Goal: Task Accomplishment & Management: Complete application form

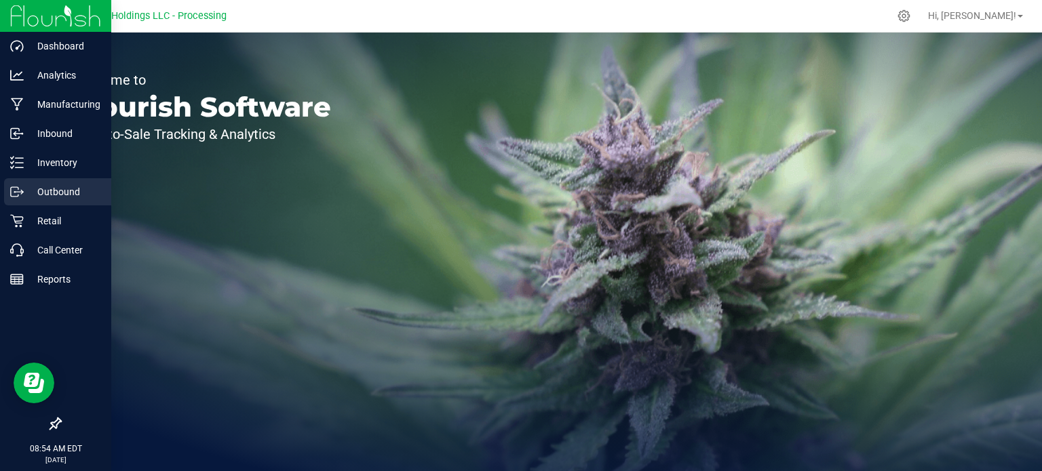
click at [56, 198] on p "Outbound" at bounding box center [64, 192] width 81 height 16
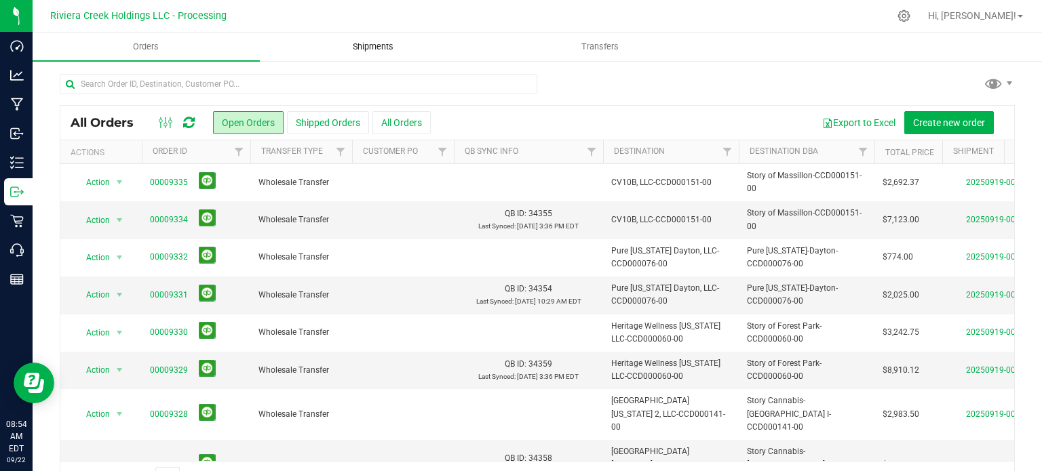
drag, startPoint x: 368, startPoint y: 31, endPoint x: 366, endPoint y: 40, distance: 9.7
click at [366, 37] on div "Riviera Creek Holdings LLC - Processing Hi, [PERSON_NAME]! Orders Shipments Tra…" at bounding box center [537, 235] width 1009 height 471
click at [366, 43] on span "Shipments" at bounding box center [372, 47] width 77 height 12
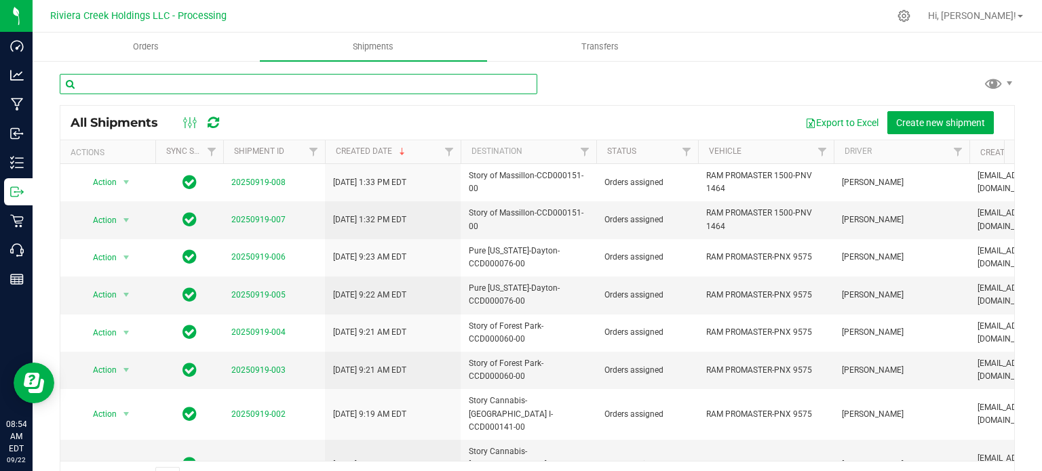
click at [128, 83] on input "text" at bounding box center [299, 84] width 478 height 20
paste input "CCD000145-00"
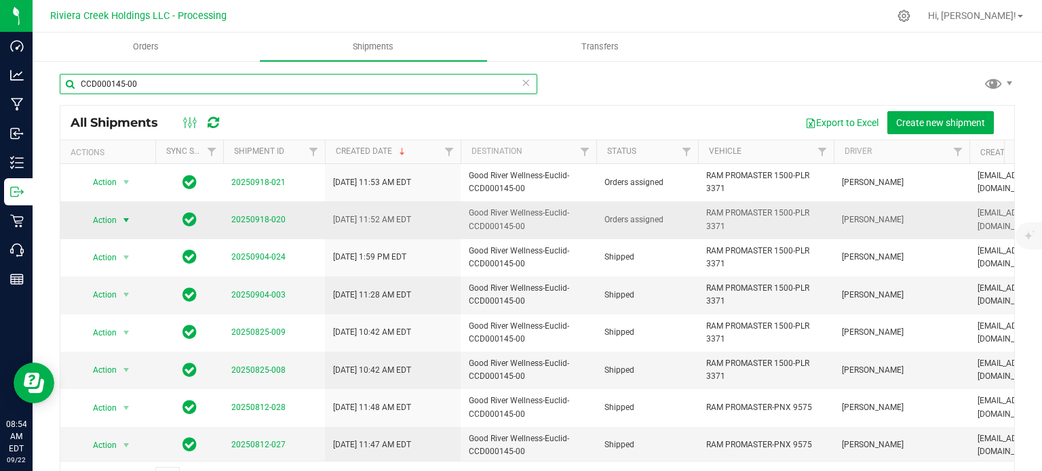
type input "CCD000145-00"
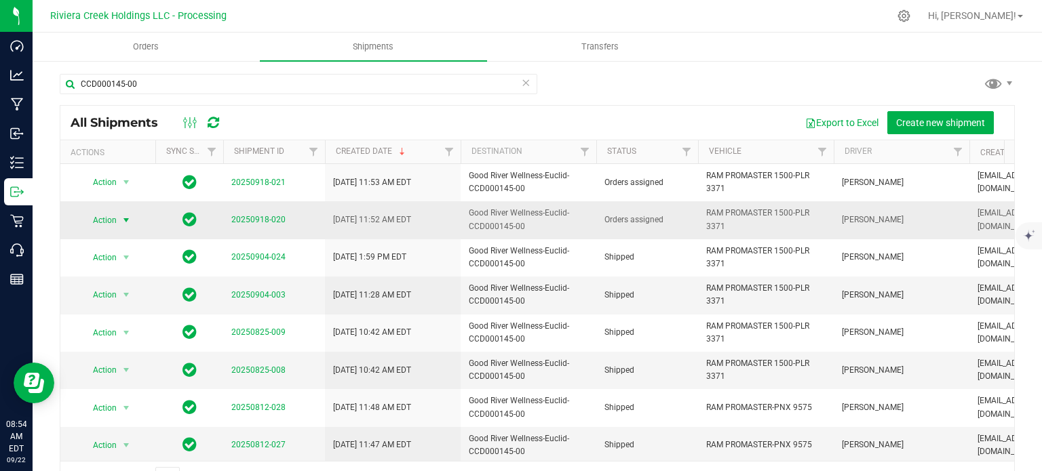
click at [114, 218] on span "Action" at bounding box center [99, 220] width 37 height 19
click at [111, 350] on li "Ship shipment" at bounding box center [131, 360] width 100 height 20
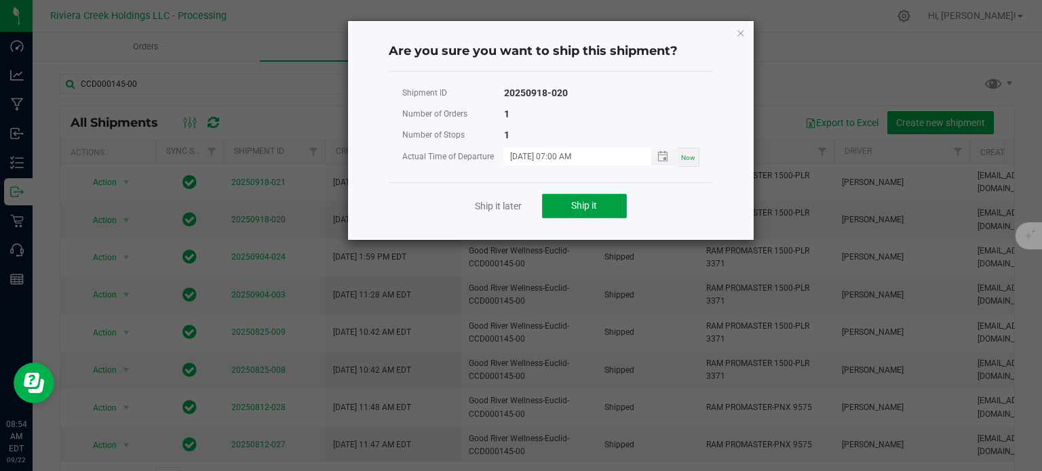
click at [591, 208] on span "Ship it" at bounding box center [584, 205] width 26 height 11
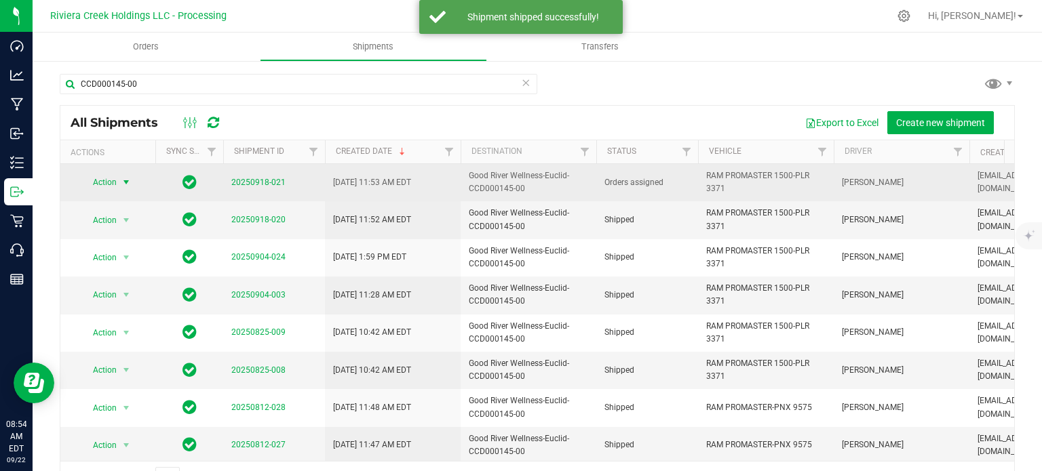
click at [118, 184] on span "select" at bounding box center [126, 182] width 17 height 19
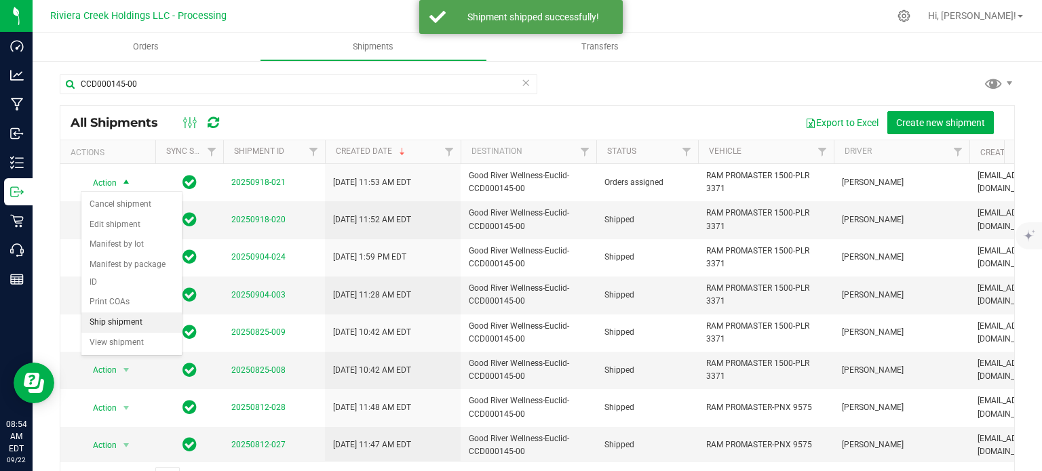
click at [109, 313] on li "Ship shipment" at bounding box center [131, 323] width 100 height 20
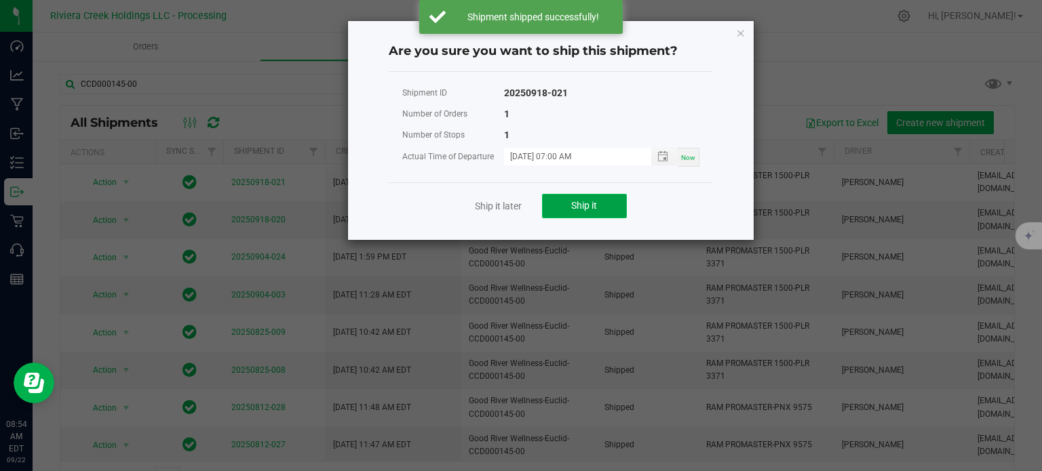
click at [559, 202] on button "Ship it" at bounding box center [584, 206] width 85 height 24
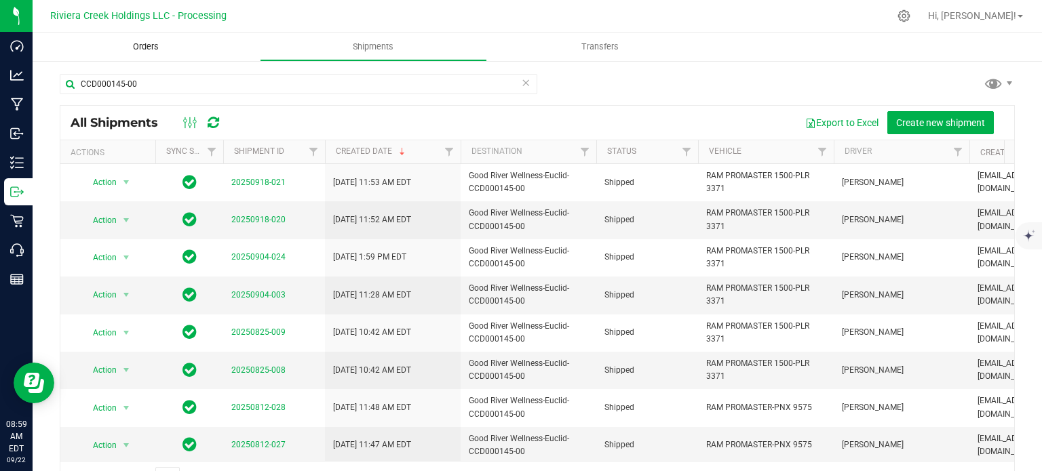
click at [149, 47] on span "Orders" at bounding box center [146, 47] width 62 height 12
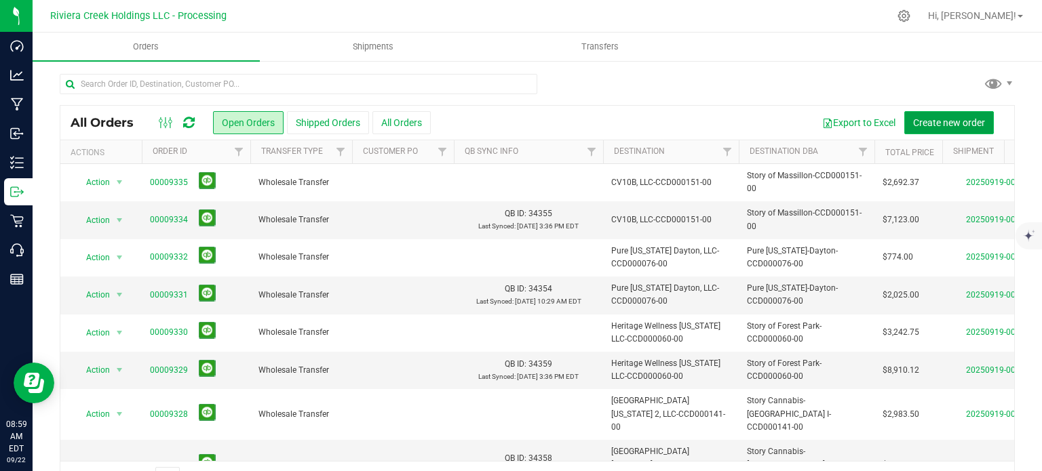
click at [916, 122] on span "Create new order" at bounding box center [949, 122] width 72 height 11
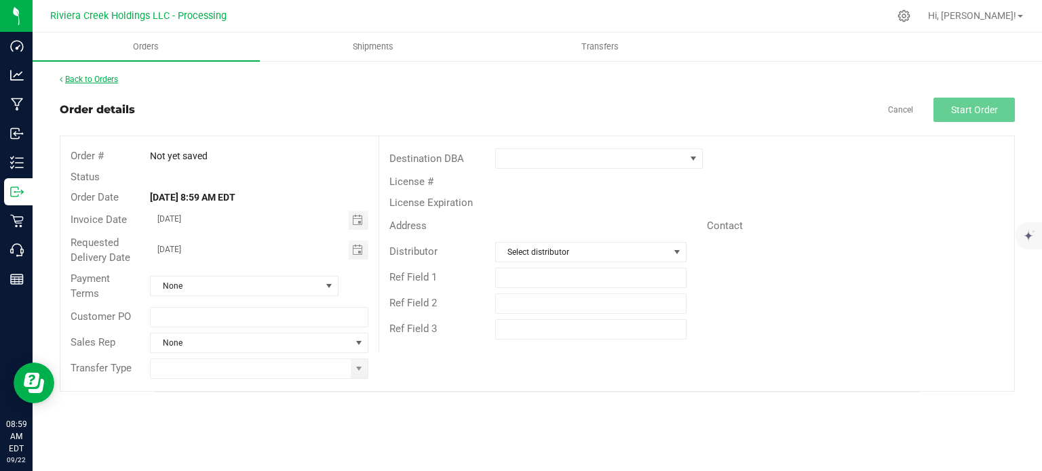
click at [111, 82] on link "Back to Orders" at bounding box center [89, 79] width 58 height 9
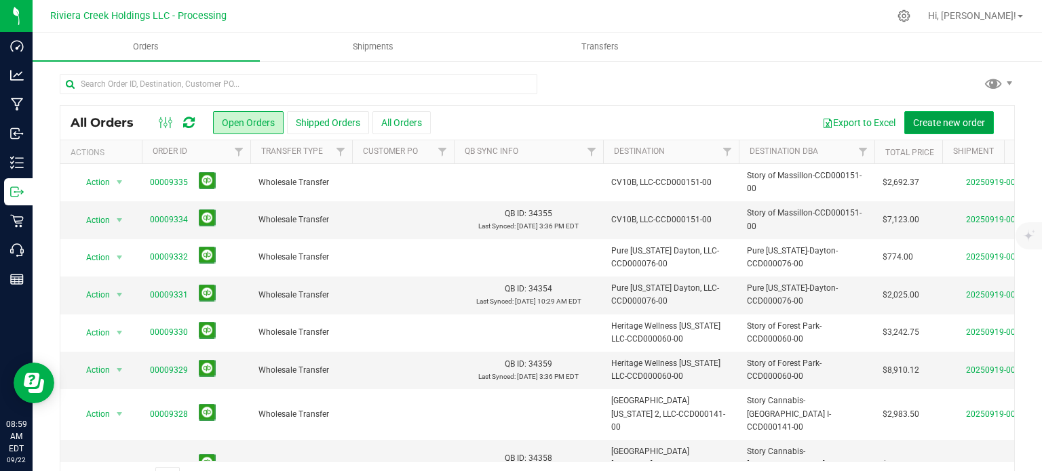
click at [913, 119] on span "Create new order" at bounding box center [949, 122] width 72 height 11
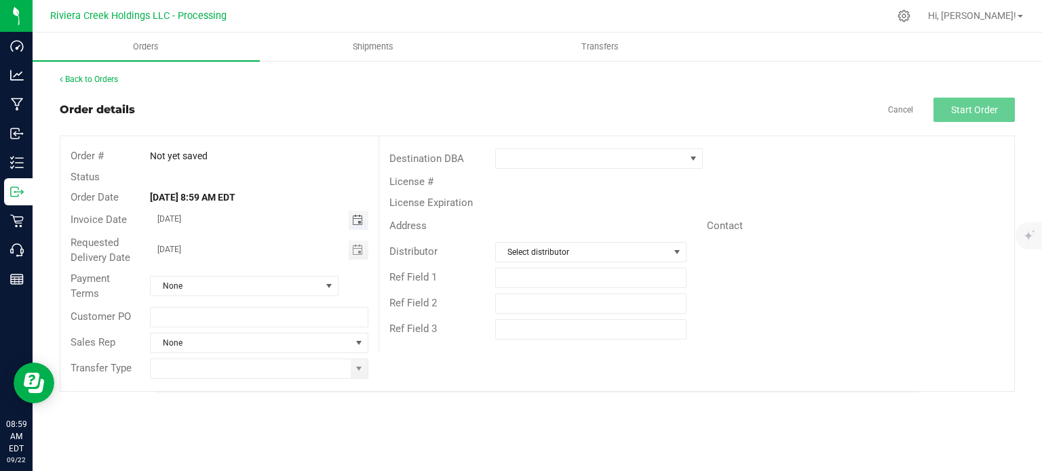
click at [354, 222] on span "Toggle calendar" at bounding box center [357, 220] width 11 height 11
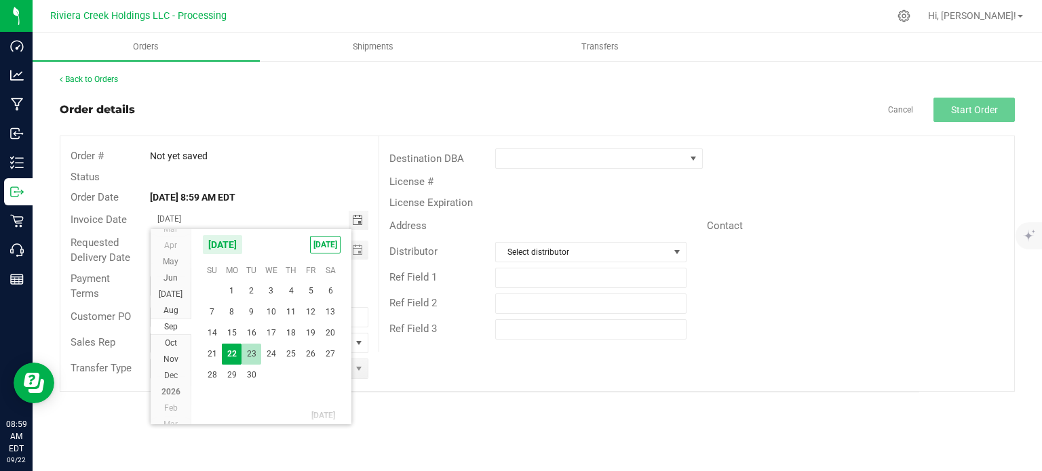
click at [248, 357] on span "23" at bounding box center [251, 354] width 20 height 21
type input "[DATE]"
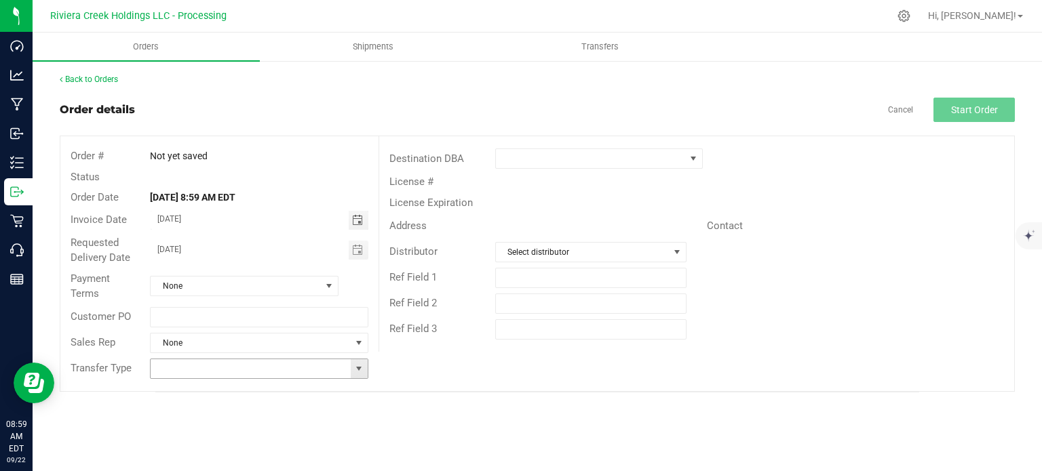
click at [359, 370] on span at bounding box center [358, 369] width 11 height 11
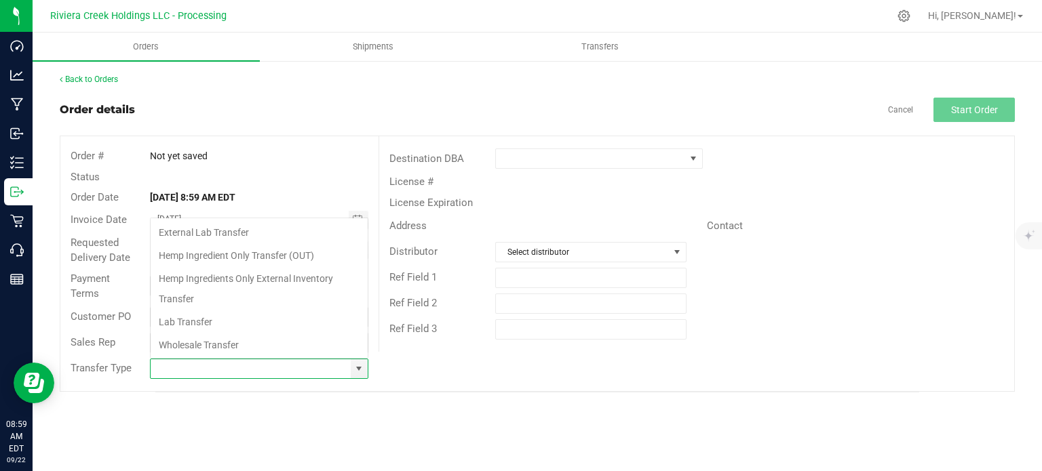
scroll to position [20, 215]
click at [184, 340] on li "Wholesale Transfer" at bounding box center [259, 345] width 217 height 23
type input "Wholesale Transfer"
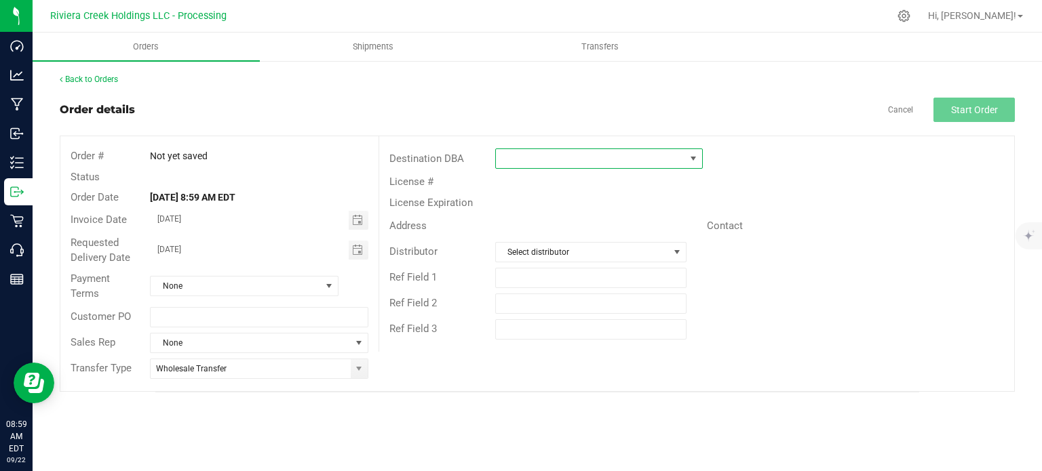
click at [522, 161] on span at bounding box center [590, 158] width 189 height 19
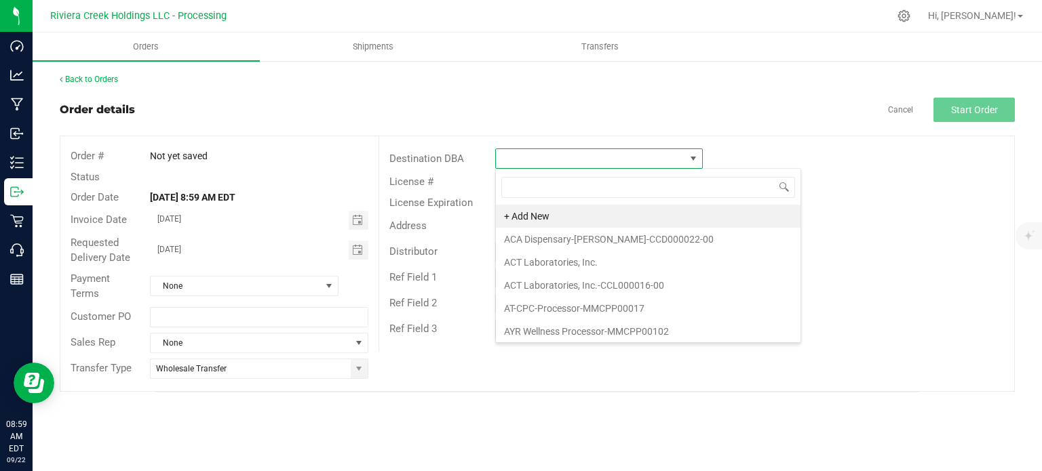
scroll to position [20, 208]
type input "the for"
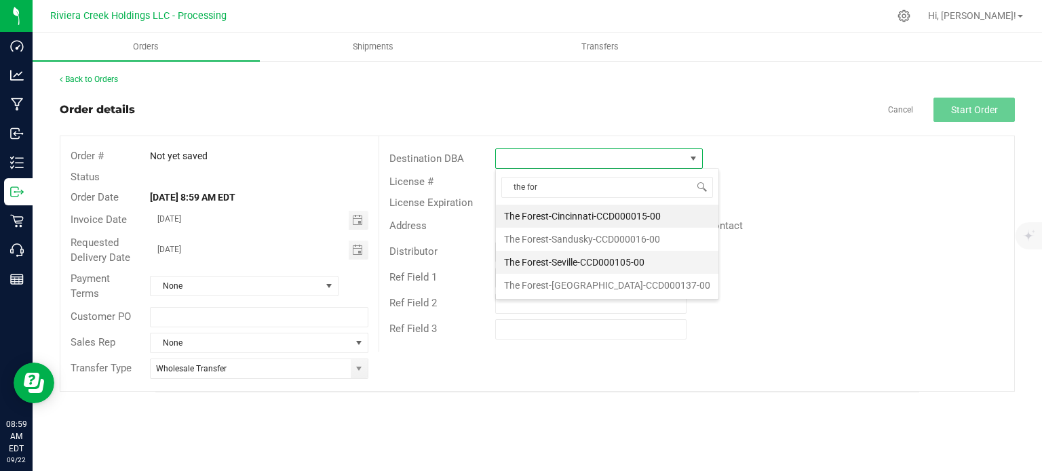
click at [535, 260] on li "The Forest-Seville-CCD000105-00" at bounding box center [607, 262] width 222 height 23
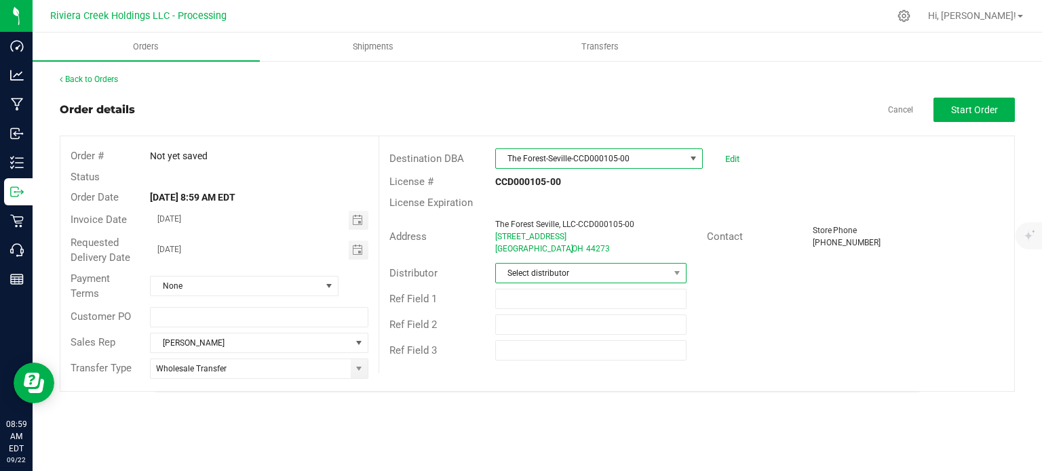
click at [553, 278] on span "Select distributor" at bounding box center [582, 273] width 173 height 19
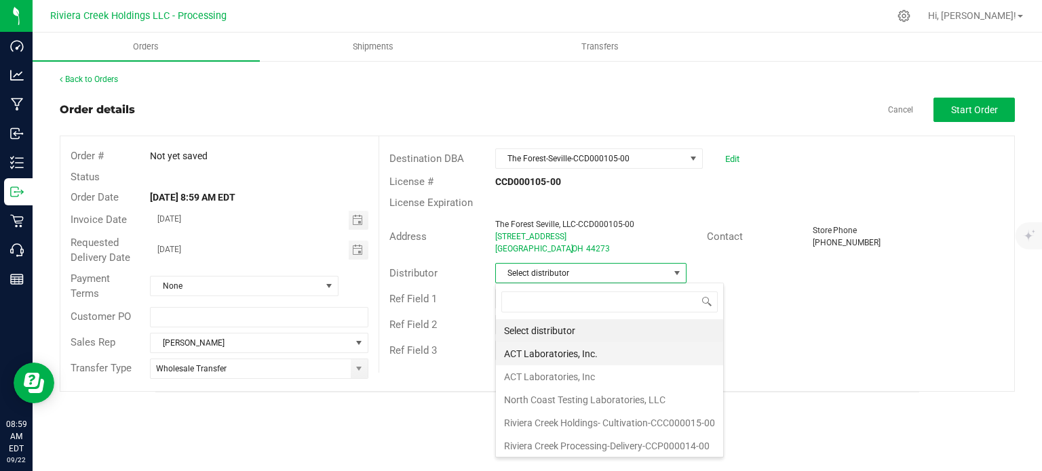
scroll to position [1, 0]
click at [540, 446] on li "Riviera Creek Processing-Delivery-CCP000014-00" at bounding box center [609, 445] width 227 height 23
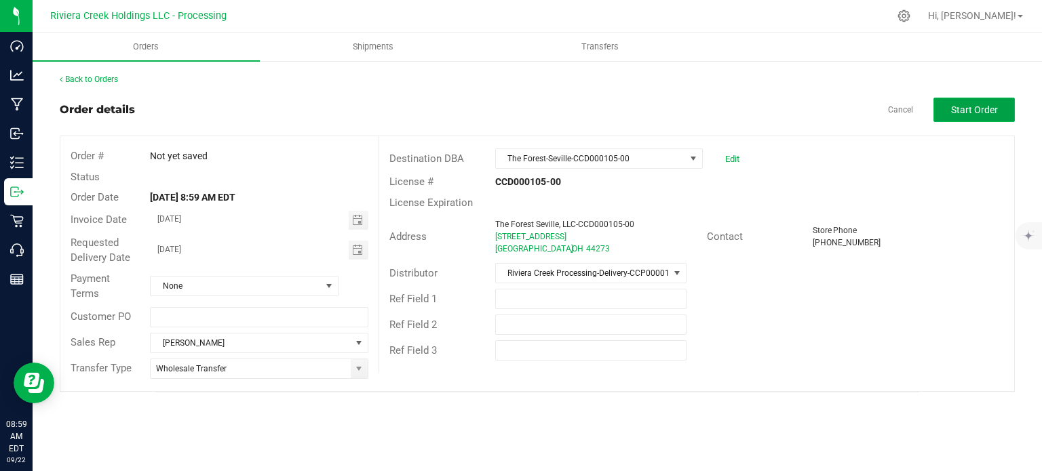
click at [944, 111] on button "Start Order" at bounding box center [973, 110] width 81 height 24
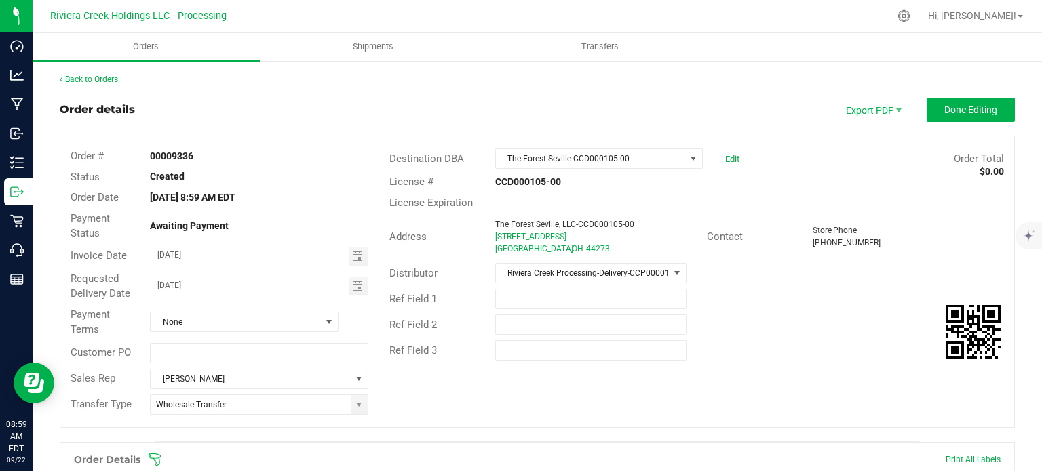
scroll to position [331, 0]
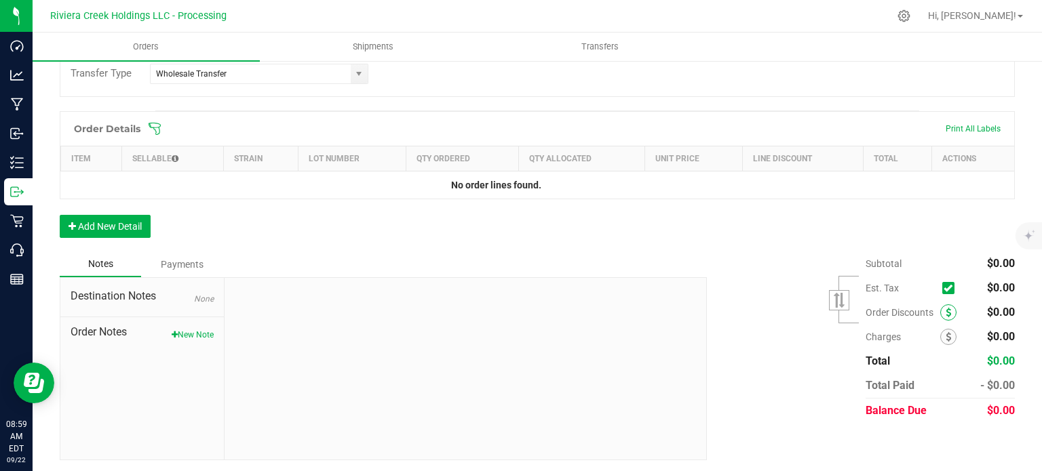
click at [946, 309] on icon at bounding box center [948, 312] width 5 height 9
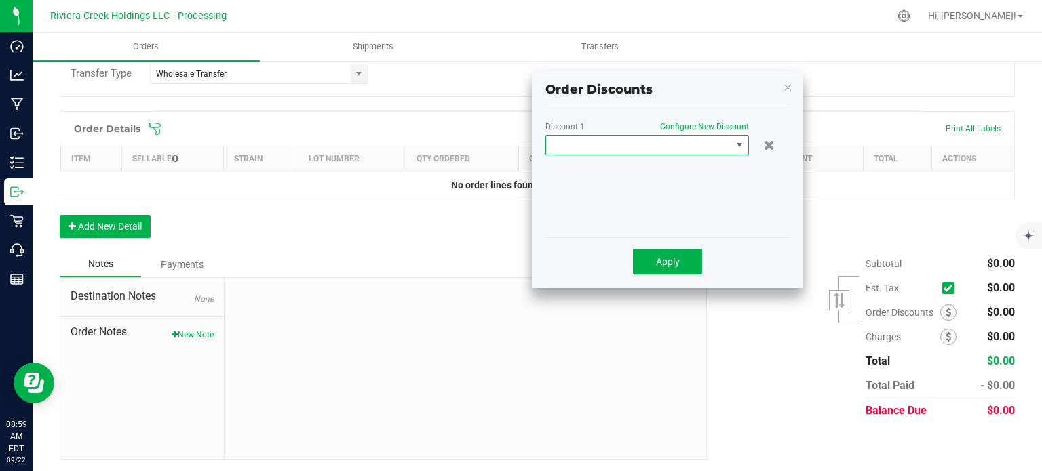
click at [628, 155] on span at bounding box center [646, 145] width 203 height 20
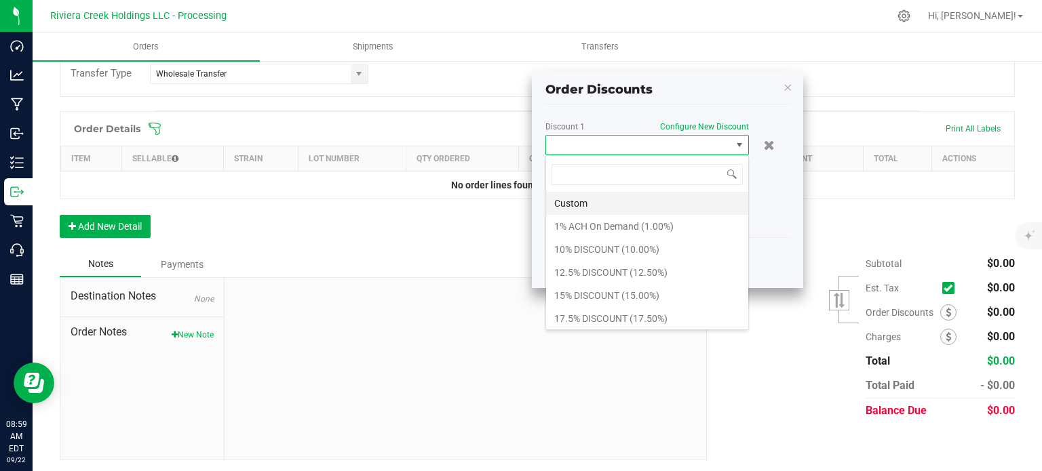
scroll to position [20, 203]
drag, startPoint x: 587, startPoint y: 288, endPoint x: 597, endPoint y: 290, distance: 10.3
click at [587, 289] on li "15% DISCOUNT (15.00%)" at bounding box center [647, 295] width 202 height 23
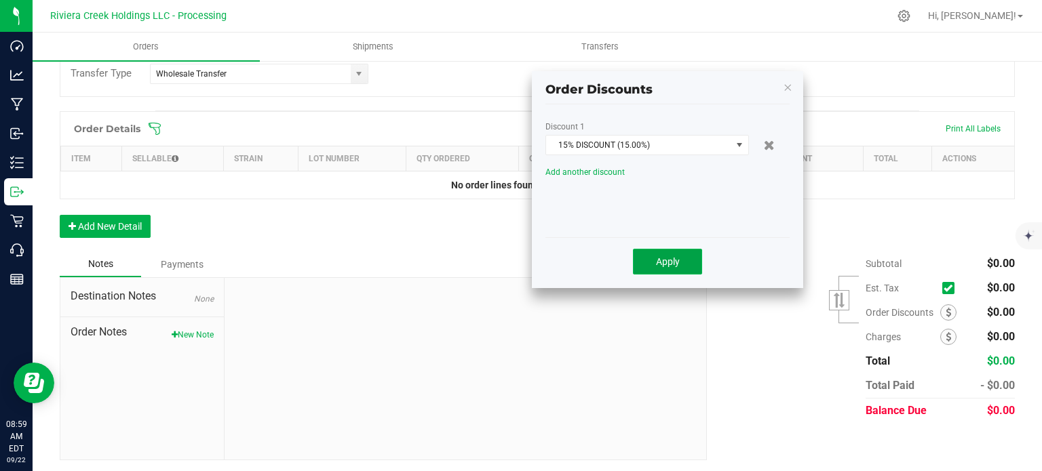
click at [665, 267] on span "Apply" at bounding box center [668, 261] width 24 height 11
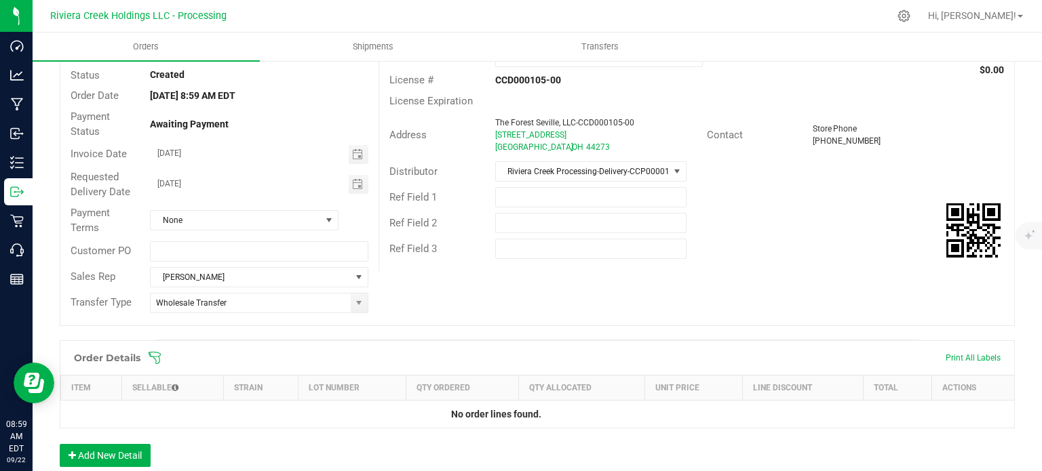
scroll to position [0, 0]
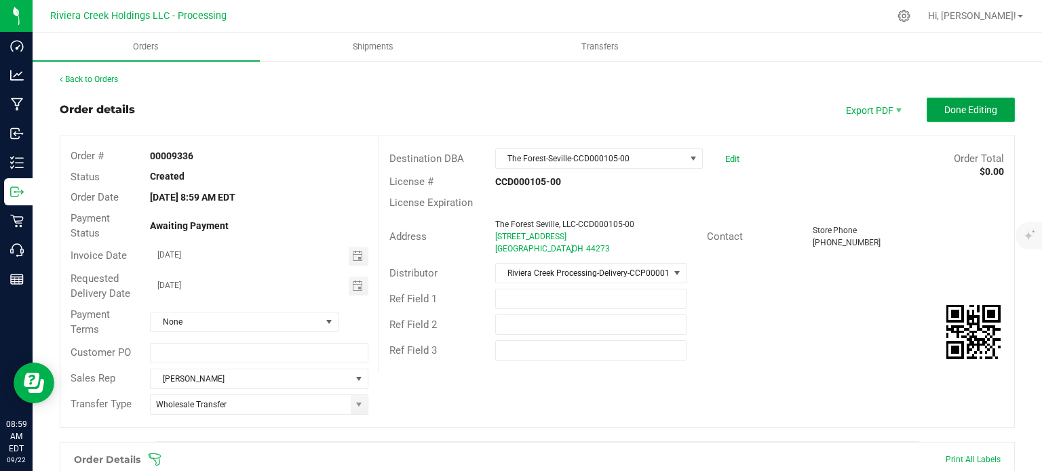
click at [961, 104] on span "Done Editing" at bounding box center [970, 109] width 53 height 11
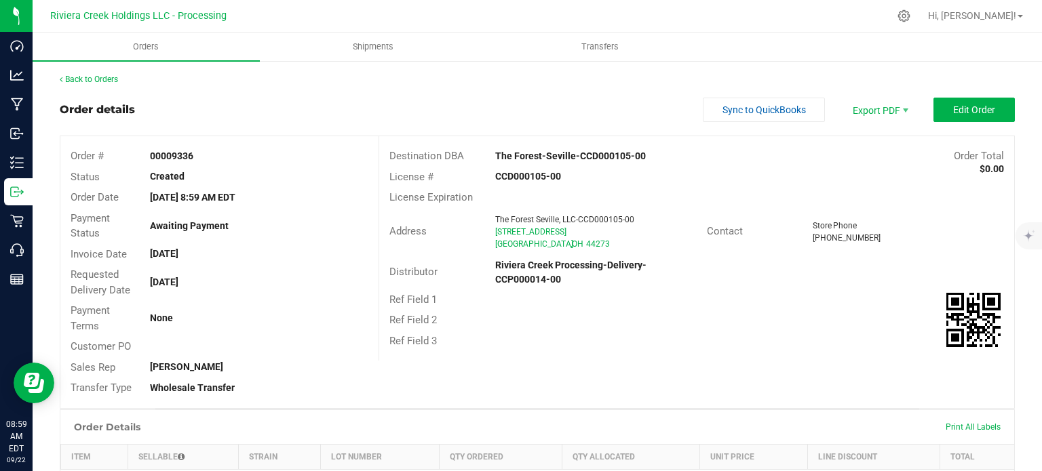
drag, startPoint x: 147, startPoint y: 157, endPoint x: 193, endPoint y: 159, distance: 45.5
click at [193, 159] on div "00009336" at bounding box center [259, 156] width 238 height 14
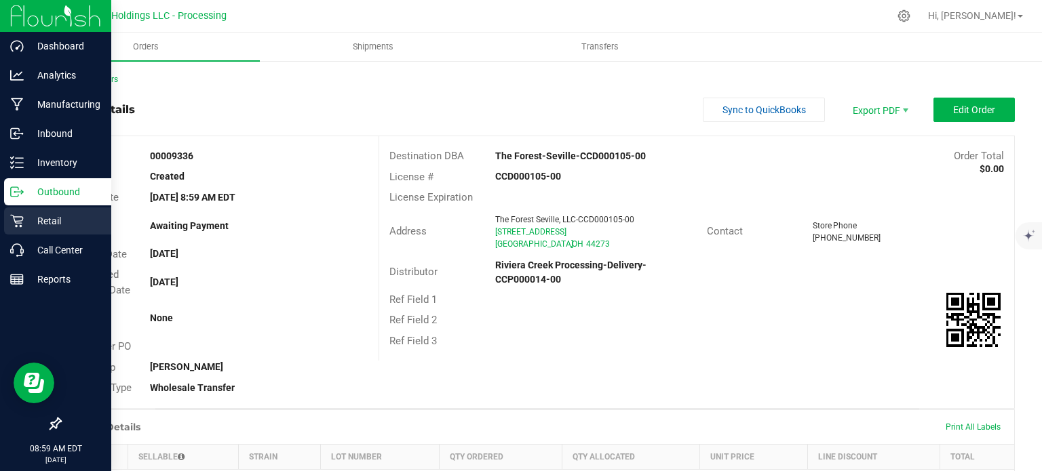
copy strong "00009336"
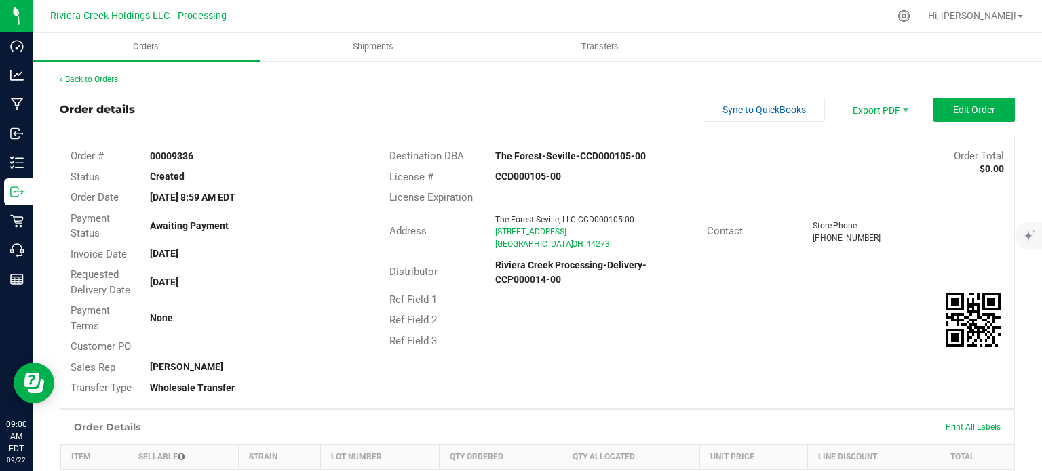
click at [106, 81] on link "Back to Orders" at bounding box center [89, 79] width 58 height 9
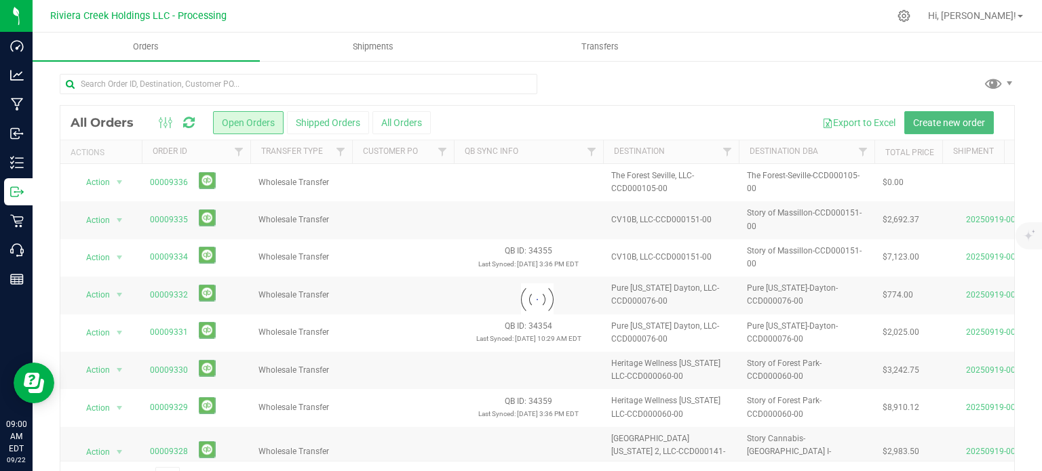
click at [933, 120] on span "Create new order" at bounding box center [949, 122] width 72 height 11
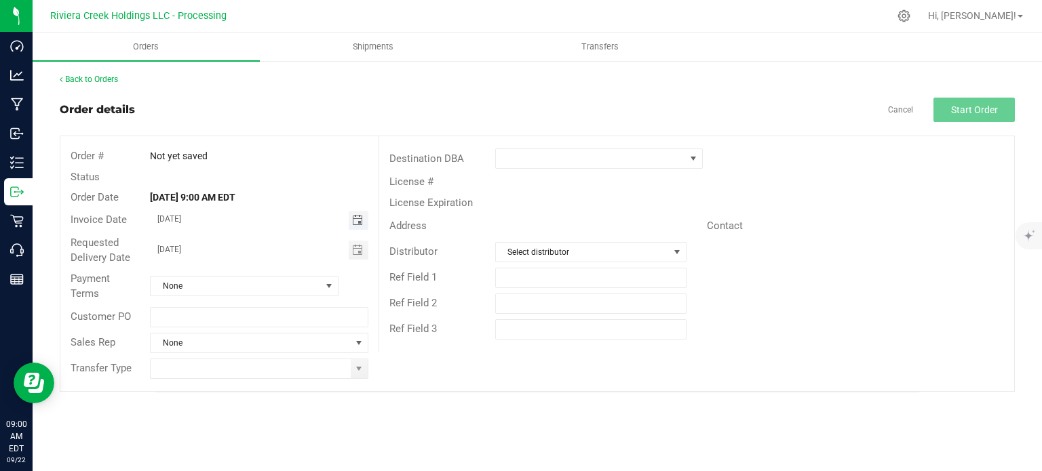
click at [355, 222] on span "Toggle calendar" at bounding box center [357, 220] width 11 height 11
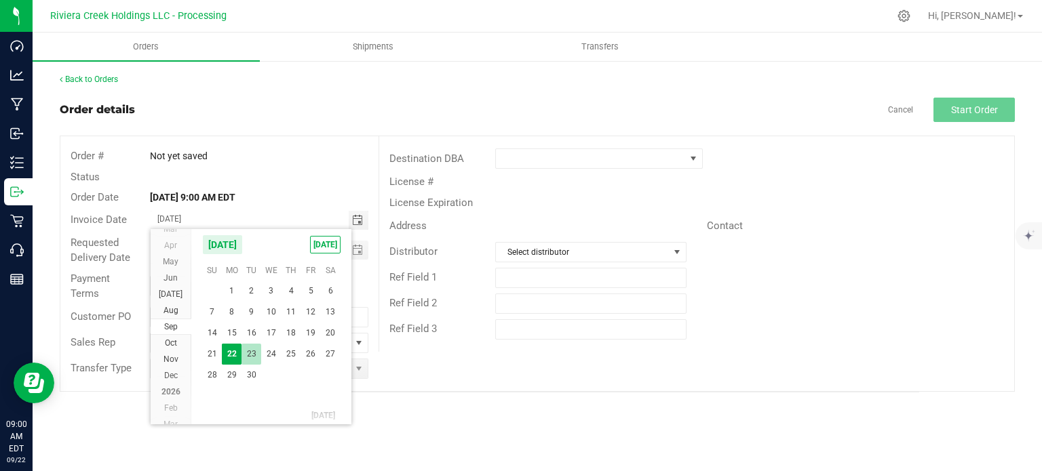
click at [251, 357] on span "23" at bounding box center [251, 354] width 20 height 21
type input "[DATE]"
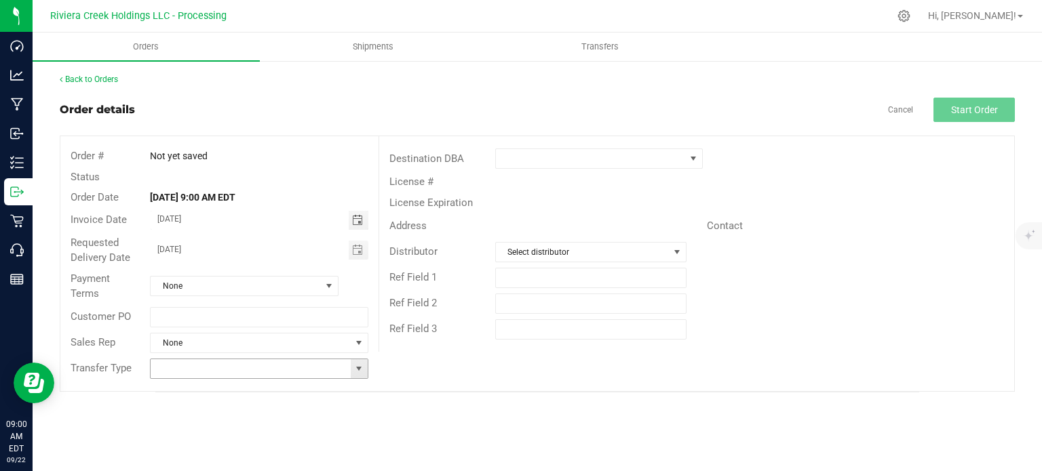
click at [355, 371] on span at bounding box center [358, 369] width 11 height 11
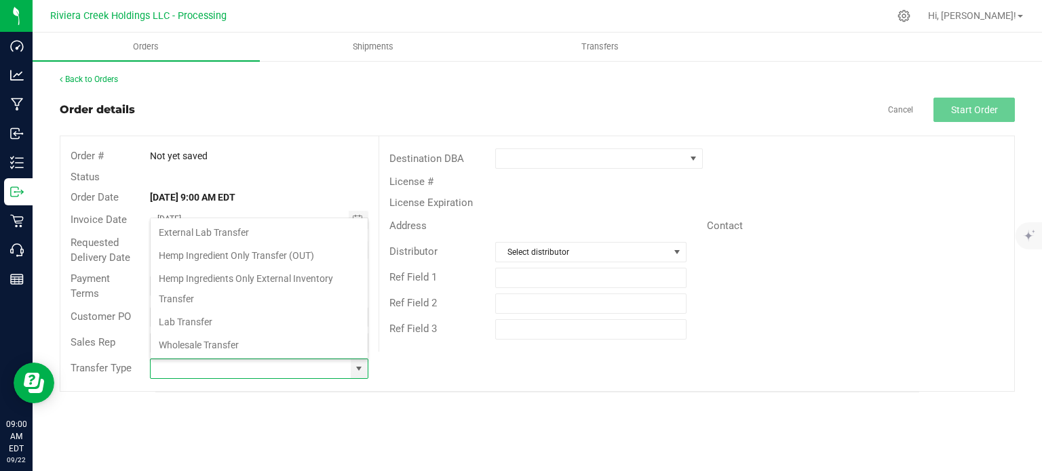
scroll to position [20, 215]
click at [193, 347] on li "Wholesale Transfer" at bounding box center [259, 345] width 217 height 23
type input "Wholesale Transfer"
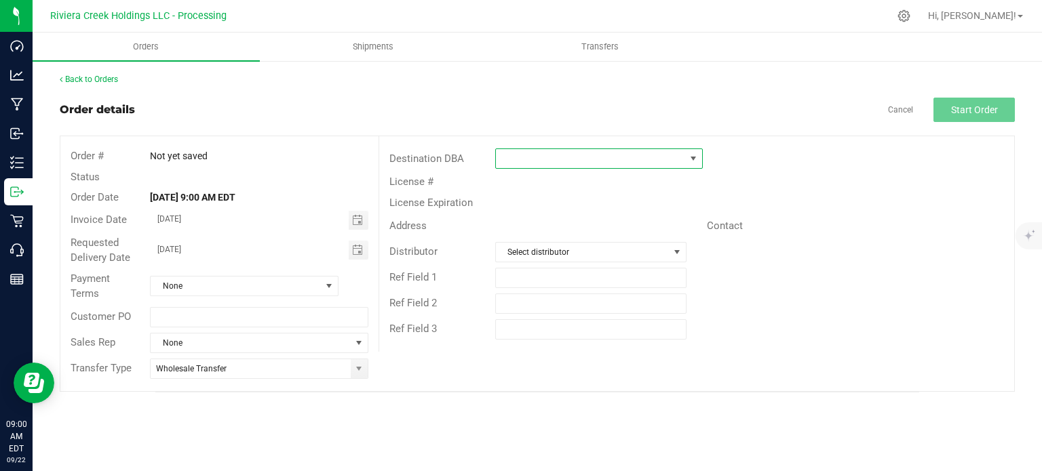
click at [513, 157] on span at bounding box center [590, 158] width 189 height 19
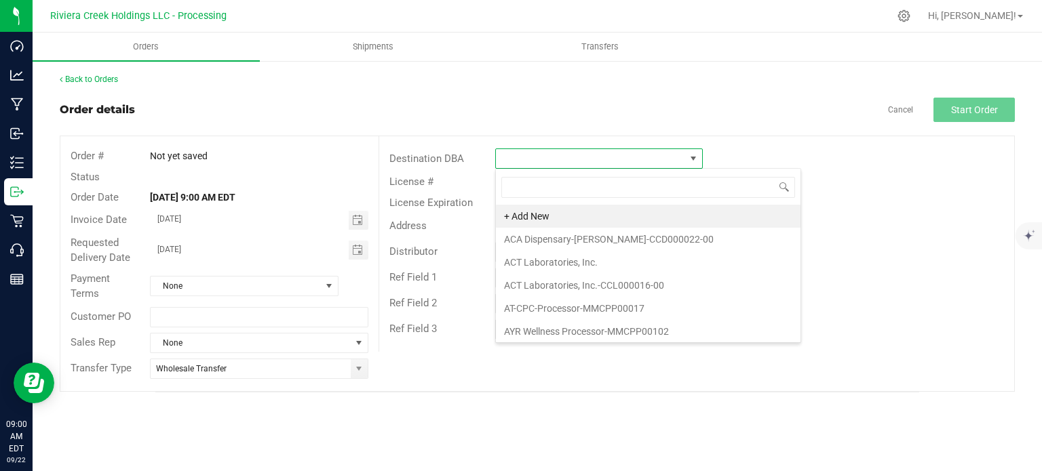
scroll to position [20, 208]
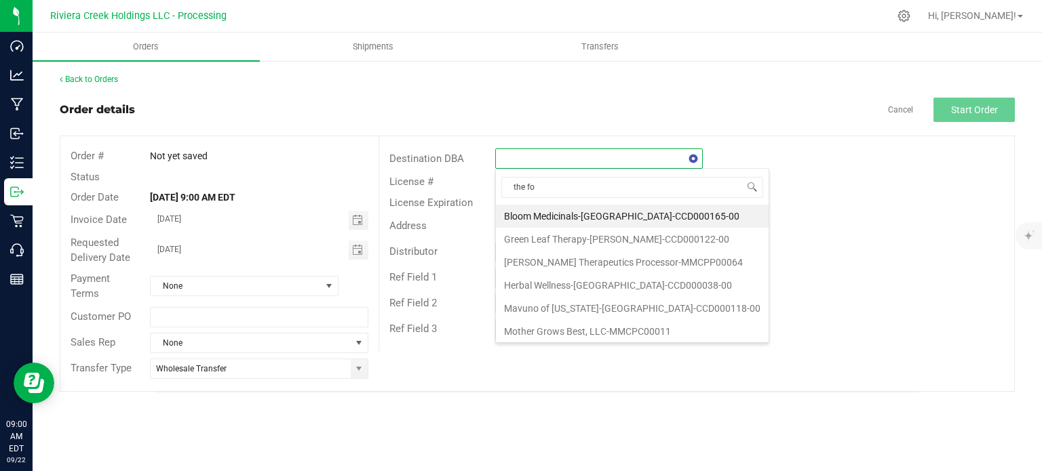
type input "the for"
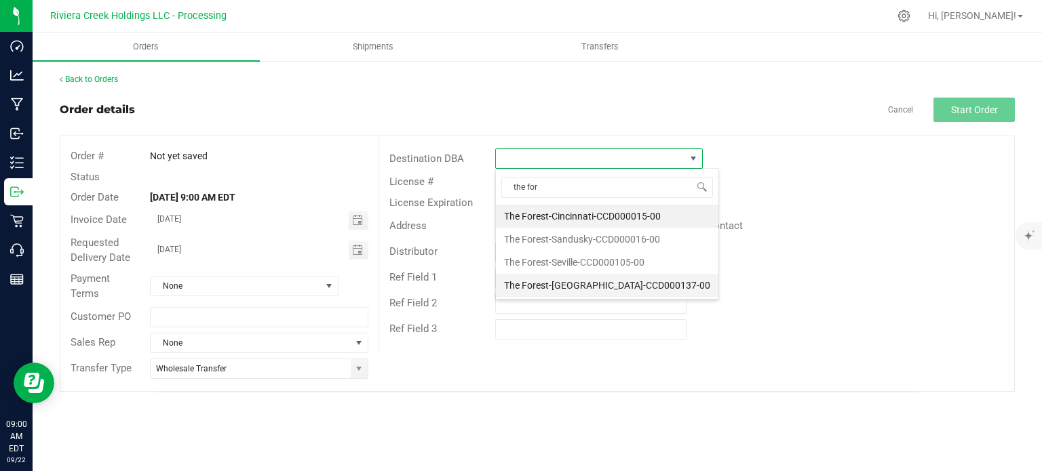
click at [589, 290] on li "The Forest-[GEOGRAPHIC_DATA]-CCD000137-00" at bounding box center [607, 285] width 222 height 23
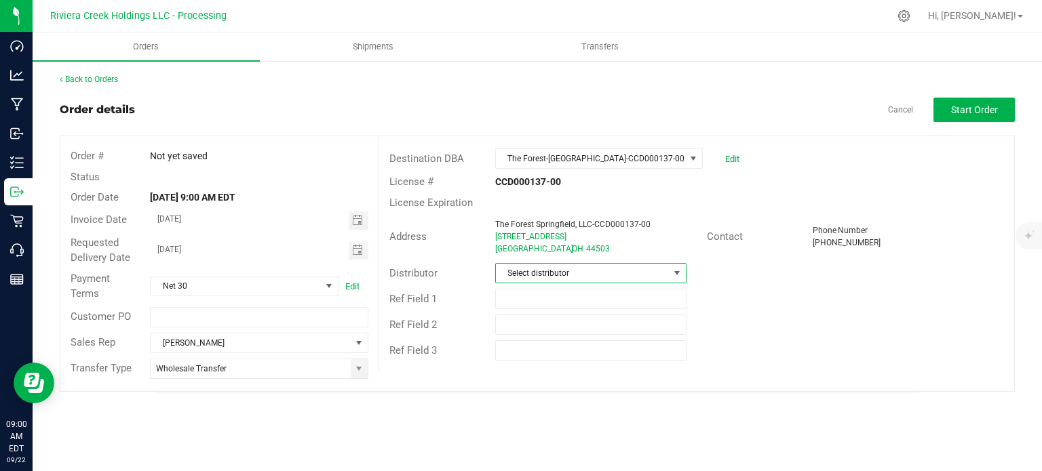
click at [551, 273] on span "Select distributor" at bounding box center [582, 273] width 173 height 19
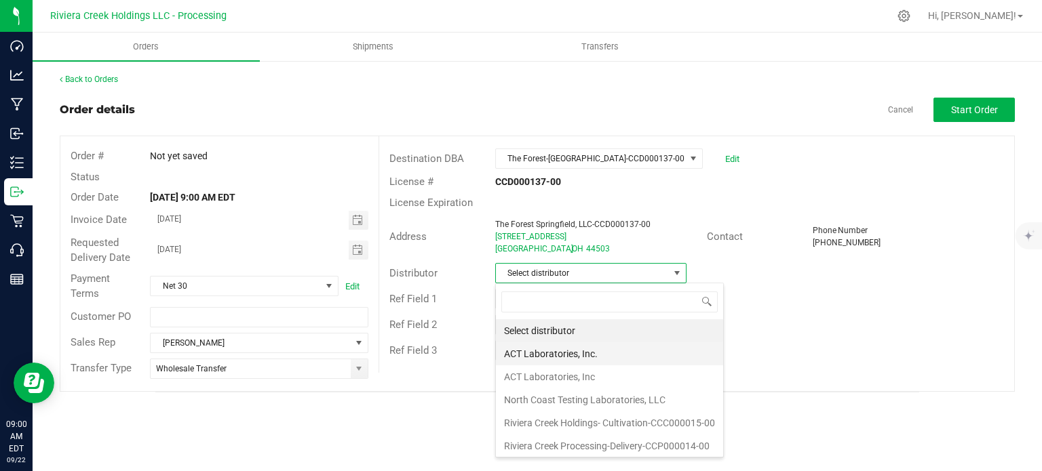
scroll to position [1, 0]
click at [537, 438] on li "Riviera Creek Processing-Delivery-CCP000014-00" at bounding box center [609, 445] width 227 height 23
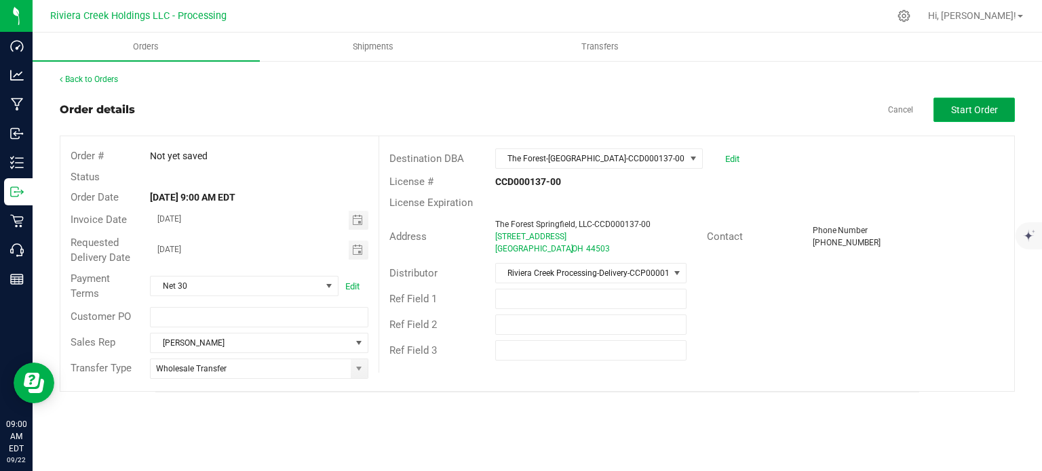
click at [956, 104] on span "Start Order" at bounding box center [974, 109] width 47 height 11
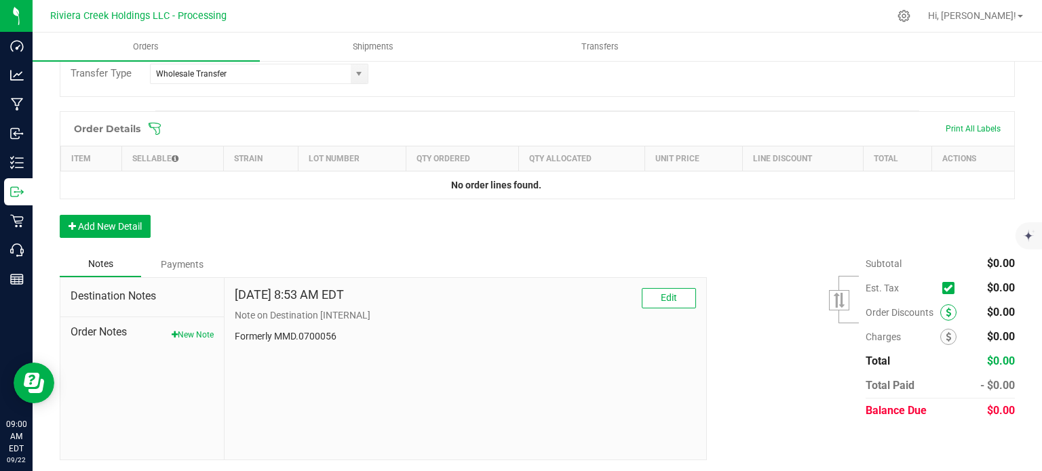
click at [946, 308] on icon at bounding box center [948, 312] width 5 height 9
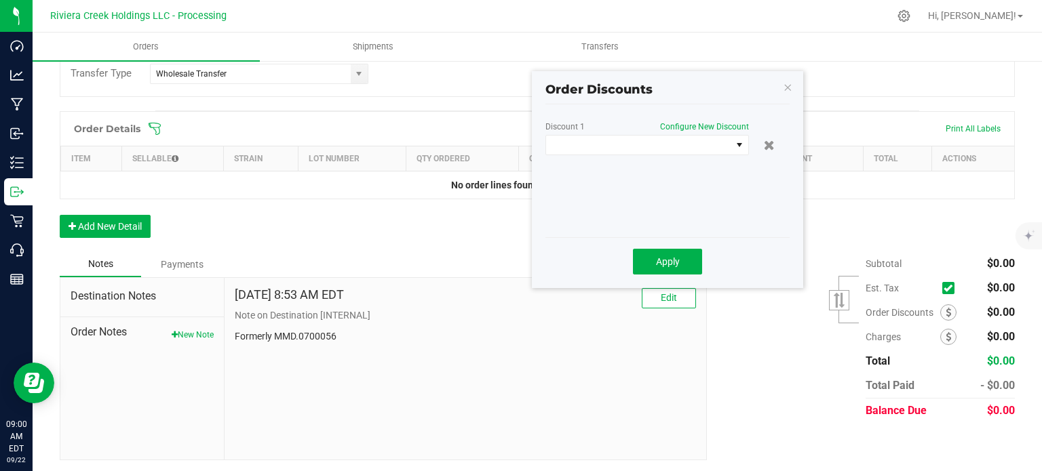
scroll to position [331, 0]
click at [616, 140] on span at bounding box center [638, 145] width 185 height 19
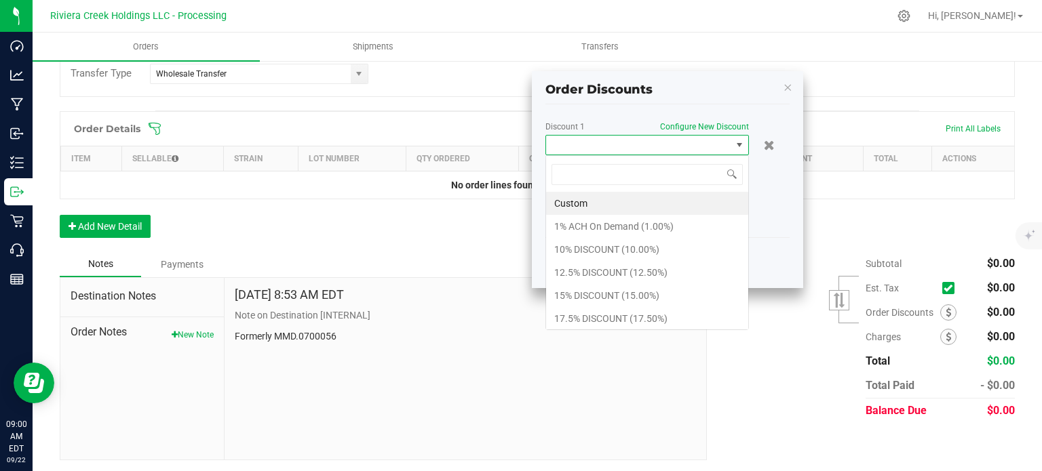
scroll to position [20, 203]
click at [581, 292] on li "15% DISCOUNT (15.00%)" at bounding box center [647, 295] width 202 height 23
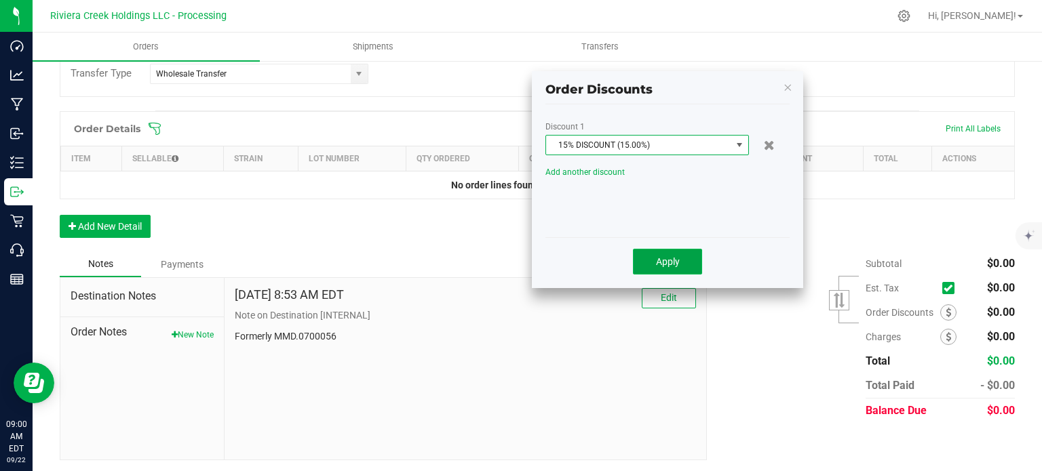
click at [659, 268] on button "Apply" at bounding box center [667, 262] width 69 height 26
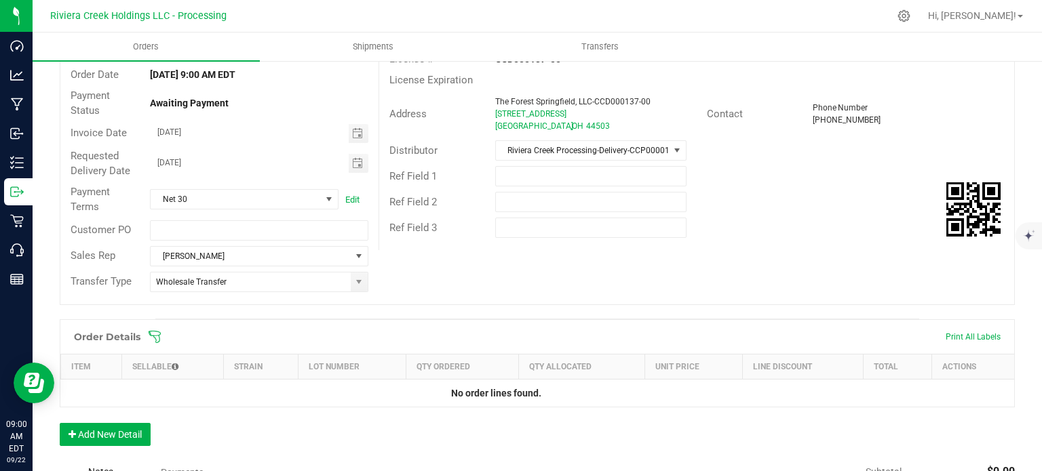
scroll to position [0, 0]
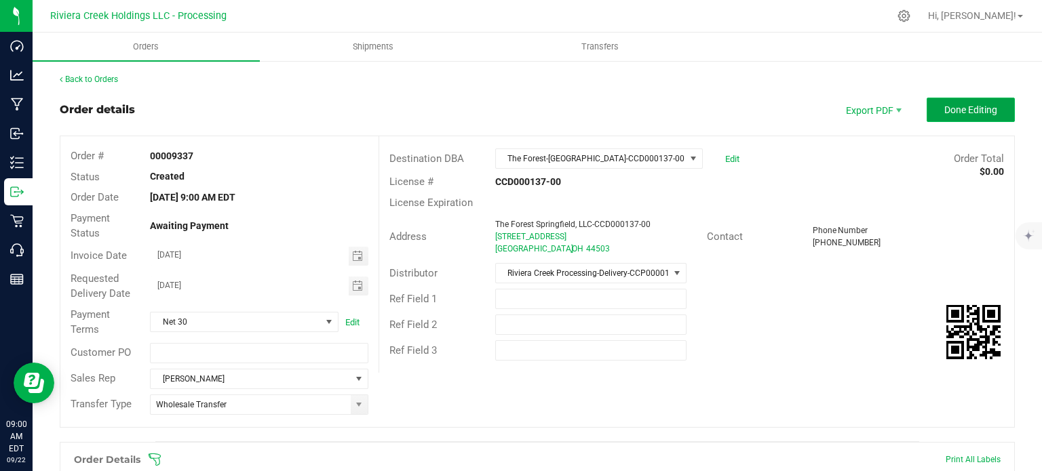
click at [941, 100] on button "Done Editing" at bounding box center [971, 110] width 88 height 24
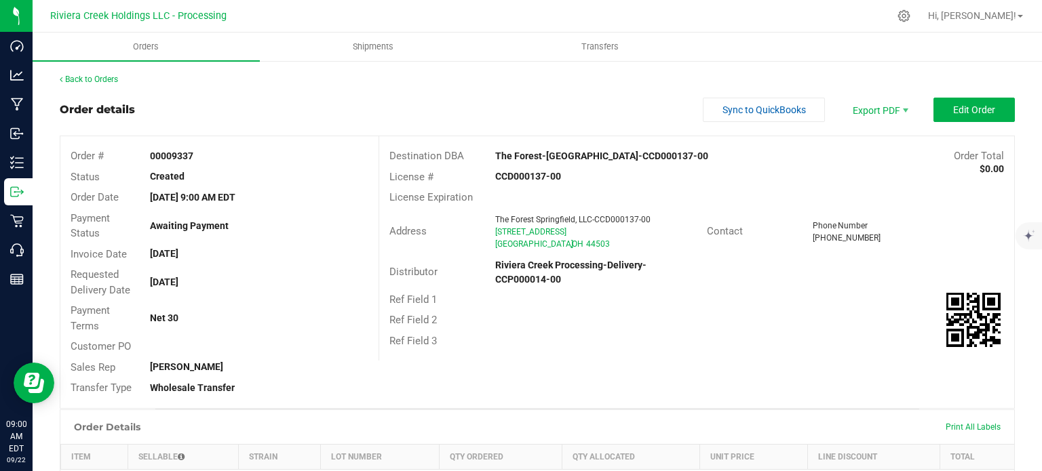
drag, startPoint x: 140, startPoint y: 153, endPoint x: 197, endPoint y: 155, distance: 56.3
click at [197, 155] on div "00009337" at bounding box center [259, 156] width 238 height 14
copy strong "00009337"
click at [92, 81] on link "Back to Orders" at bounding box center [89, 79] width 58 height 9
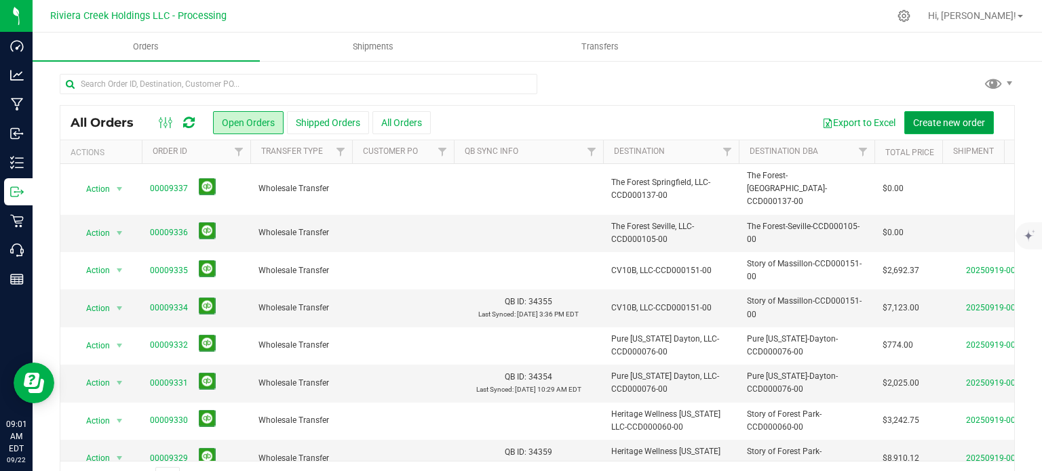
click at [933, 122] on span "Create new order" at bounding box center [949, 122] width 72 height 11
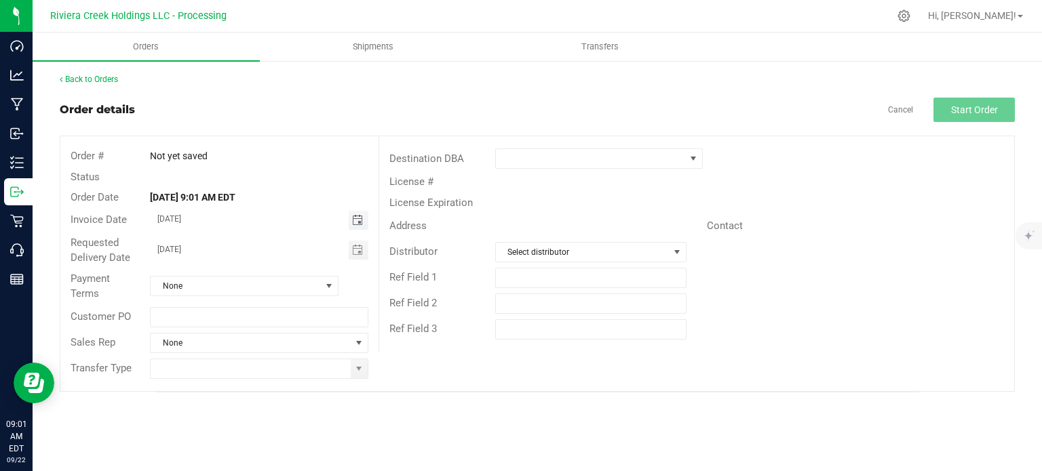
click at [355, 218] on span "Toggle calendar" at bounding box center [357, 220] width 11 height 11
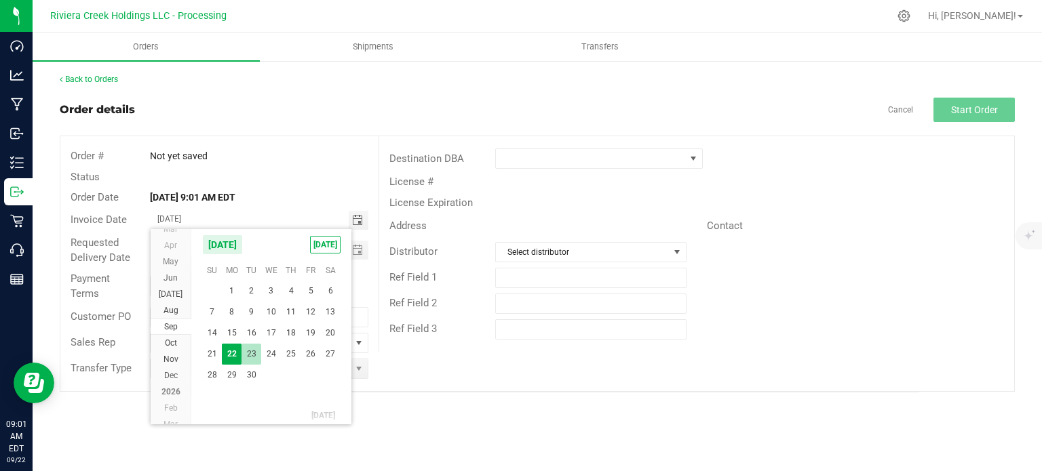
click at [253, 355] on span "23" at bounding box center [251, 354] width 20 height 21
type input "[DATE]"
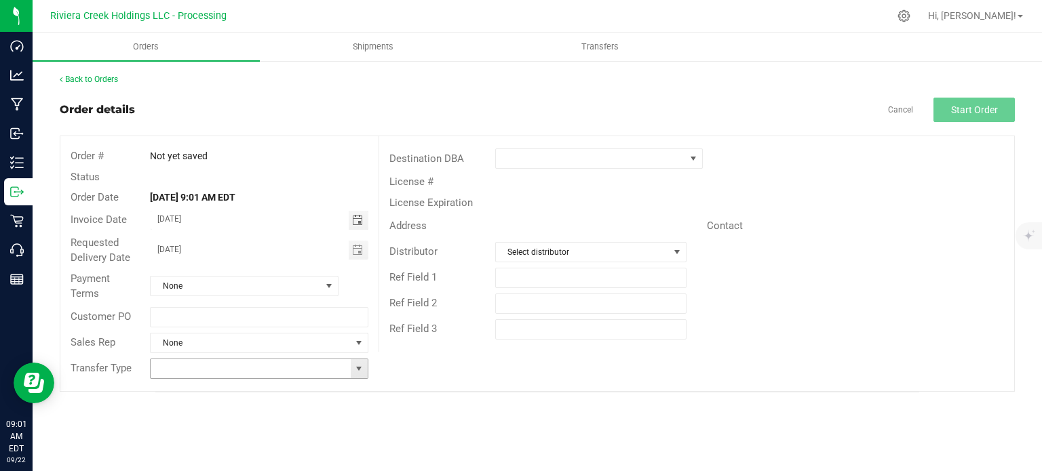
click at [355, 371] on span at bounding box center [358, 369] width 11 height 11
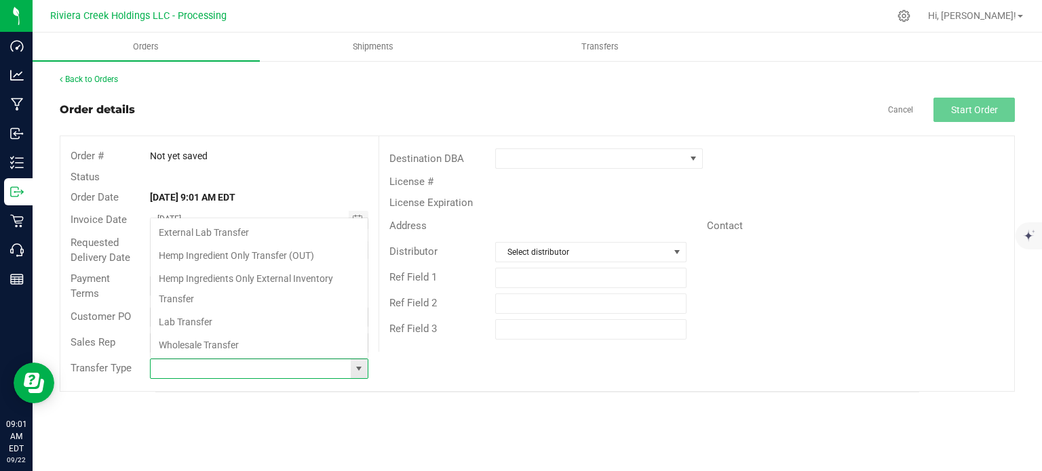
scroll to position [20, 215]
click at [173, 343] on li "Wholesale Transfer" at bounding box center [259, 345] width 217 height 23
type input "Wholesale Transfer"
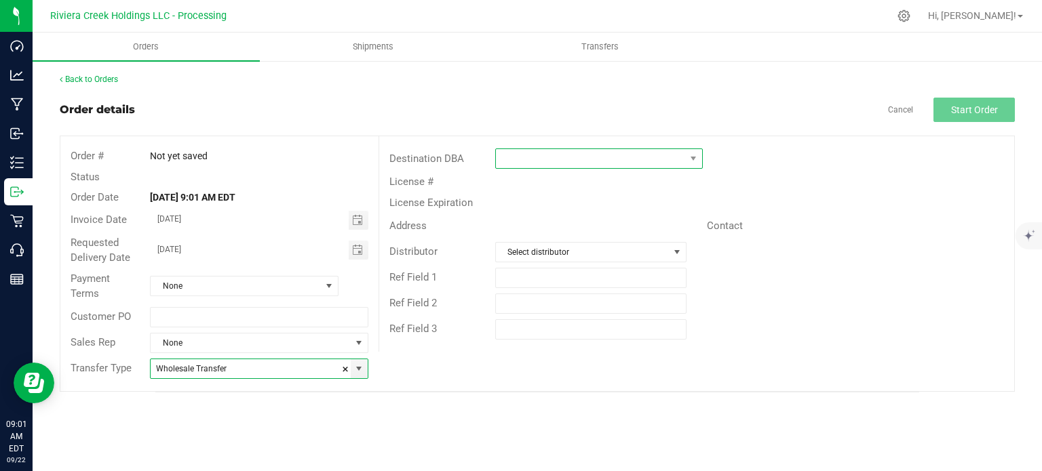
click at [500, 156] on span at bounding box center [590, 158] width 189 height 19
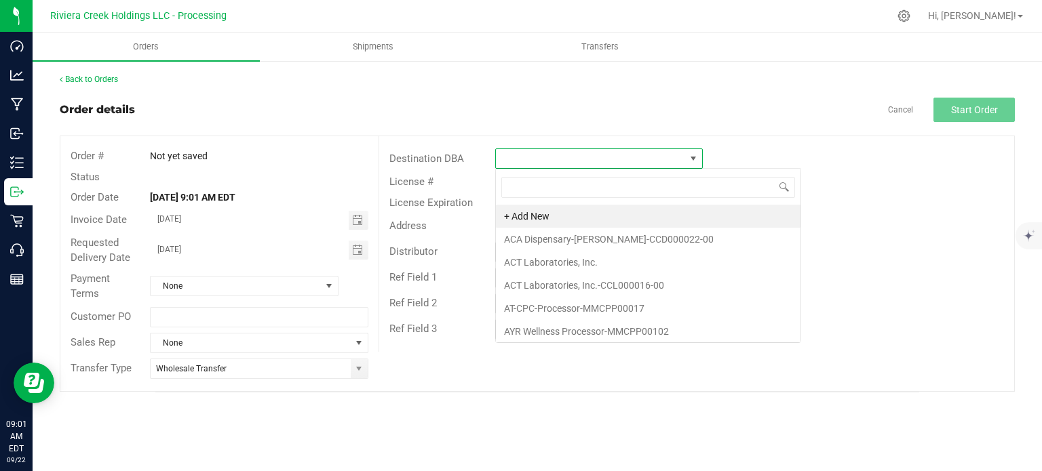
scroll to position [20, 208]
type input "bac"
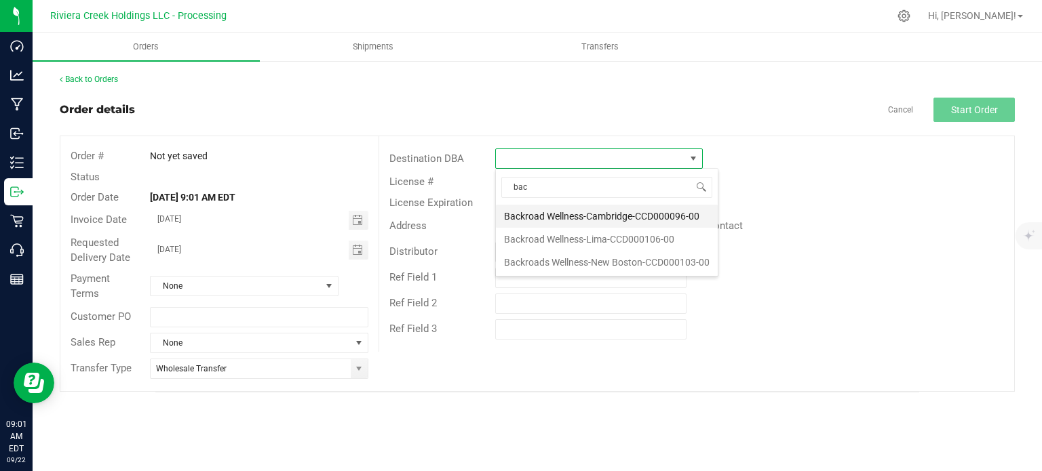
click at [544, 216] on li "Backroad Wellness-Cambridge-CCD000096-00" at bounding box center [607, 216] width 222 height 23
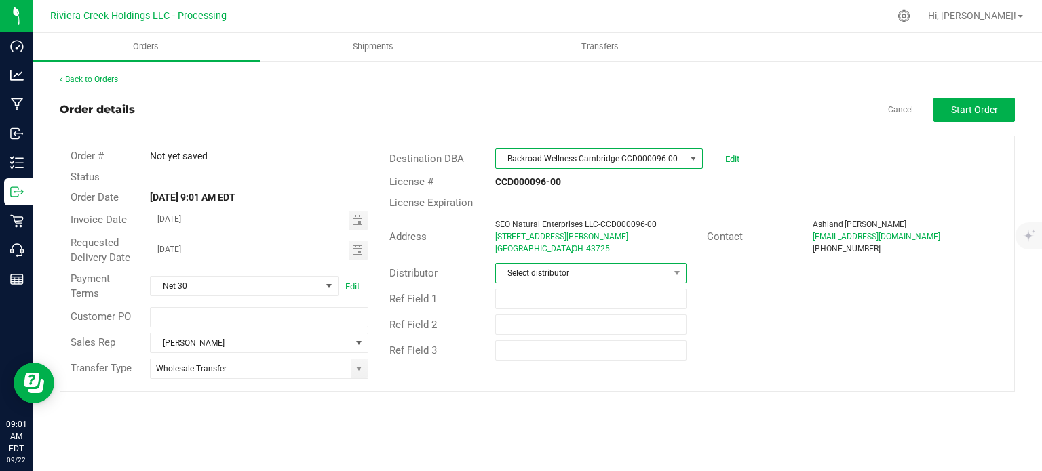
click at [600, 271] on span "Select distributor" at bounding box center [582, 273] width 173 height 19
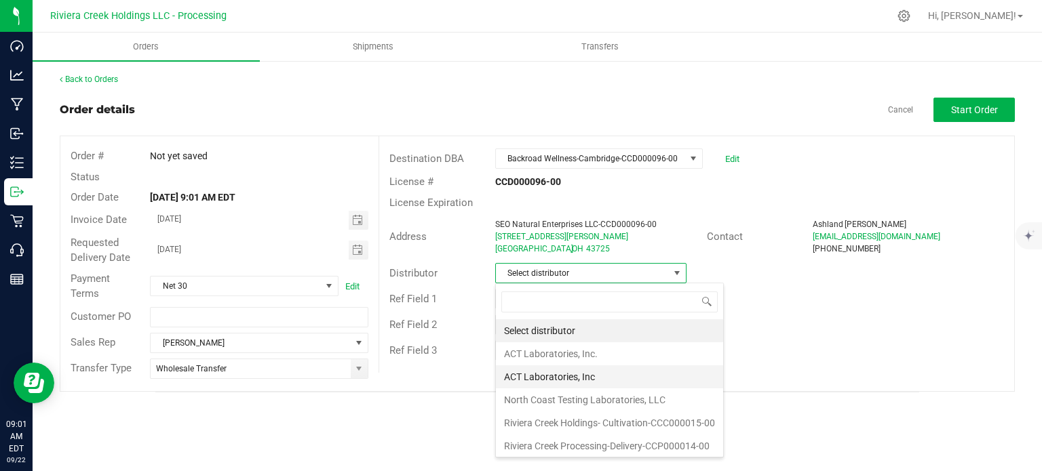
scroll to position [1, 0]
click at [579, 442] on li "Riviera Creek Processing-Delivery-CCP000014-00" at bounding box center [609, 445] width 227 height 23
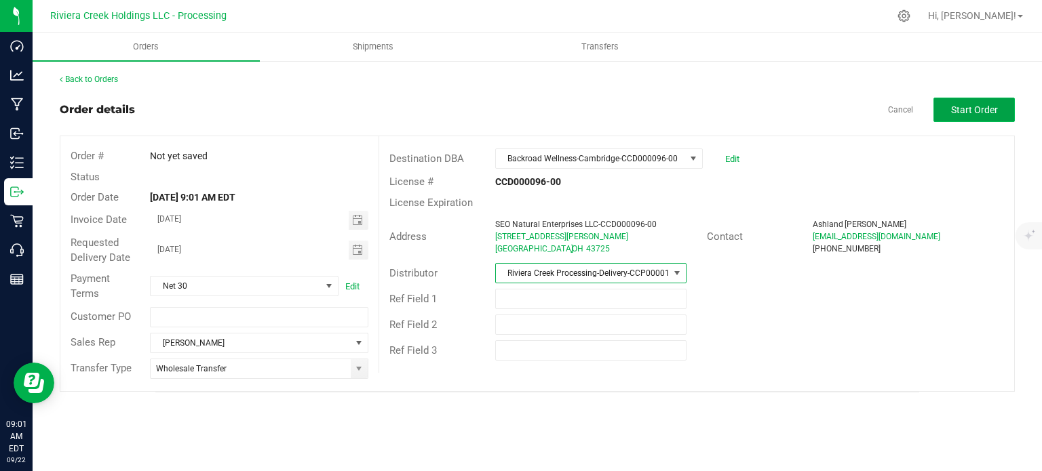
click at [952, 102] on button "Start Order" at bounding box center [973, 110] width 81 height 24
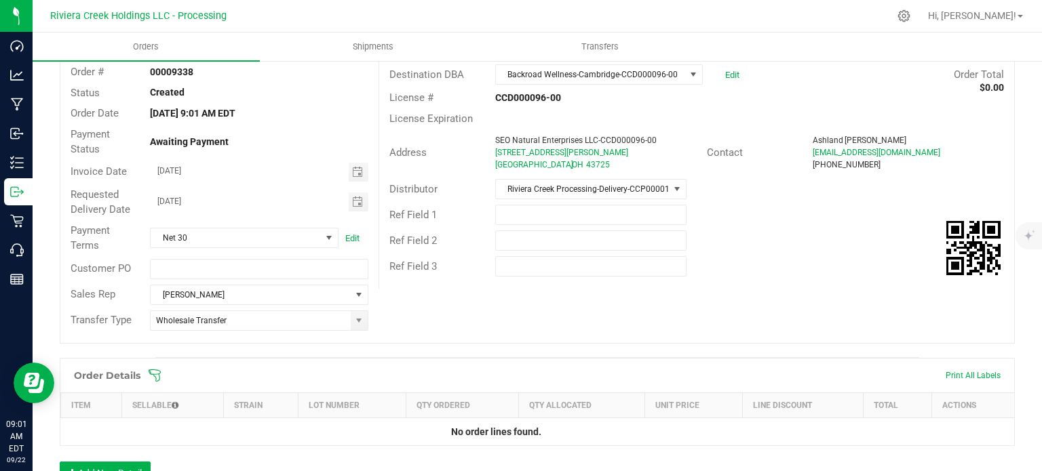
scroll to position [331, 0]
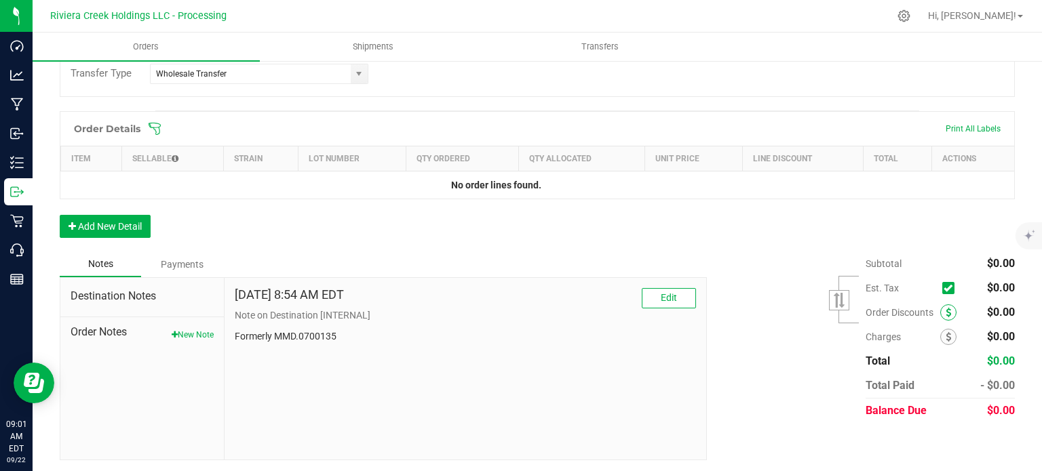
click at [940, 305] on span at bounding box center [948, 313] width 16 height 16
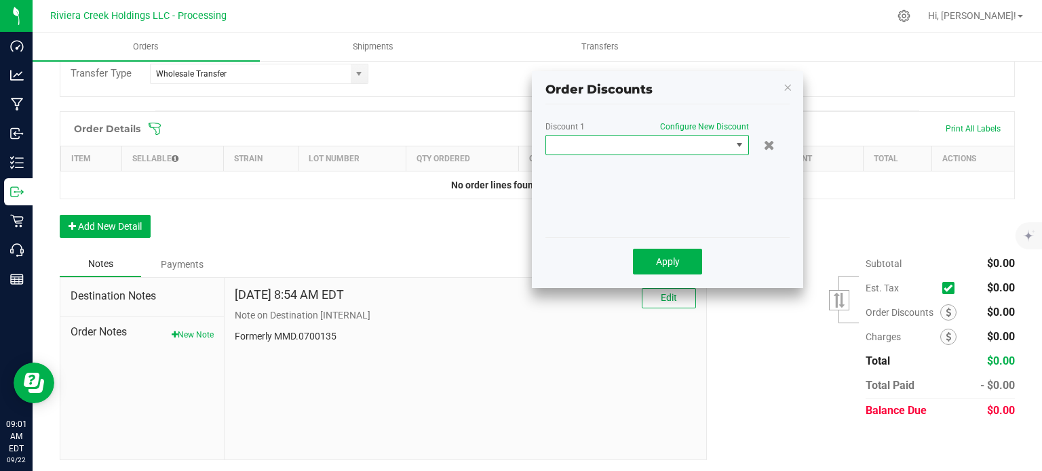
click at [589, 149] on span at bounding box center [638, 145] width 185 height 19
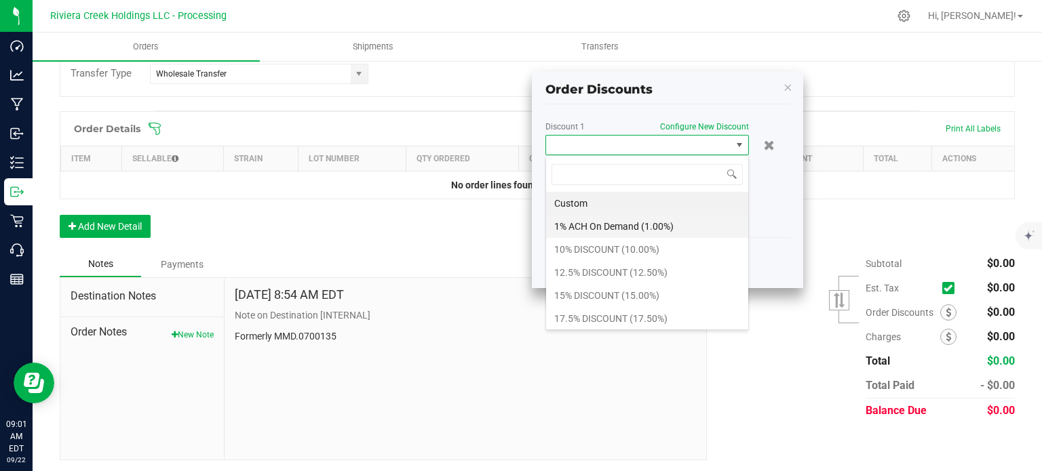
scroll to position [20, 203]
click at [571, 242] on li "10% DISCOUNT (10.00%)" at bounding box center [647, 249] width 202 height 23
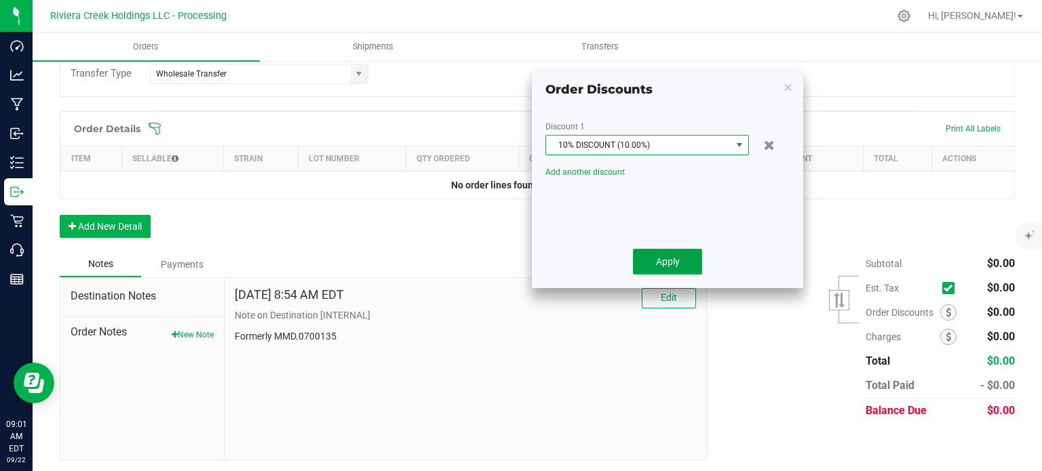
click at [665, 258] on span "Apply" at bounding box center [668, 261] width 24 height 11
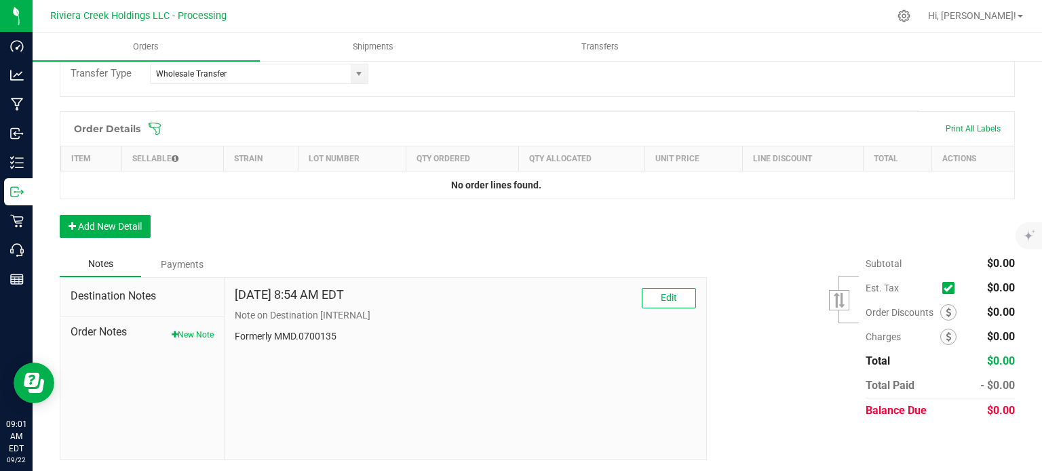
scroll to position [0, 0]
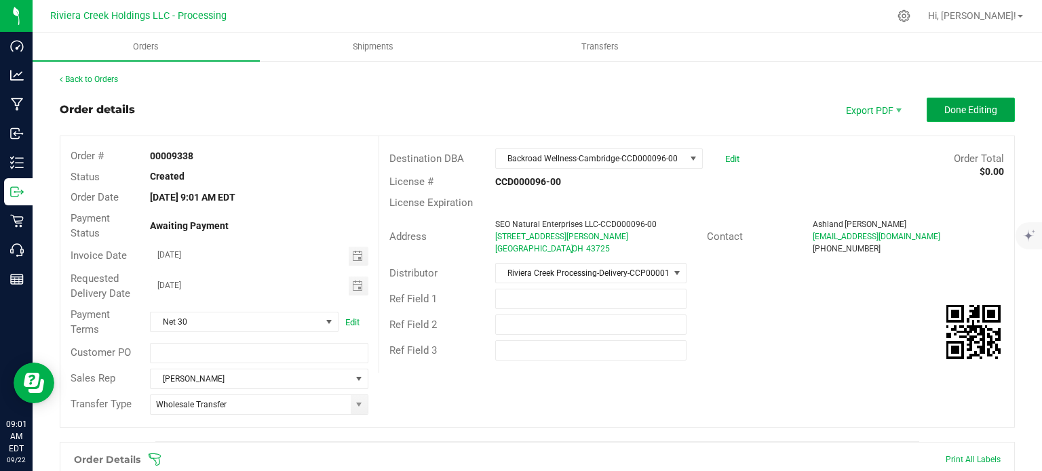
click at [931, 108] on button "Done Editing" at bounding box center [971, 110] width 88 height 24
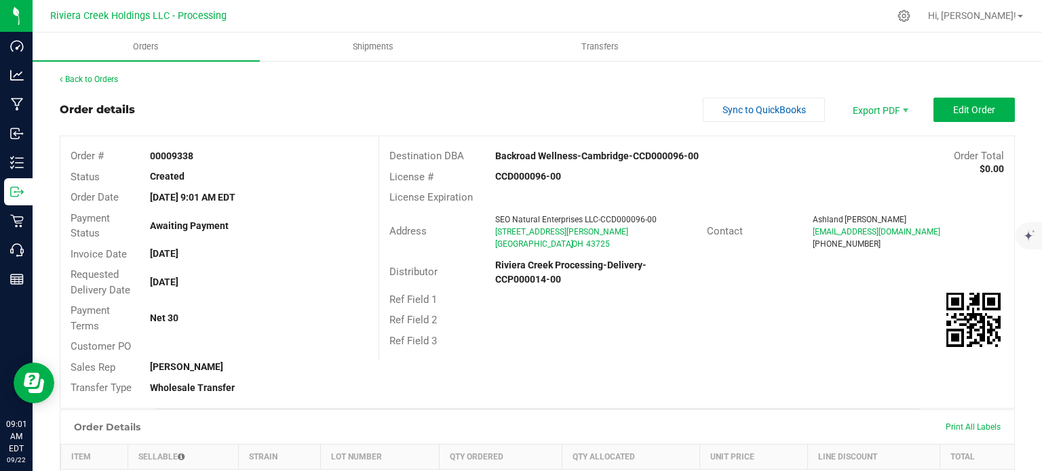
drag, startPoint x: 143, startPoint y: 154, endPoint x: 201, endPoint y: 157, distance: 57.7
click at [201, 157] on div "00009338" at bounding box center [259, 156] width 238 height 14
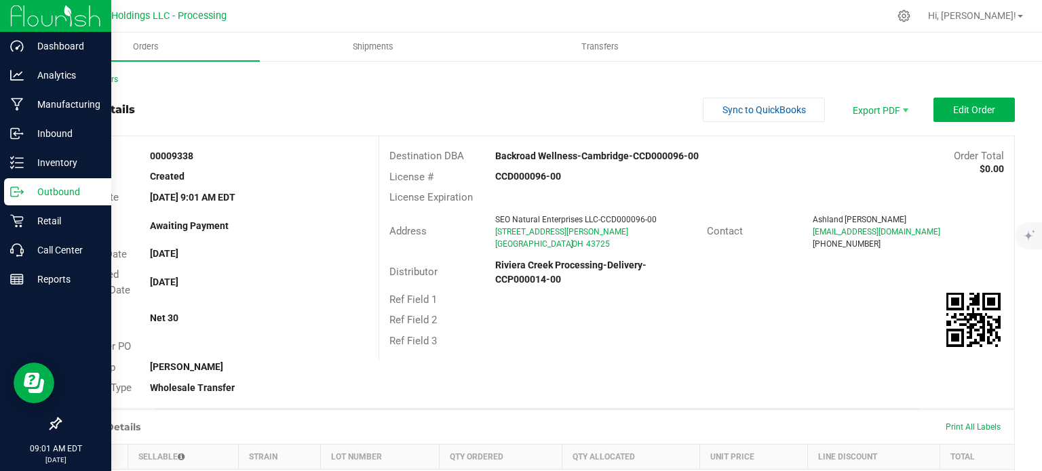
copy strong "00009338"
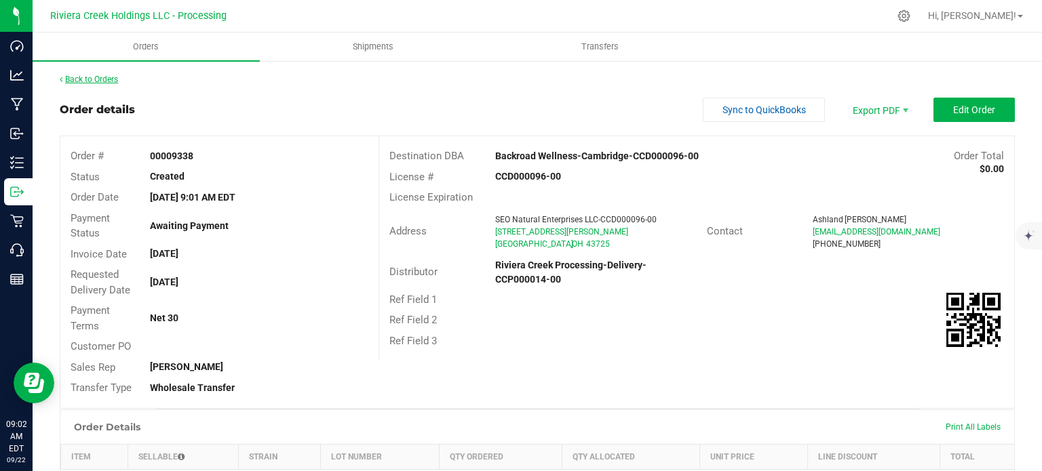
click at [95, 77] on link "Back to Orders" at bounding box center [89, 79] width 58 height 9
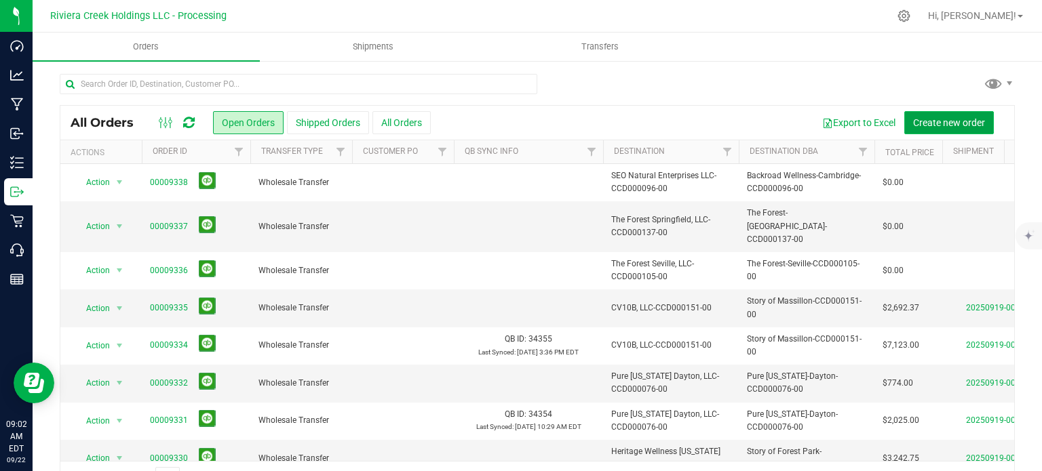
click at [920, 119] on span "Create new order" at bounding box center [949, 122] width 72 height 11
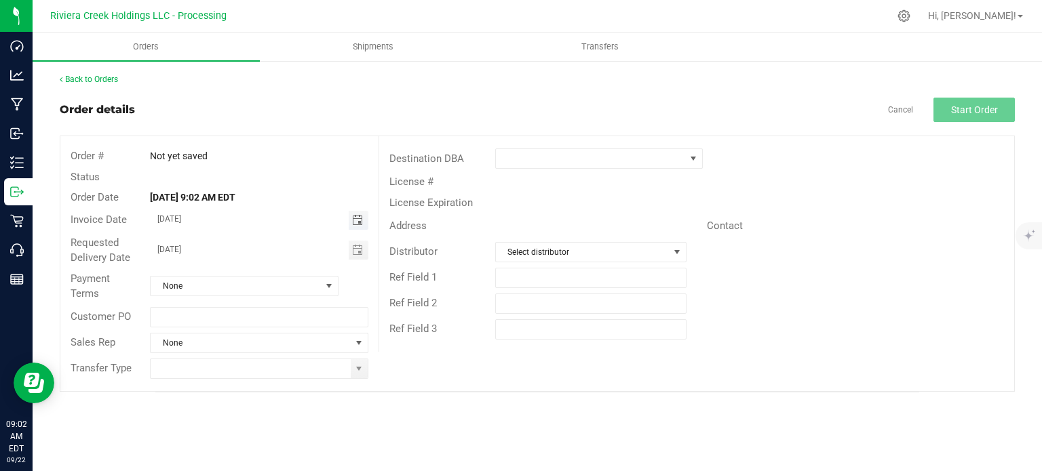
click at [357, 222] on span "Toggle calendar" at bounding box center [357, 220] width 11 height 11
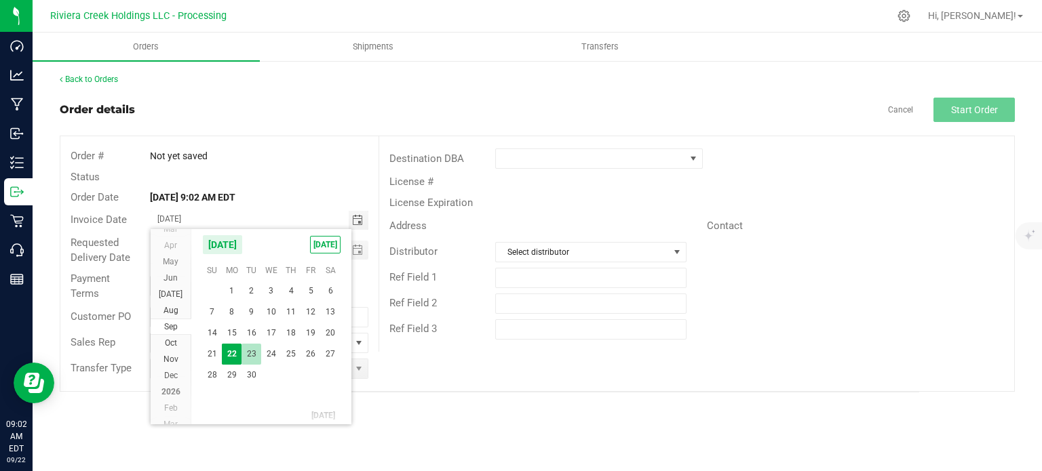
click at [254, 355] on span "23" at bounding box center [251, 354] width 20 height 21
type input "[DATE]"
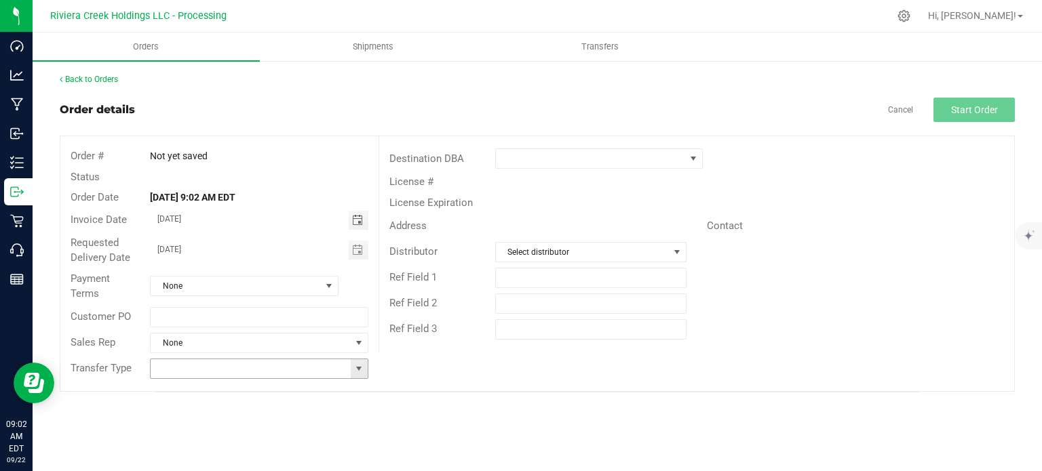
click at [356, 370] on span at bounding box center [358, 369] width 11 height 11
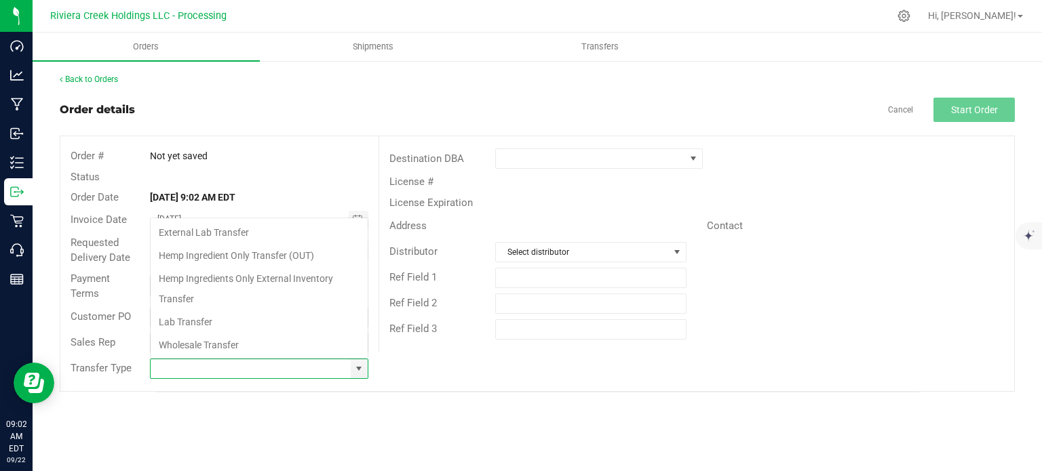
scroll to position [20, 215]
click at [197, 347] on li "Wholesale Transfer" at bounding box center [259, 345] width 217 height 23
type input "Wholesale Transfer"
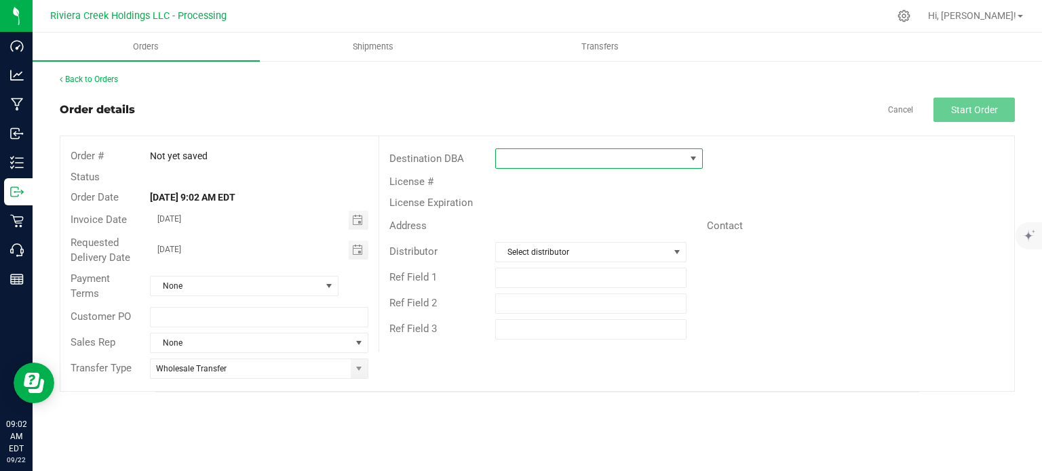
click at [515, 157] on span at bounding box center [590, 158] width 189 height 19
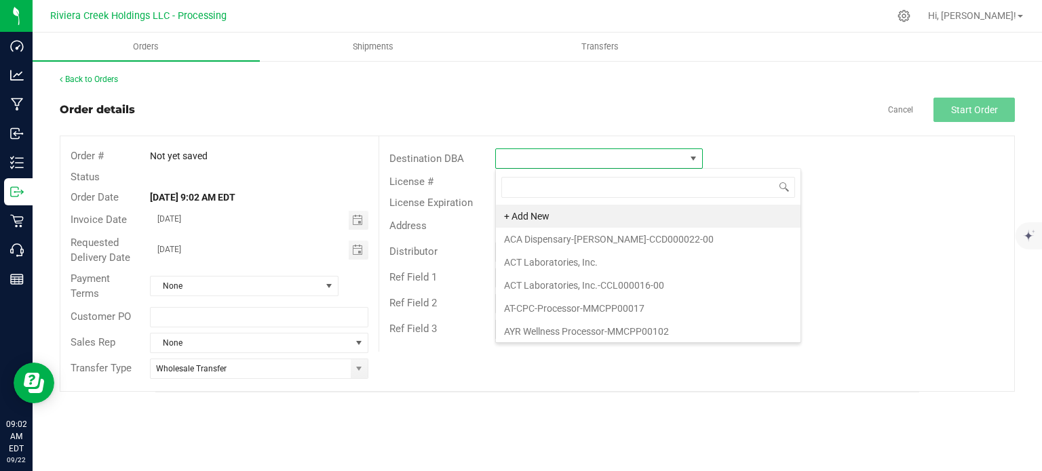
scroll to position [20, 208]
type input "bac"
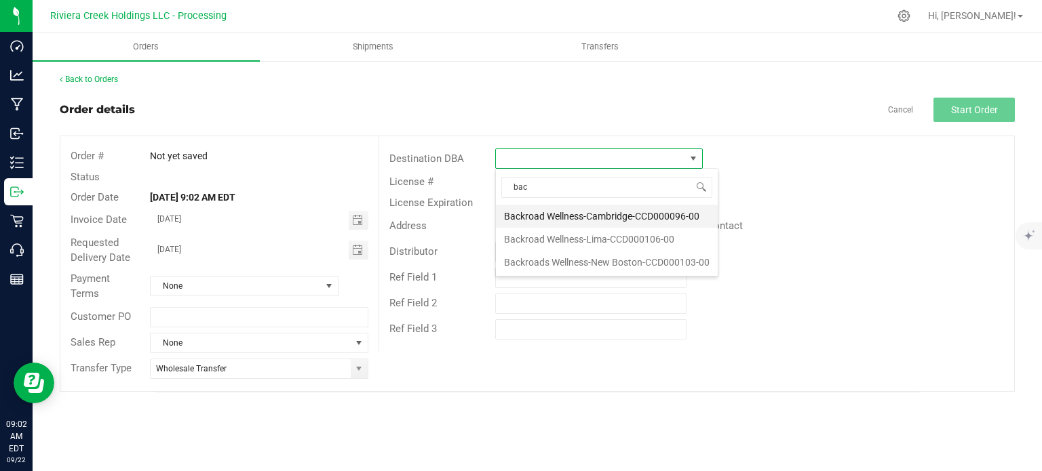
click at [537, 215] on li "Backroad Wellness-Cambridge-CCD000096-00" at bounding box center [607, 216] width 222 height 23
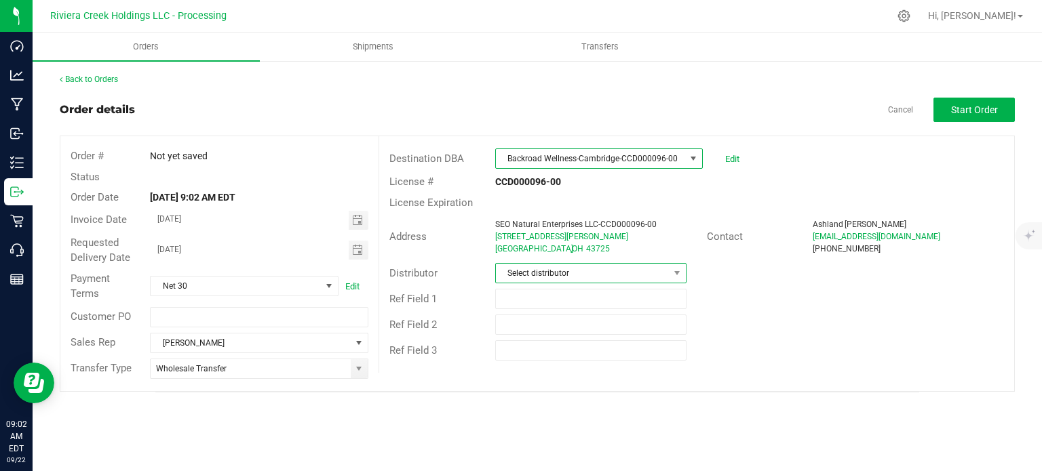
click at [549, 276] on span "Select distributor" at bounding box center [582, 273] width 173 height 19
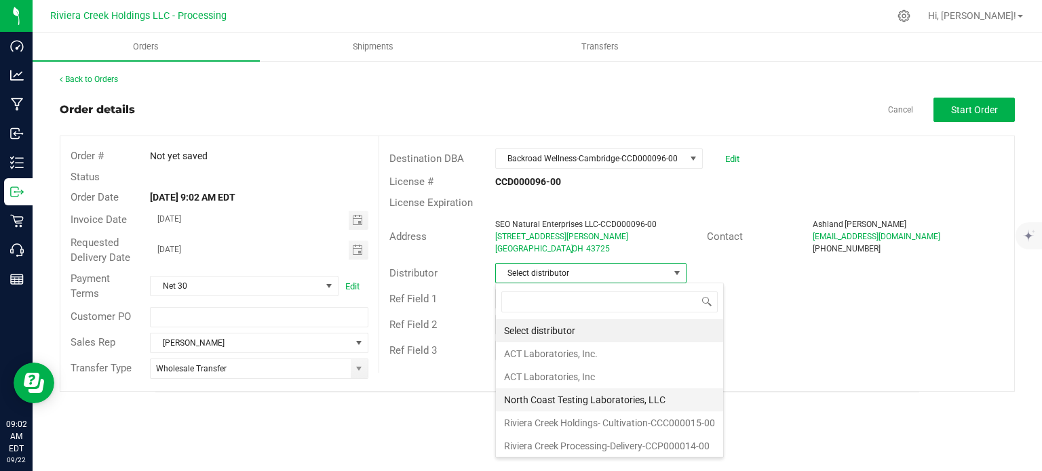
scroll to position [1, 0]
click at [567, 440] on li "Riviera Creek Processing-Delivery-CCP000014-00" at bounding box center [609, 445] width 227 height 23
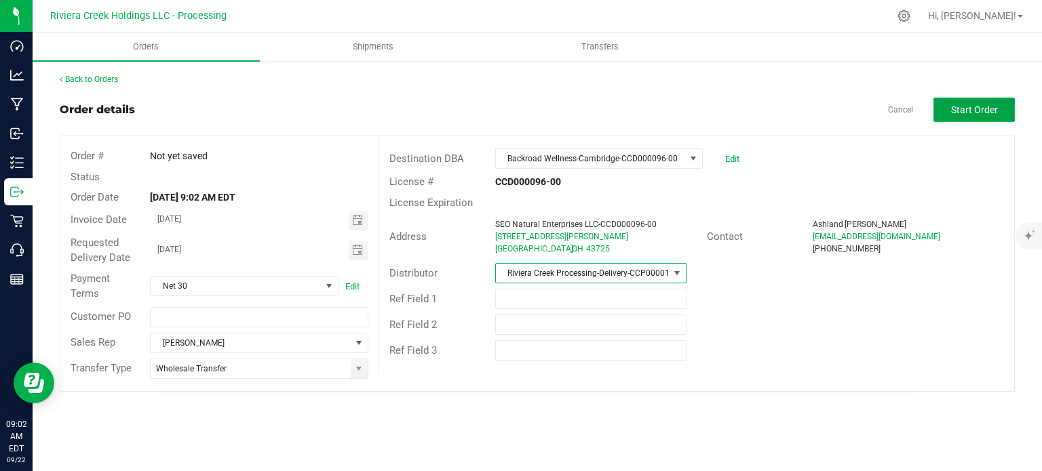
click at [956, 102] on button "Start Order" at bounding box center [973, 110] width 81 height 24
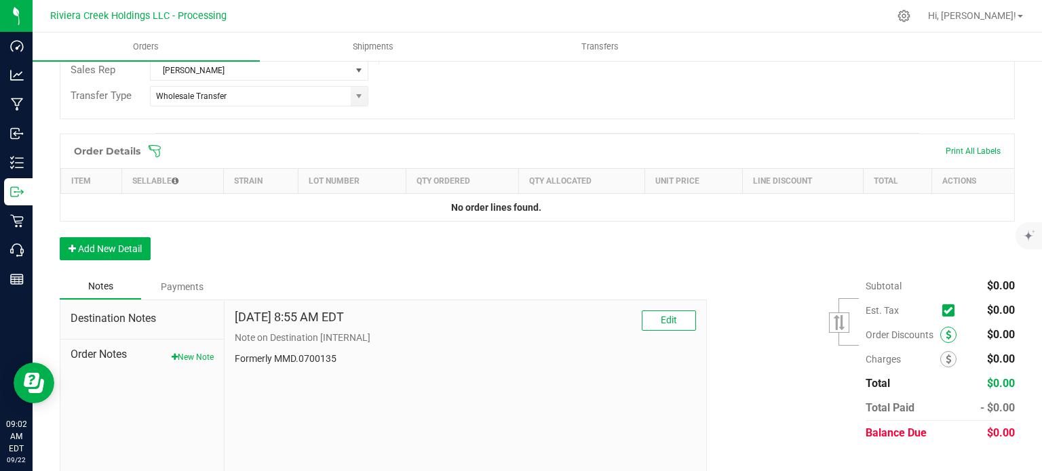
scroll to position [331, 0]
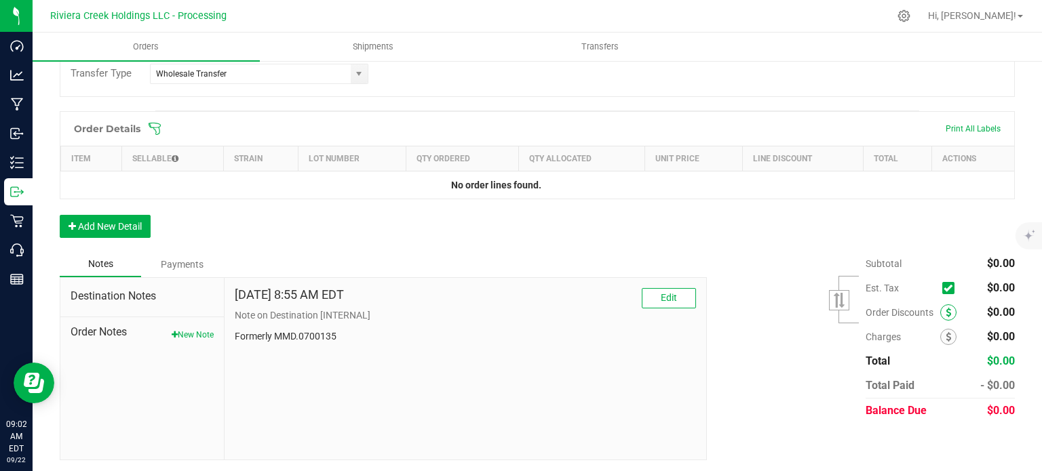
click at [946, 313] on icon at bounding box center [948, 312] width 5 height 9
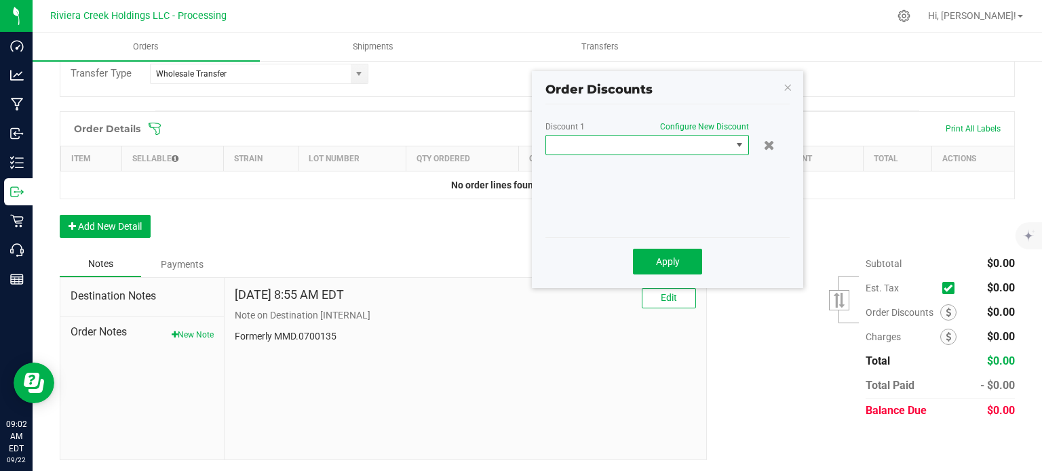
click at [583, 149] on span at bounding box center [638, 145] width 185 height 19
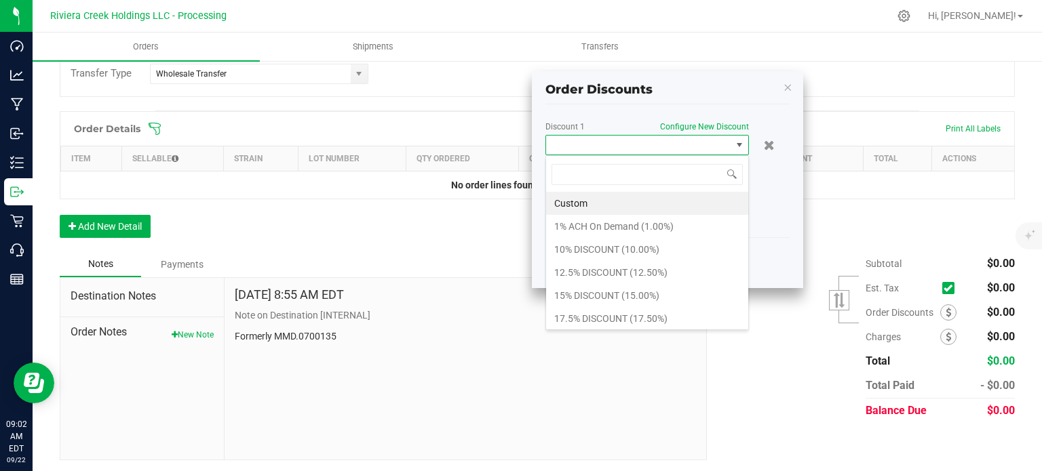
scroll to position [20, 203]
click at [587, 245] on li "10% DISCOUNT (10.00%)" at bounding box center [647, 249] width 202 height 23
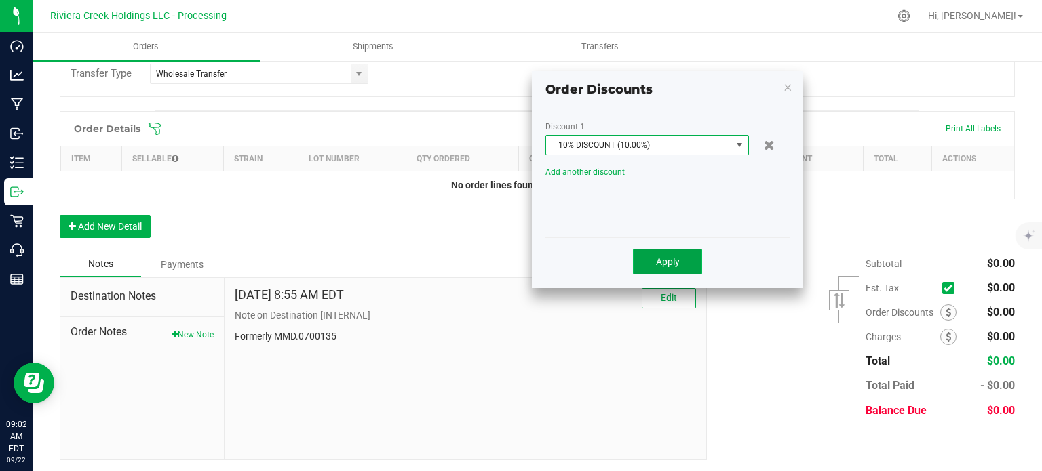
click at [673, 263] on span "Apply" at bounding box center [668, 261] width 24 height 11
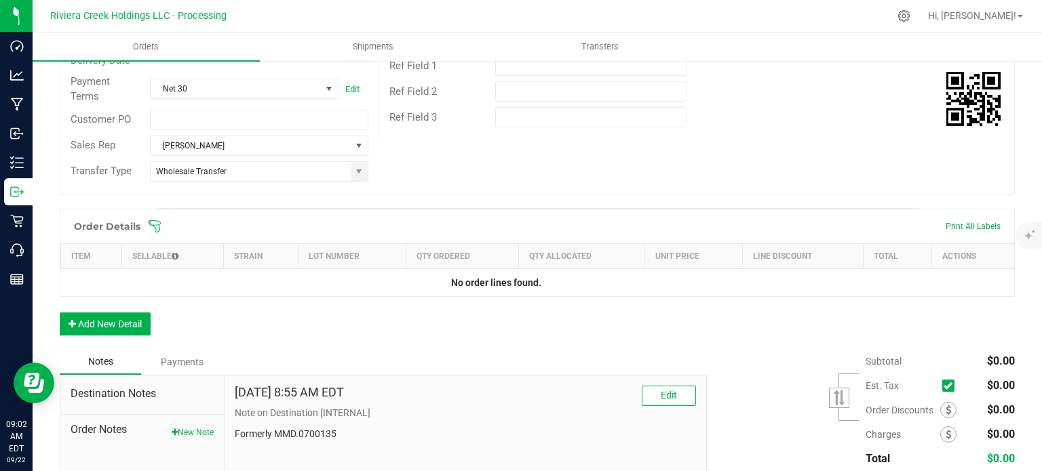
scroll to position [0, 0]
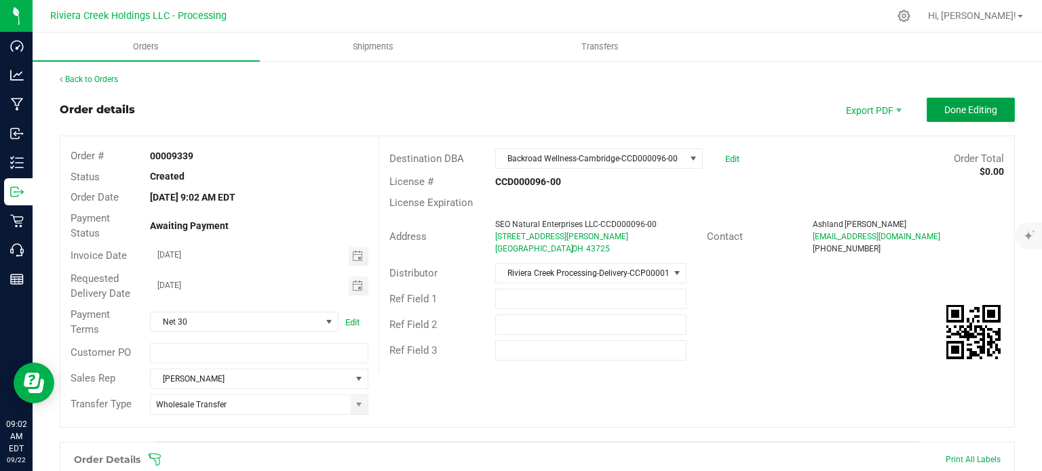
click at [980, 108] on span "Done Editing" at bounding box center [970, 109] width 53 height 11
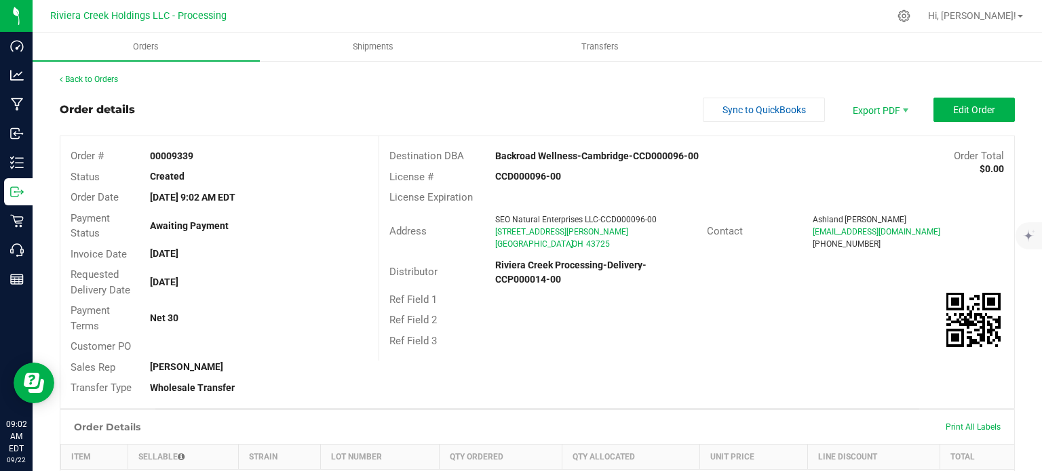
drag, startPoint x: 144, startPoint y: 154, endPoint x: 193, endPoint y: 154, distance: 49.5
click at [193, 154] on div "00009339" at bounding box center [259, 156] width 238 height 14
copy strong "00009339"
click at [97, 81] on link "Back to Orders" at bounding box center [89, 79] width 58 height 9
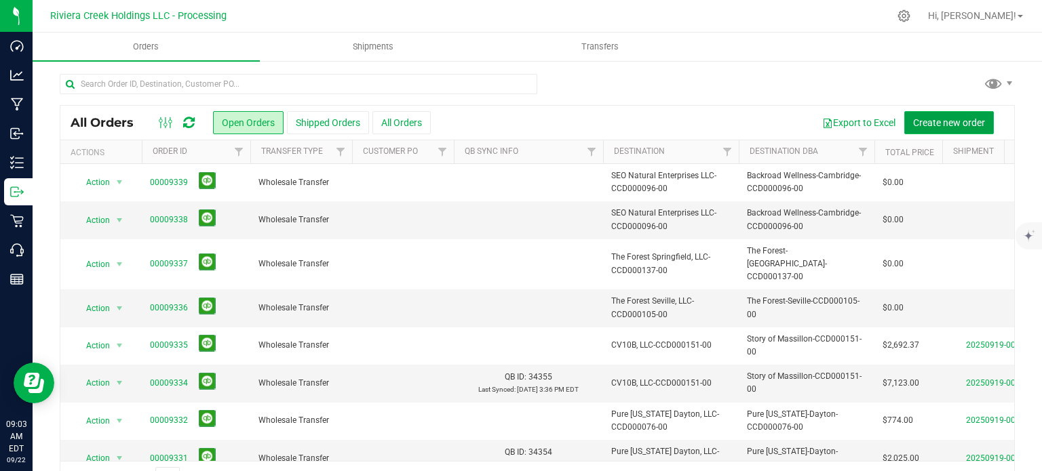
click at [925, 120] on span "Create new order" at bounding box center [949, 122] width 72 height 11
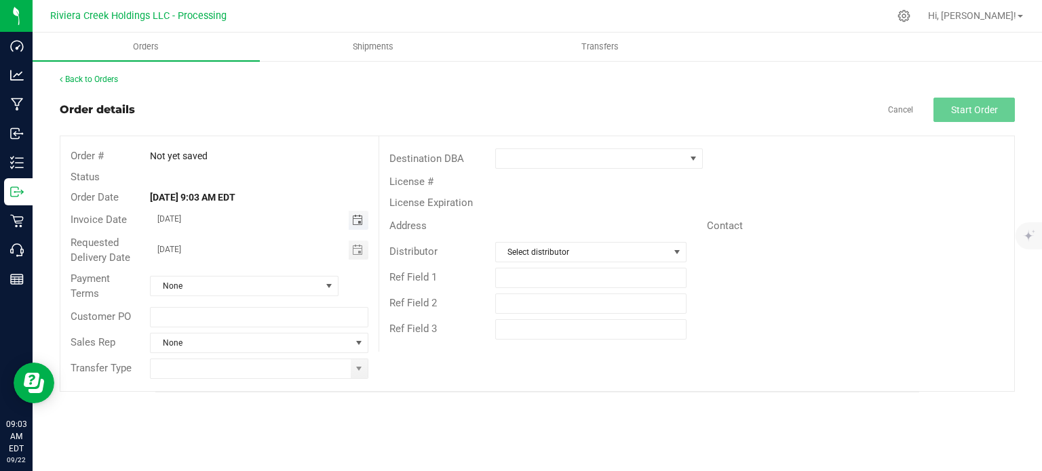
drag, startPoint x: 358, startPoint y: 222, endPoint x: 351, endPoint y: 228, distance: 9.6
click at [358, 222] on span "Toggle calendar" at bounding box center [357, 220] width 11 height 11
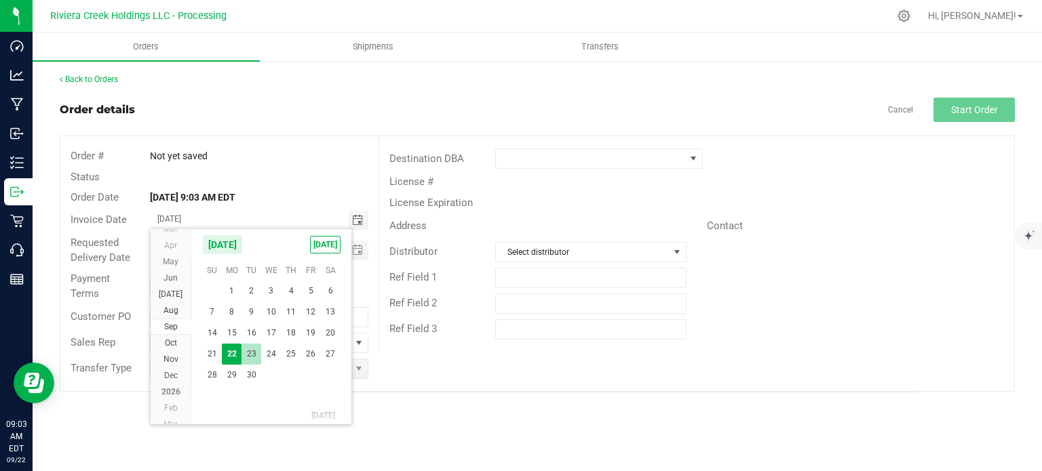
click at [256, 357] on span "23" at bounding box center [251, 354] width 20 height 21
type input "[DATE]"
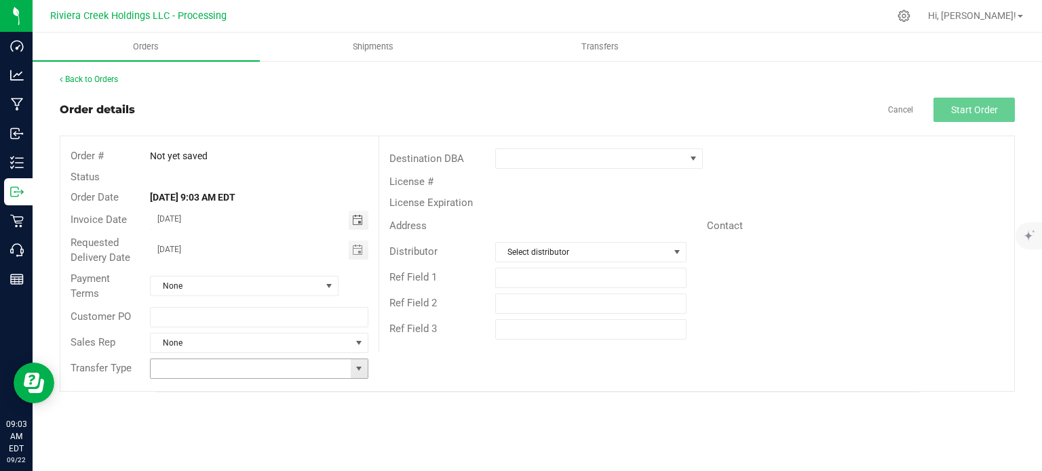
click at [355, 369] on span at bounding box center [358, 369] width 11 height 11
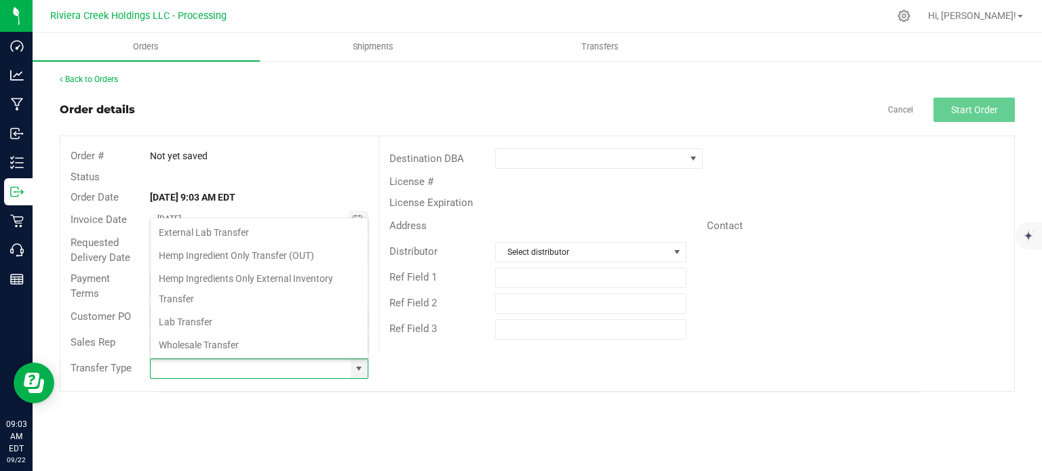
scroll to position [20, 215]
click at [199, 347] on li "Wholesale Transfer" at bounding box center [259, 345] width 217 height 23
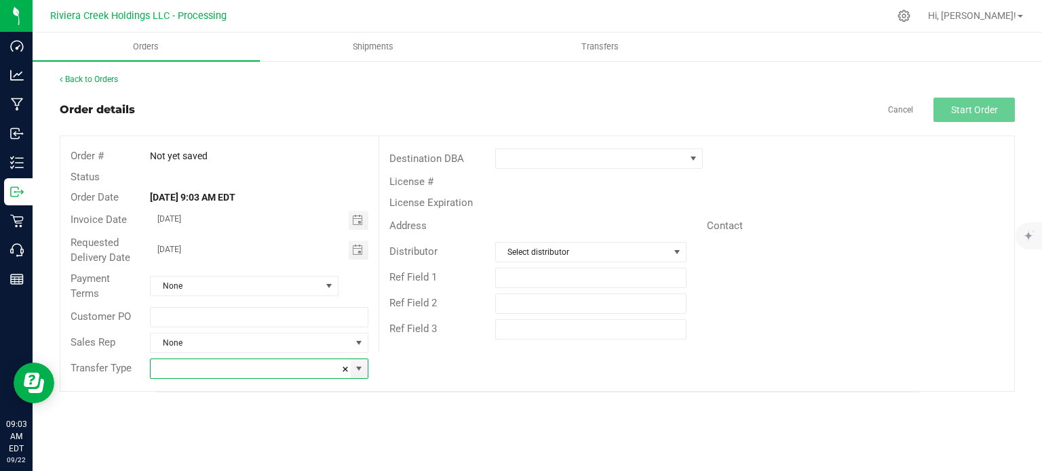
type input "Wholesale Transfer"
click at [501, 157] on span at bounding box center [590, 158] width 189 height 19
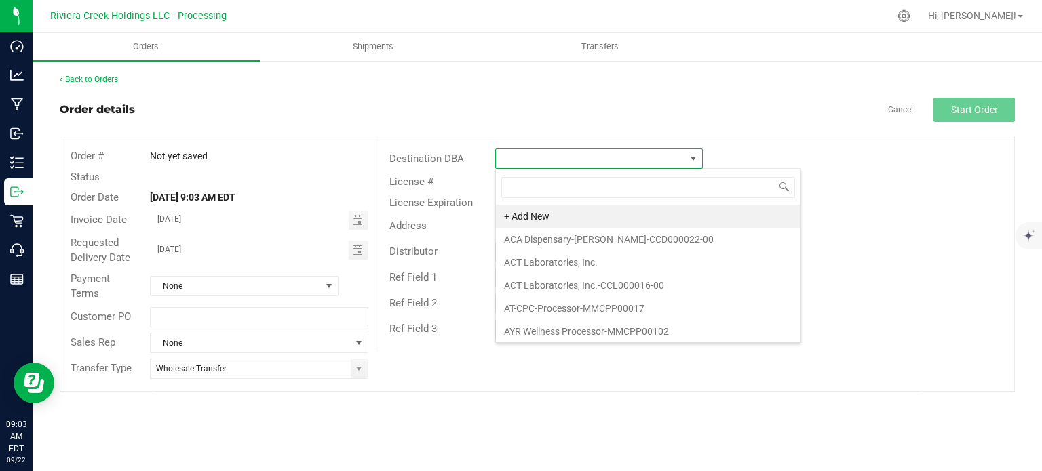
scroll to position [20, 208]
type input "the v"
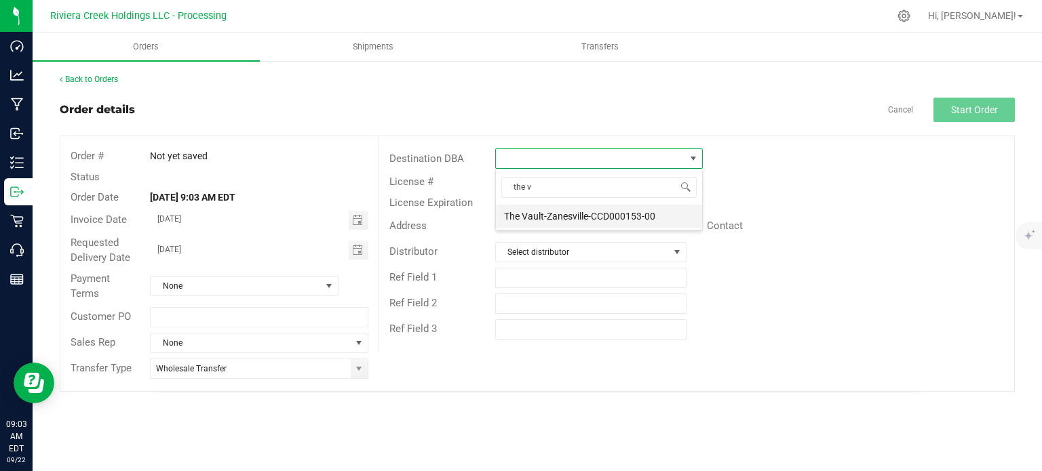
click at [524, 218] on li "The Vault-Zanesville-CCD000153-00" at bounding box center [599, 216] width 206 height 23
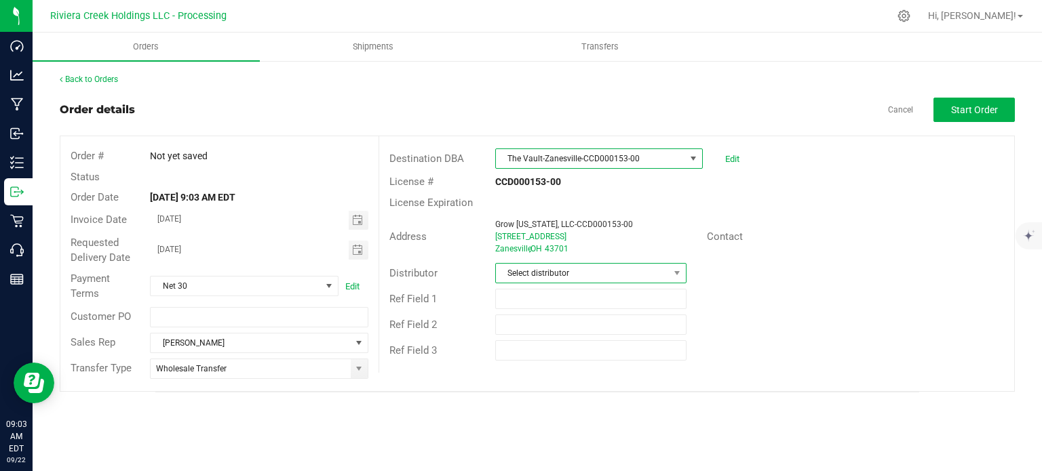
click at [564, 271] on span "Select distributor" at bounding box center [582, 273] width 173 height 19
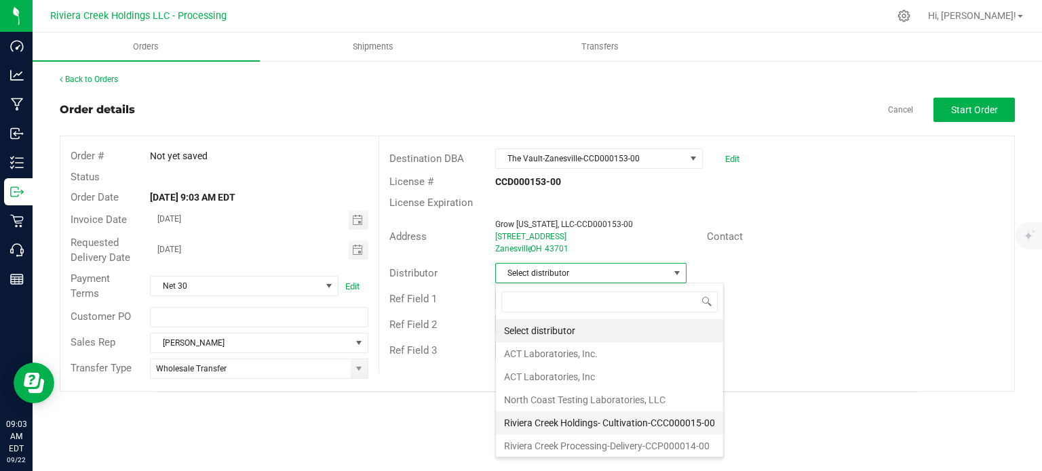
scroll to position [1, 0]
click at [535, 449] on li "Riviera Creek Processing-Delivery-CCP000014-00" at bounding box center [609, 445] width 227 height 23
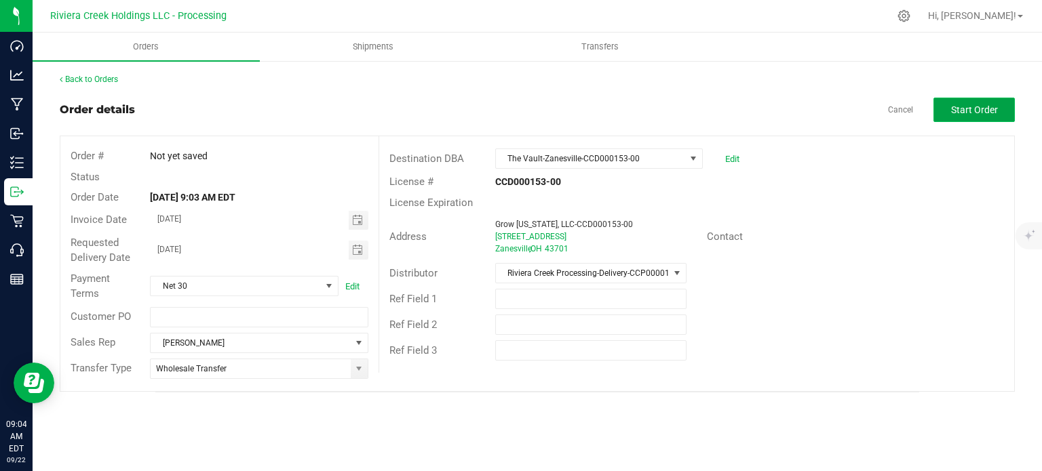
click at [941, 108] on button "Start Order" at bounding box center [973, 110] width 81 height 24
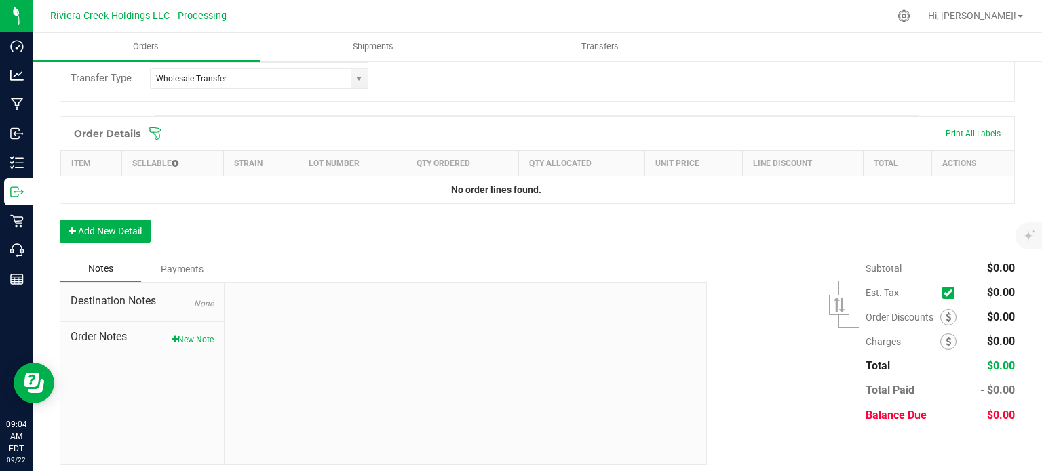
scroll to position [331, 0]
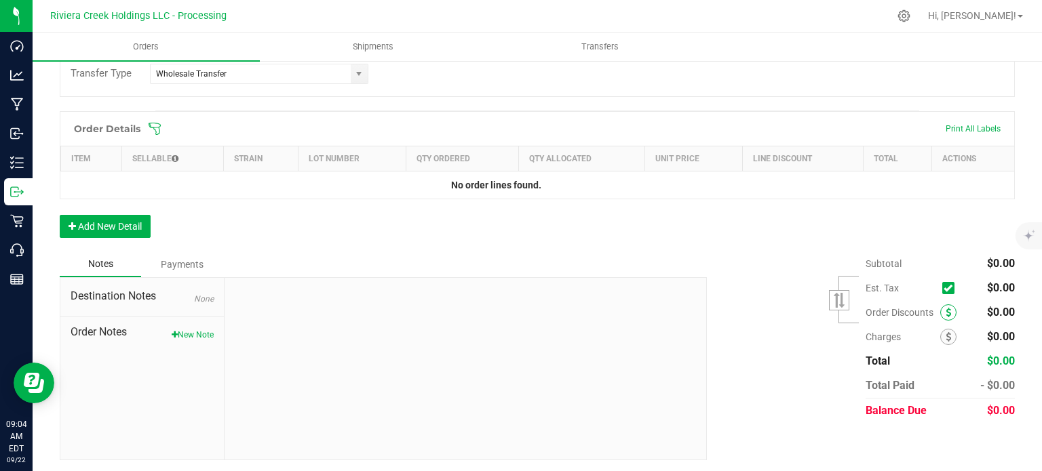
click at [946, 314] on icon at bounding box center [948, 312] width 5 height 9
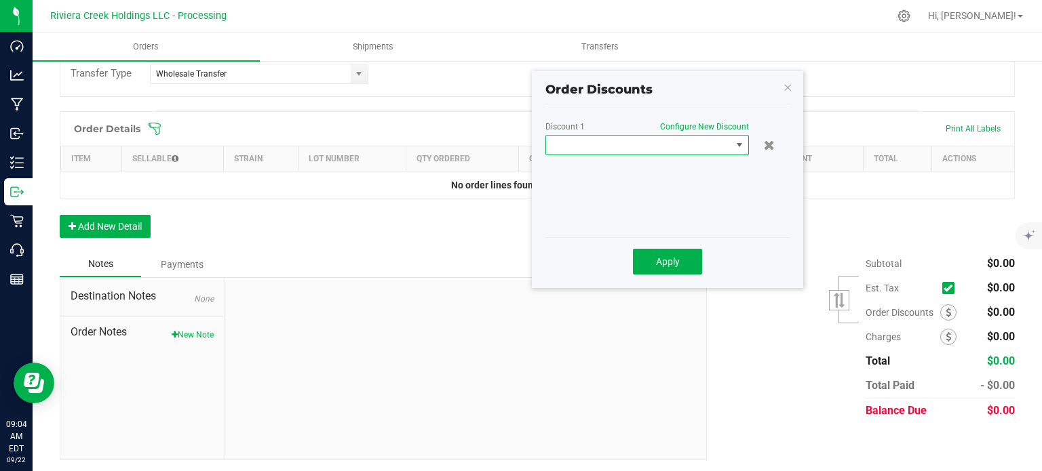
click at [636, 149] on span at bounding box center [638, 145] width 185 height 19
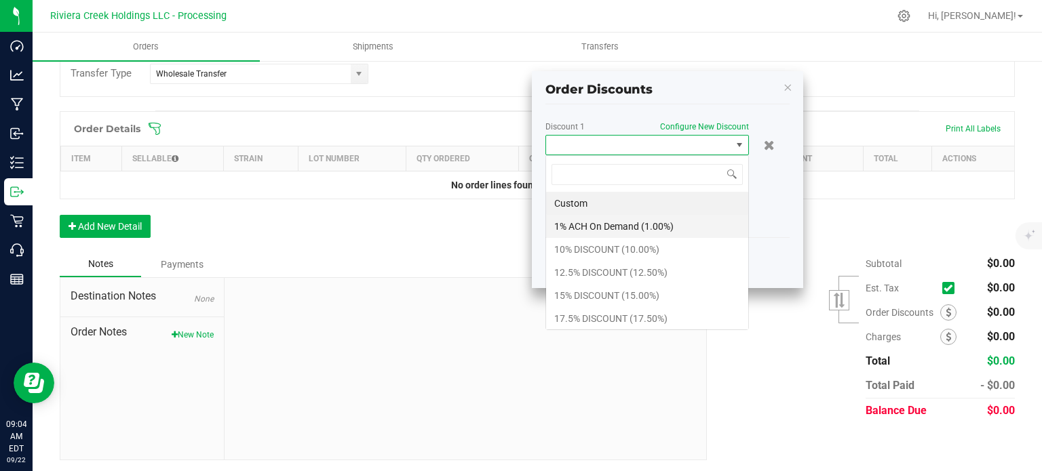
scroll to position [20, 203]
click at [565, 247] on li "10% DISCOUNT (10.00%)" at bounding box center [647, 249] width 202 height 23
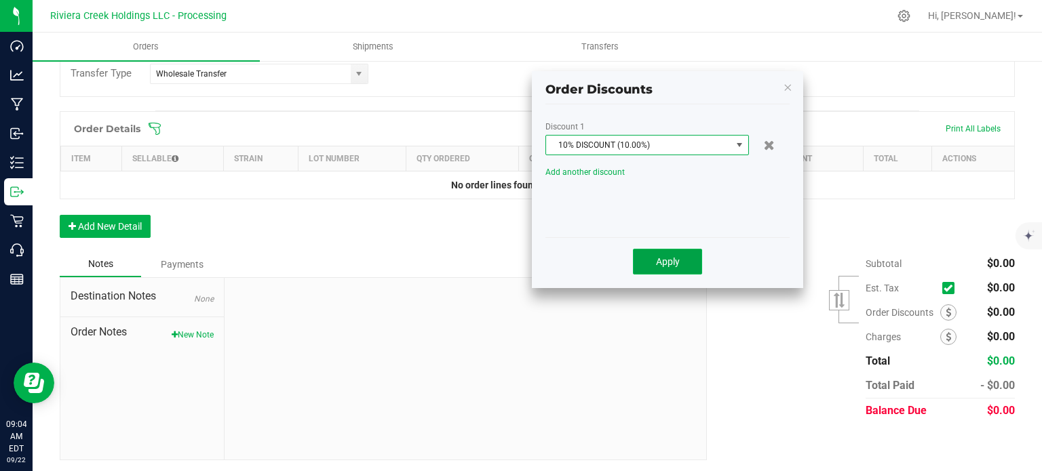
click at [654, 260] on button "Apply" at bounding box center [667, 262] width 69 height 26
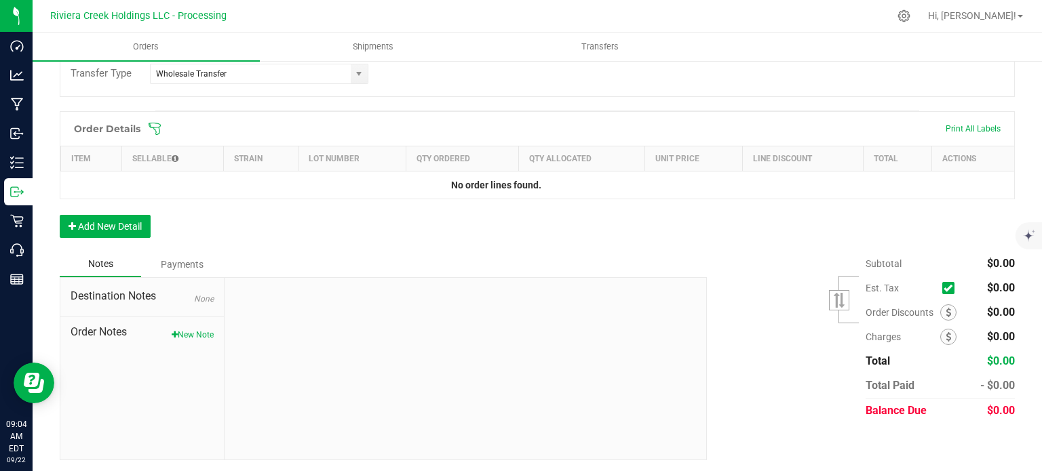
scroll to position [0, 0]
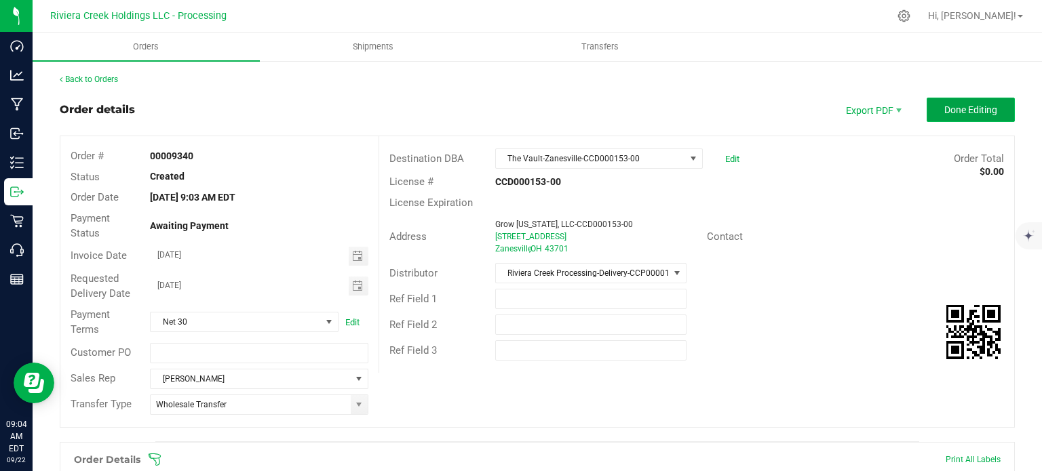
click at [945, 113] on span "Done Editing" at bounding box center [970, 109] width 53 height 11
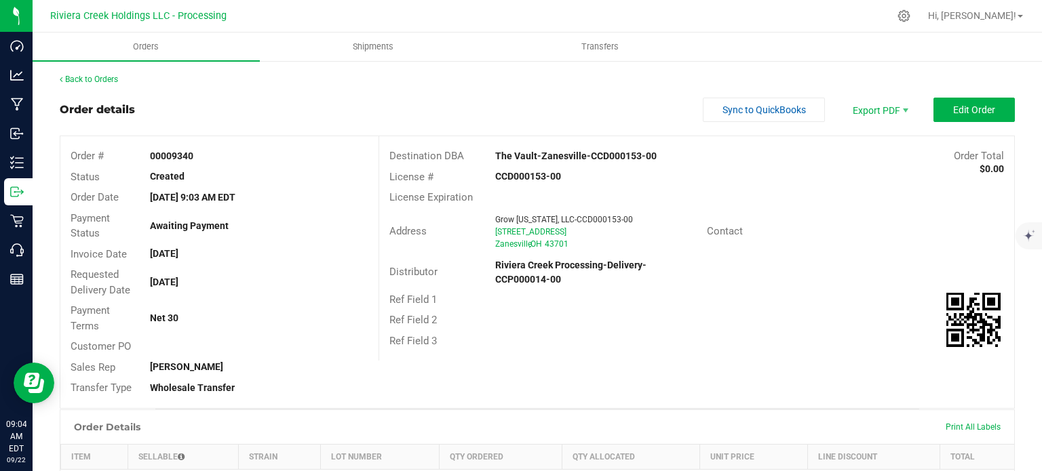
drag, startPoint x: 147, startPoint y: 153, endPoint x: 196, endPoint y: 159, distance: 49.1
click at [196, 159] on div "00009340" at bounding box center [259, 156] width 238 height 14
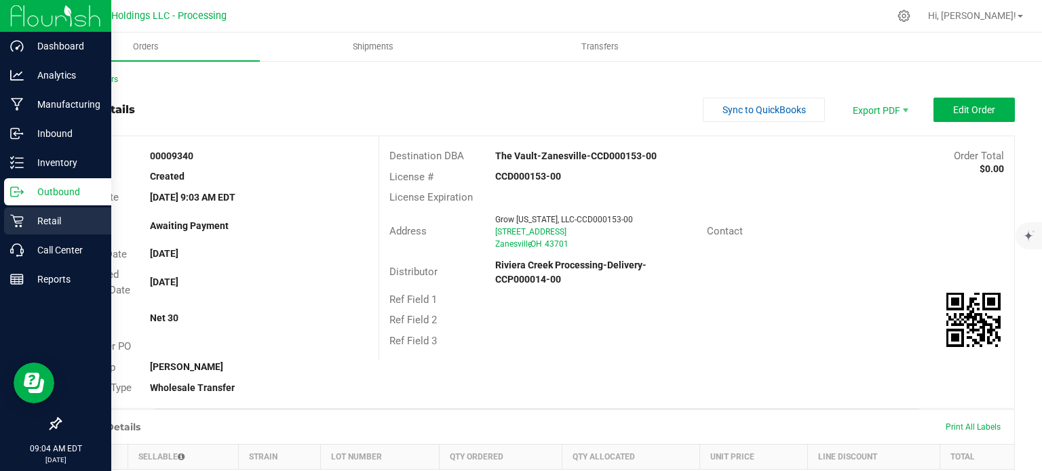
copy strong "00009340"
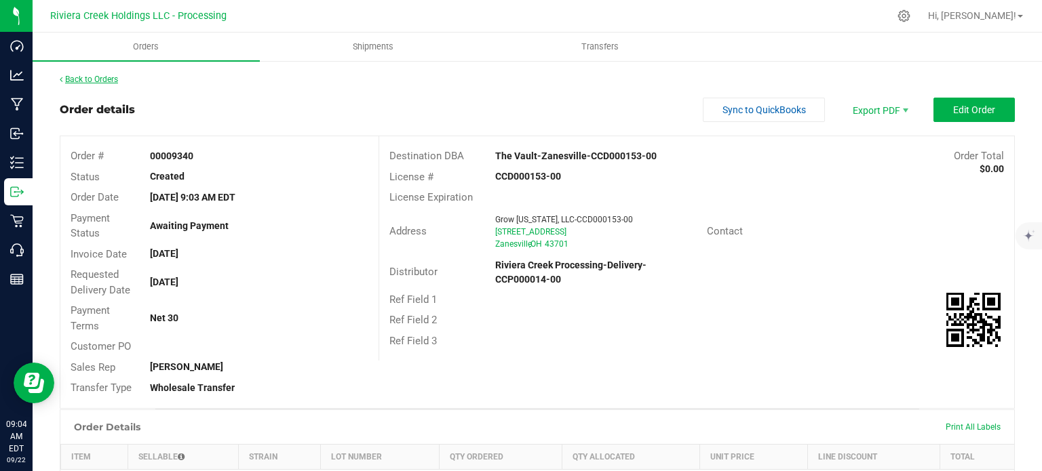
click at [79, 76] on link "Back to Orders" at bounding box center [89, 79] width 58 height 9
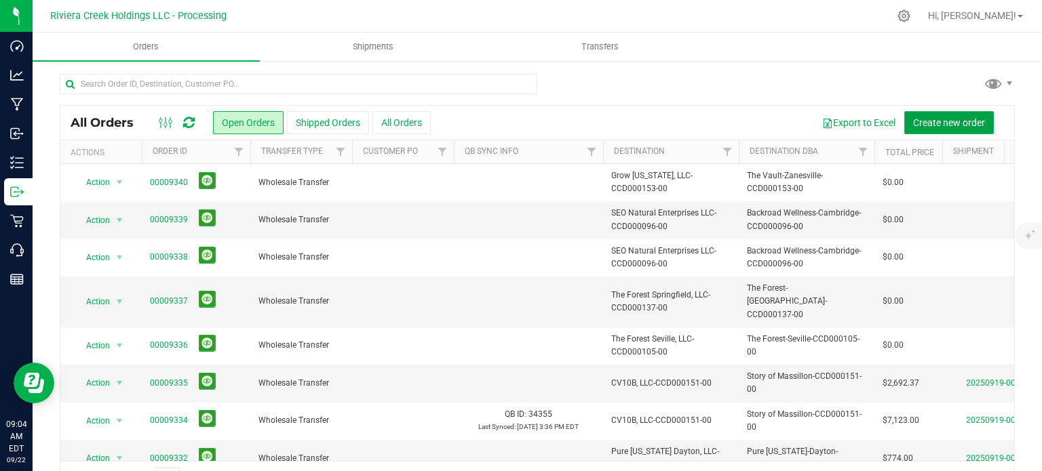
click at [913, 119] on span "Create new order" at bounding box center [949, 122] width 72 height 11
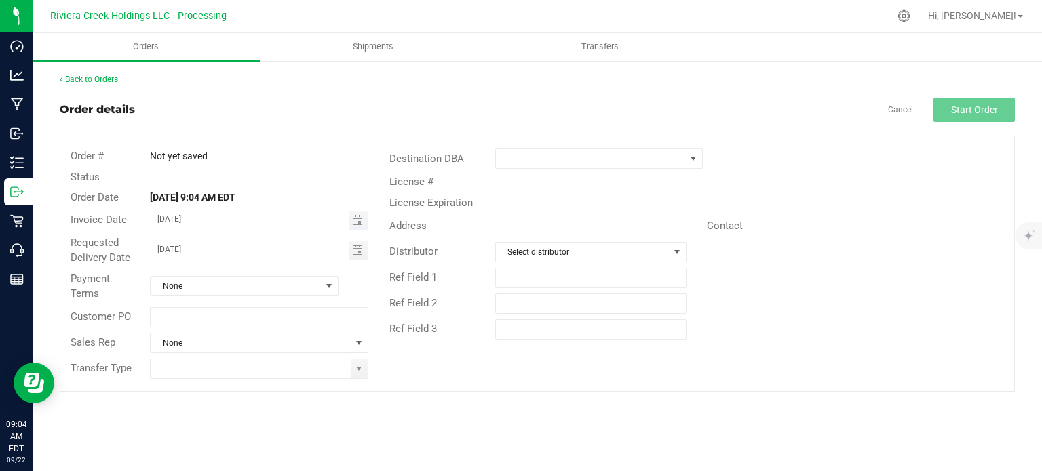
click at [364, 219] on span "Toggle calendar" at bounding box center [359, 220] width 20 height 19
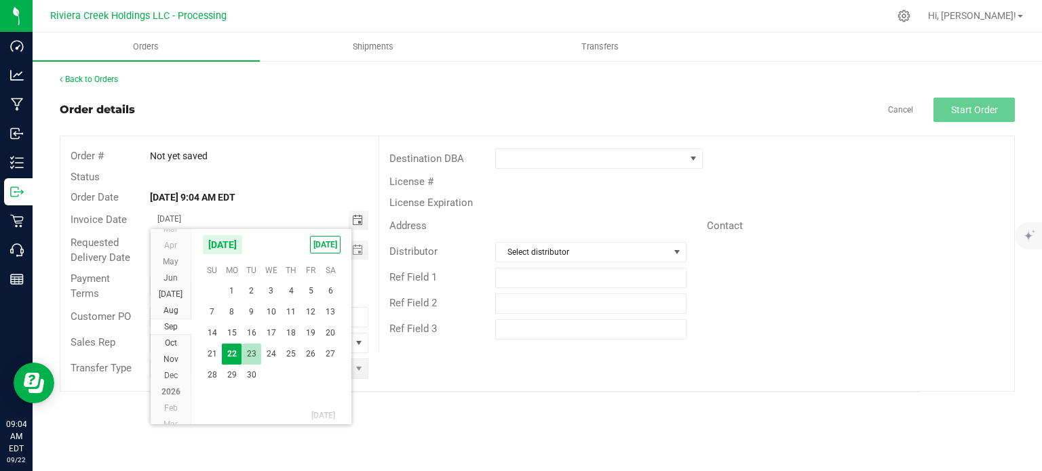
click at [252, 355] on span "23" at bounding box center [251, 354] width 20 height 21
type input "[DATE]"
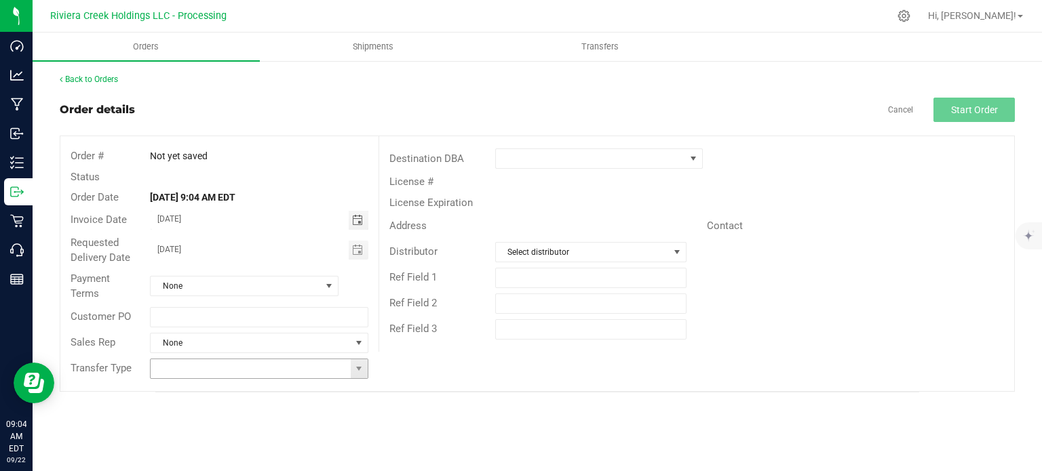
drag, startPoint x: 361, startPoint y: 370, endPoint x: 354, endPoint y: 375, distance: 8.3
click at [360, 370] on span at bounding box center [358, 369] width 11 height 11
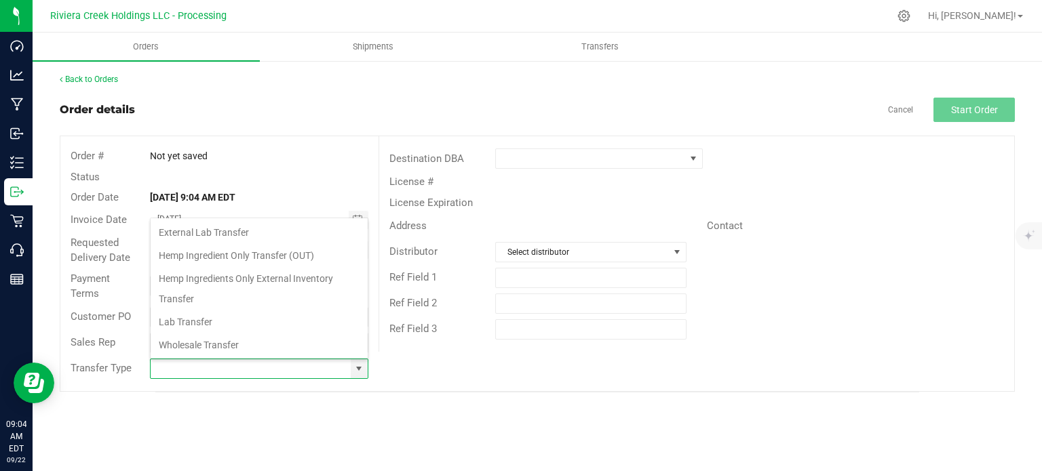
scroll to position [20, 215]
click at [174, 341] on li "Wholesale Transfer" at bounding box center [259, 345] width 217 height 23
type input "Wholesale Transfer"
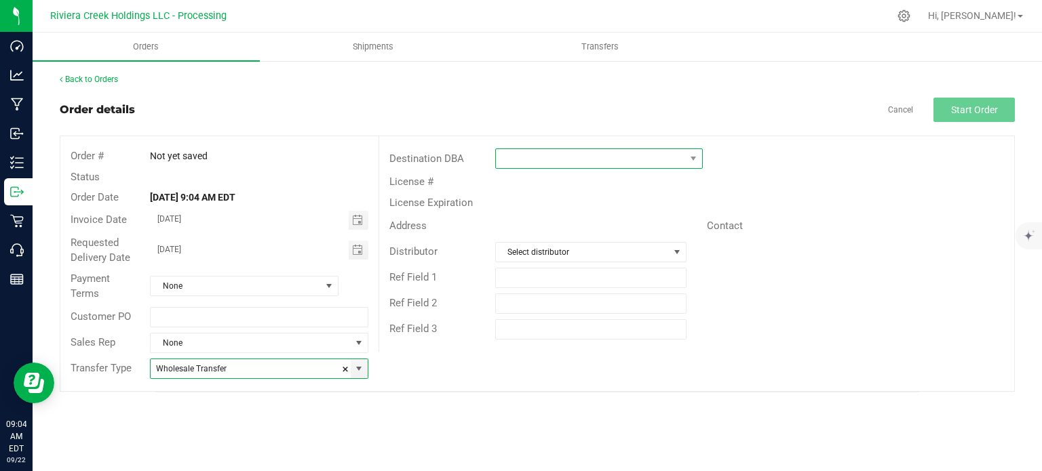
click at [576, 157] on span at bounding box center [590, 158] width 189 height 19
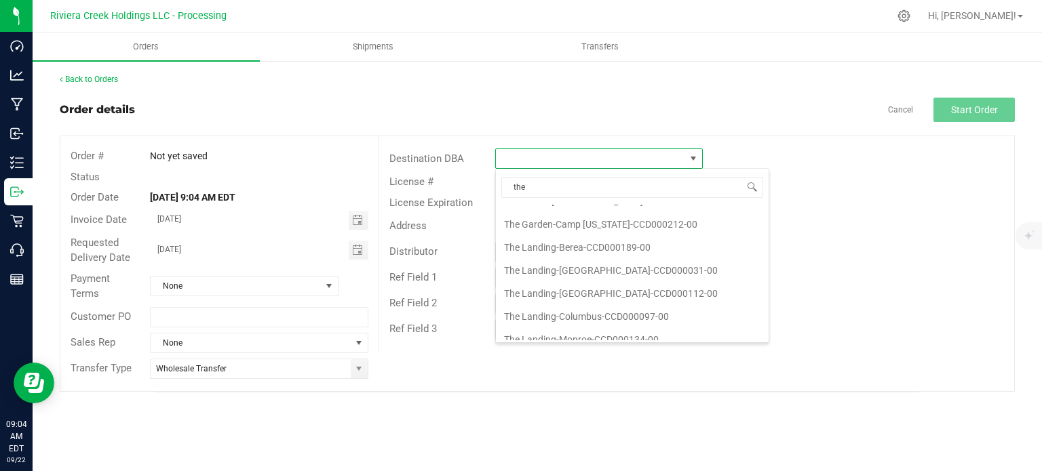
scroll to position [543, 0]
type input "the v"
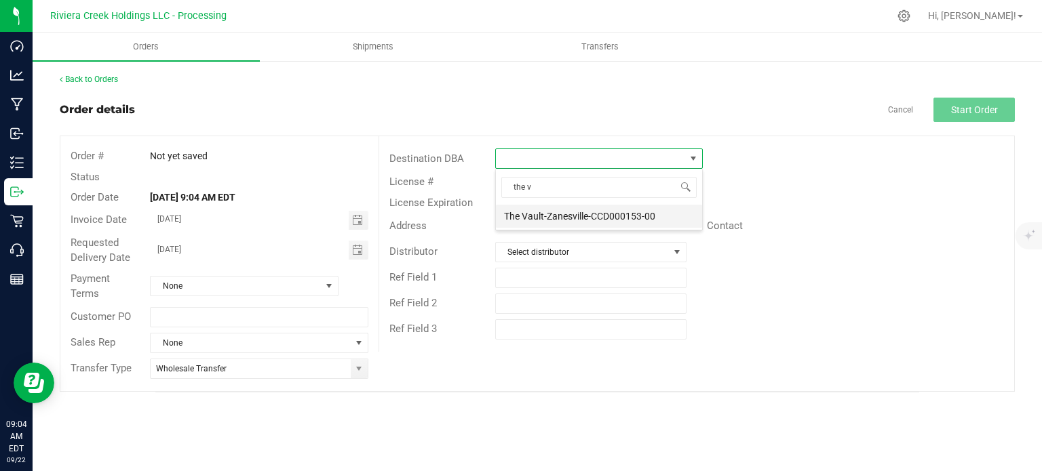
click at [510, 218] on li "The Vault-Zanesville-CCD000153-00" at bounding box center [599, 216] width 206 height 23
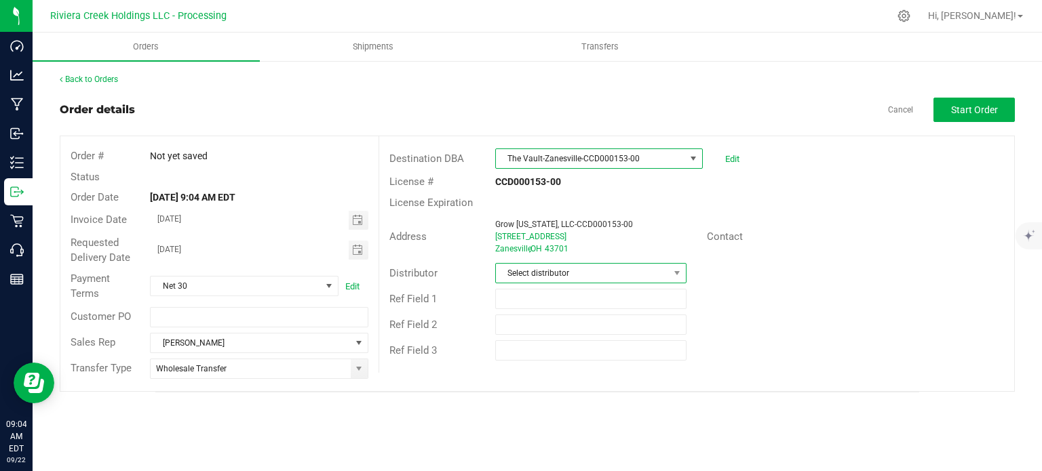
click at [550, 276] on span "Select distributor" at bounding box center [582, 273] width 173 height 19
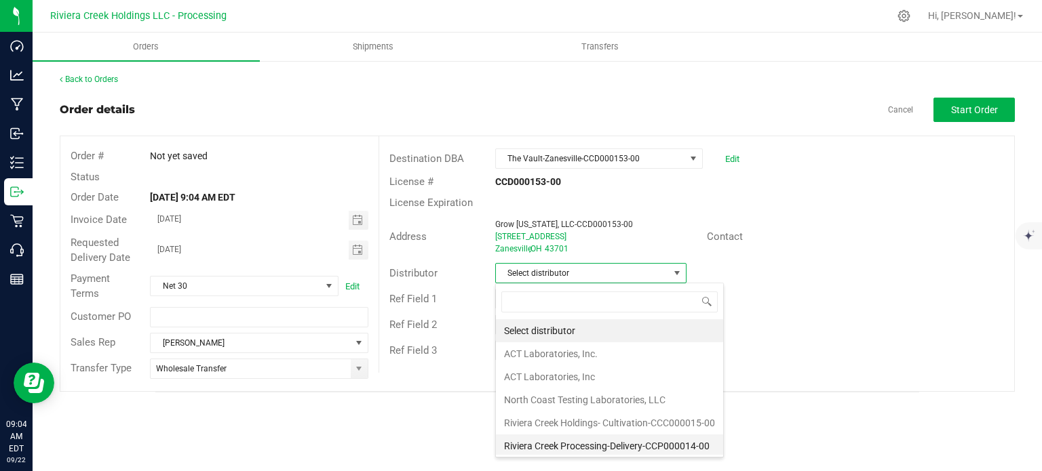
scroll to position [1, 0]
click at [560, 442] on li "Riviera Creek Processing-Delivery-CCP000014-00" at bounding box center [609, 445] width 227 height 23
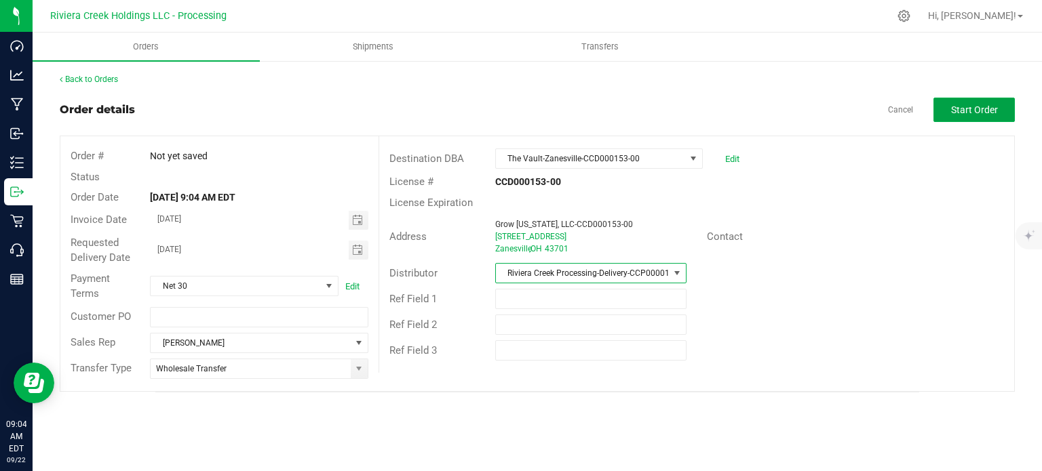
click at [953, 106] on span "Start Order" at bounding box center [974, 109] width 47 height 11
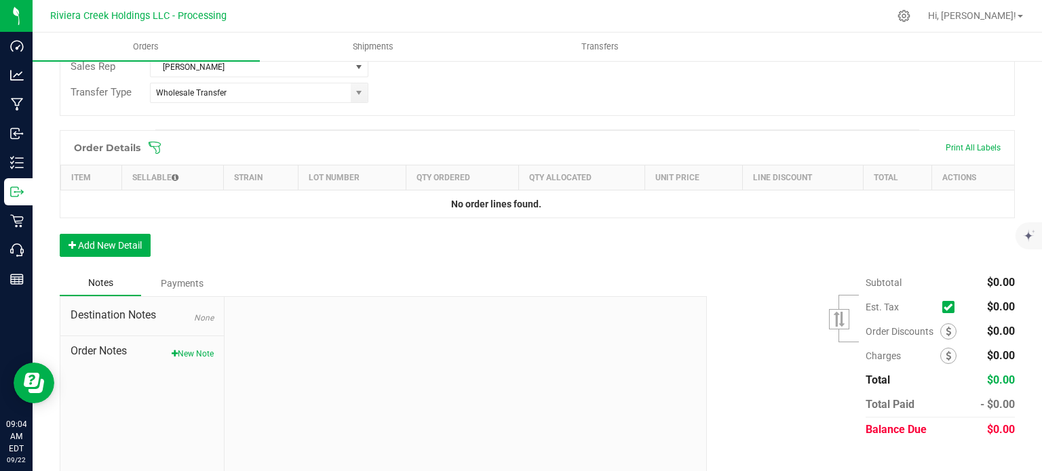
scroll to position [331, 0]
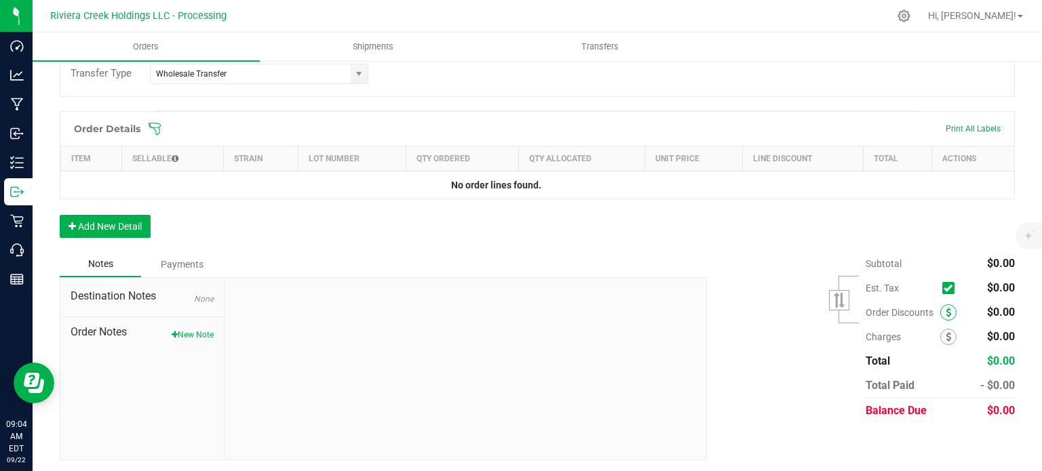
click at [940, 307] on span at bounding box center [948, 313] width 16 height 16
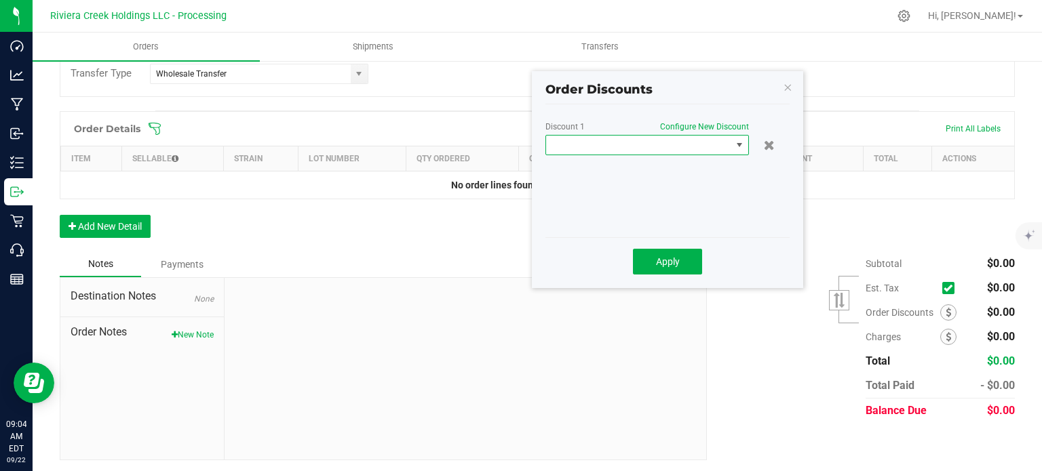
click at [631, 149] on span at bounding box center [638, 145] width 185 height 19
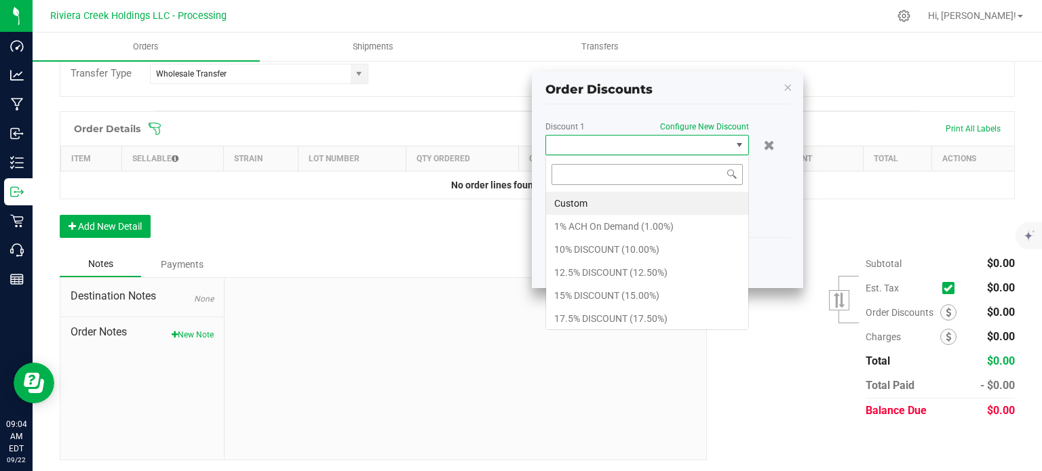
scroll to position [20, 203]
click at [568, 249] on li "10% DISCOUNT (10.00%)" at bounding box center [647, 249] width 202 height 23
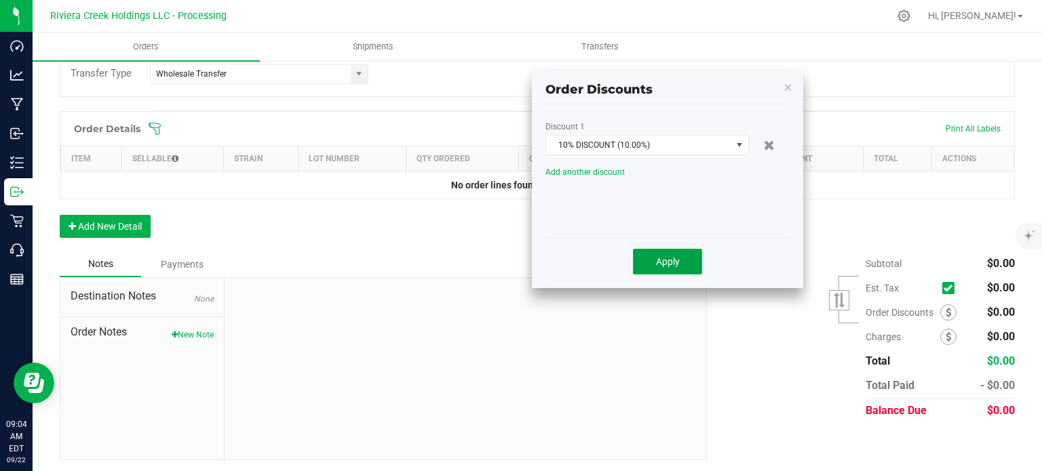
click at [647, 257] on button "Apply" at bounding box center [667, 262] width 69 height 26
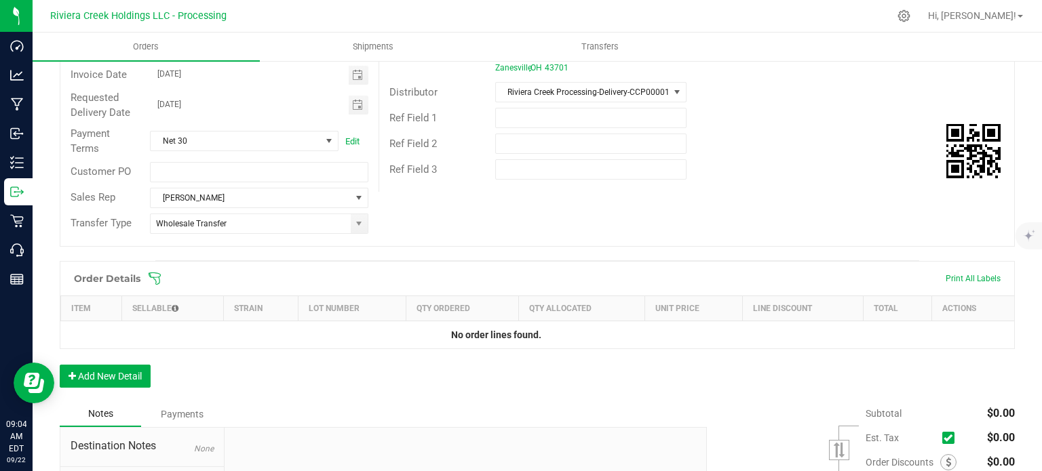
scroll to position [0, 0]
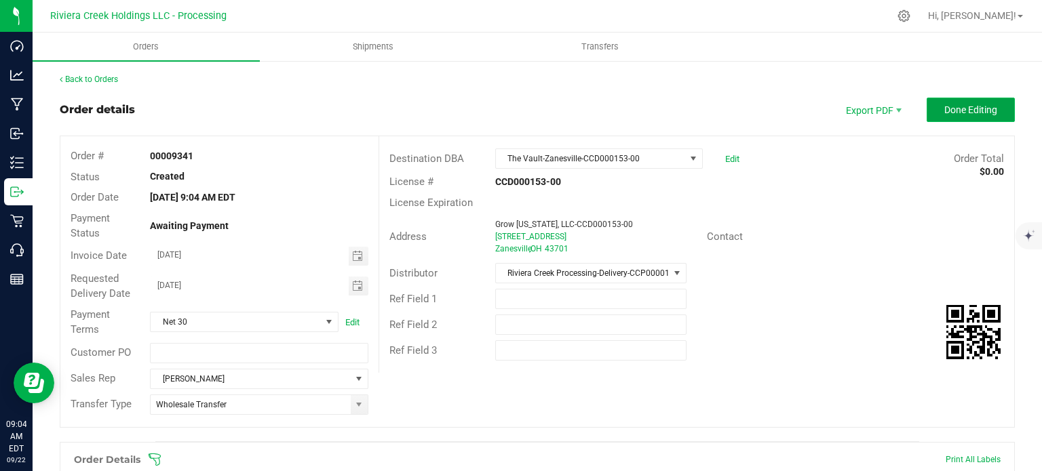
click at [944, 111] on span "Done Editing" at bounding box center [970, 109] width 53 height 11
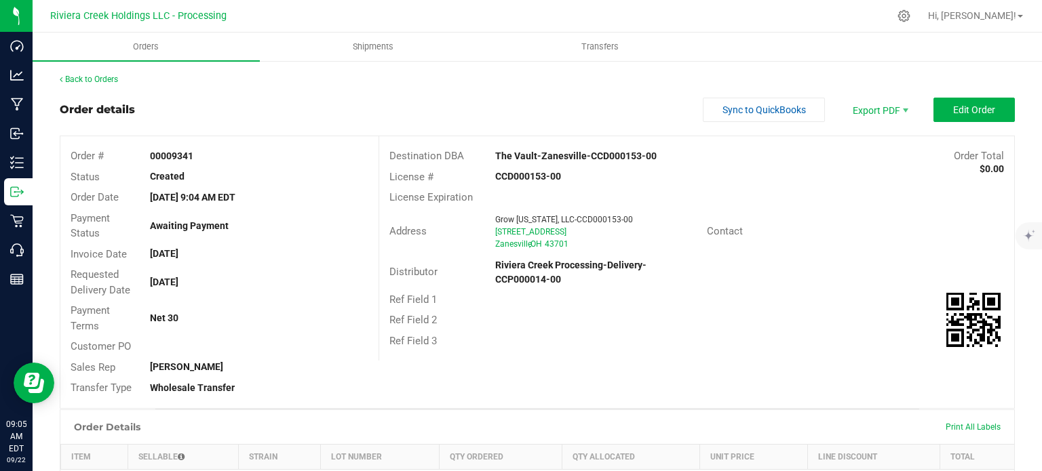
drag, startPoint x: 145, startPoint y: 154, endPoint x: 201, endPoint y: 159, distance: 55.8
click at [201, 159] on div "00009341" at bounding box center [259, 156] width 238 height 14
copy strong "00009341"
click at [92, 81] on link "Back to Orders" at bounding box center [89, 79] width 58 height 9
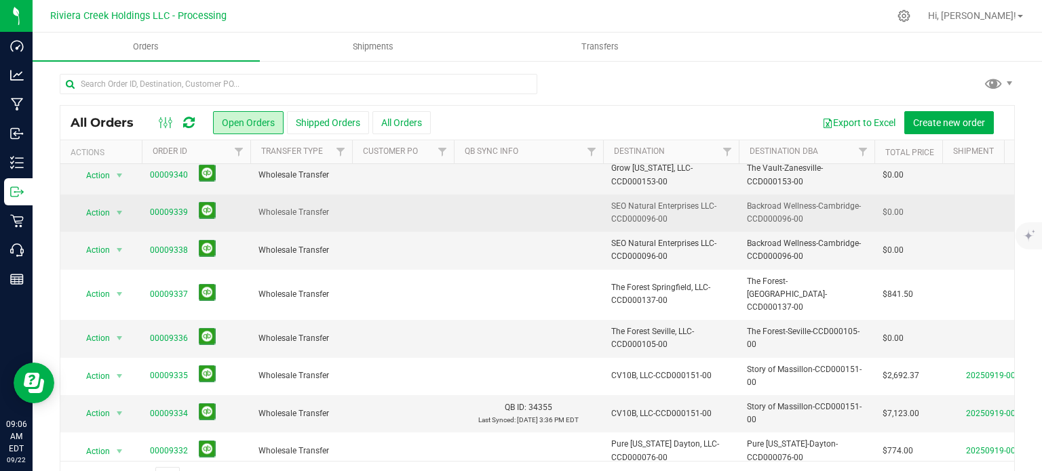
scroll to position [68, 0]
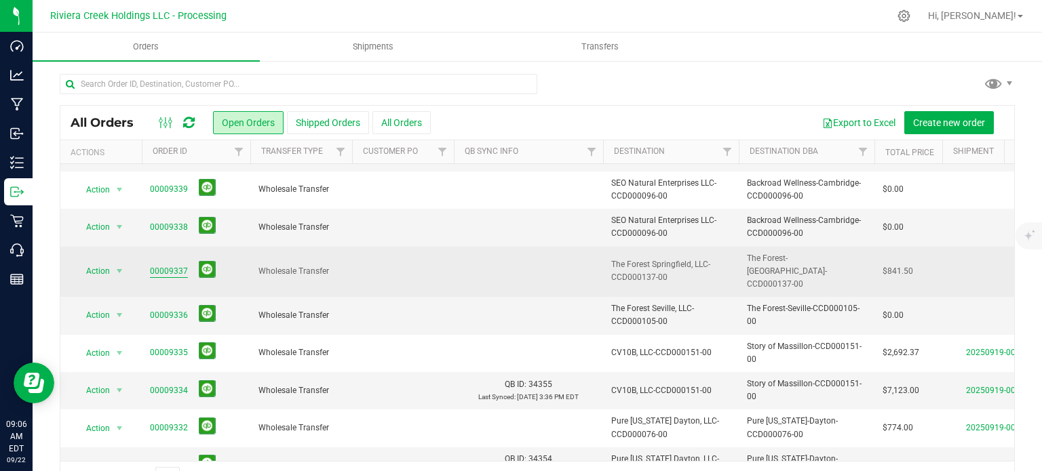
click at [163, 267] on link "00009337" at bounding box center [169, 271] width 38 height 13
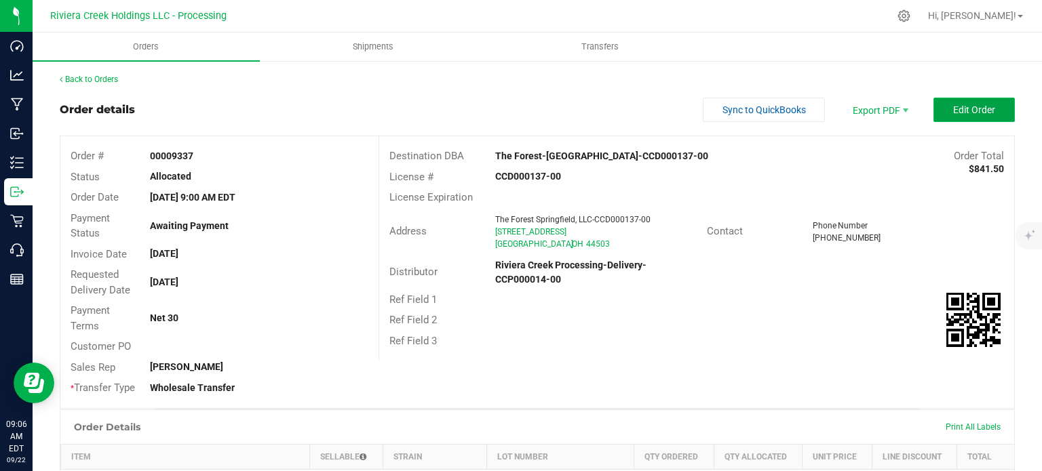
click at [940, 107] on button "Edit Order" at bounding box center [973, 110] width 81 height 24
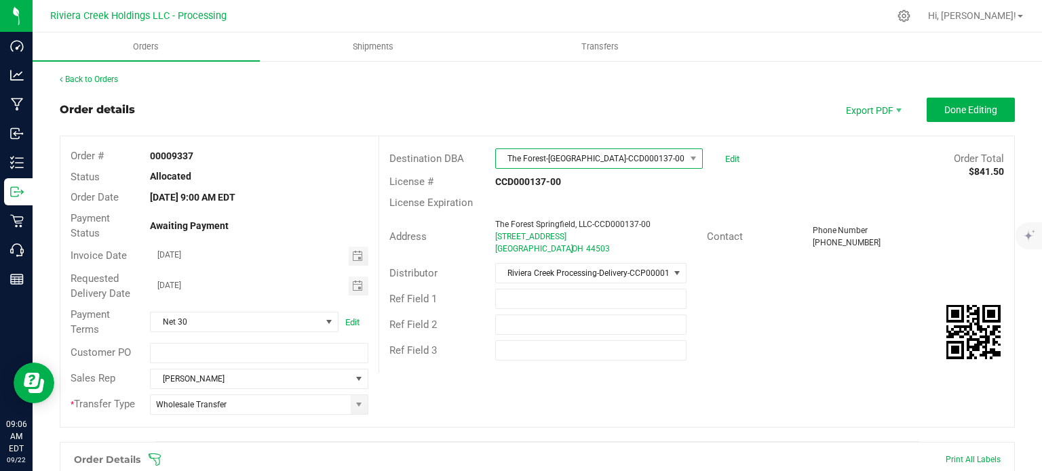
click at [577, 159] on span "The Forest-[GEOGRAPHIC_DATA]-CCD000137-00" at bounding box center [590, 158] width 189 height 19
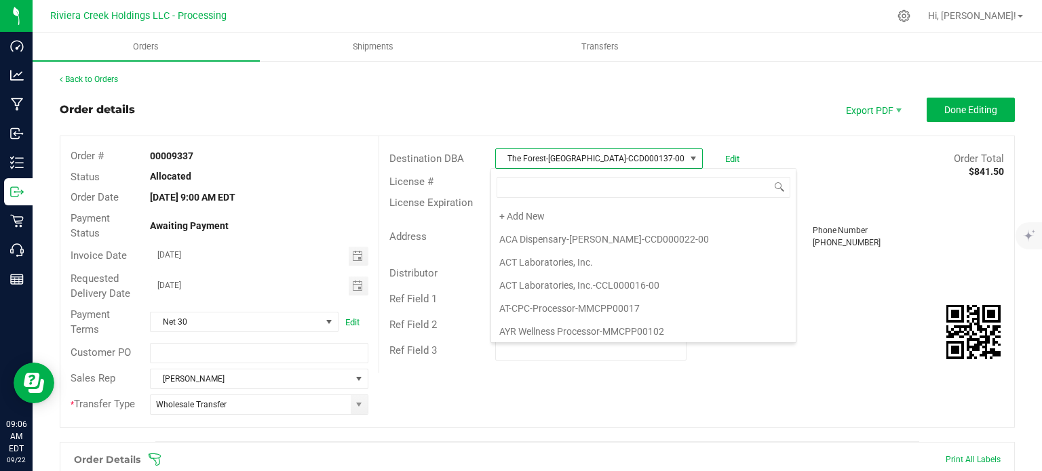
scroll to position [4149, 0]
click at [543, 346] on li "The Forest-Seville-CCD000105-00" at bounding box center [643, 357] width 305 height 23
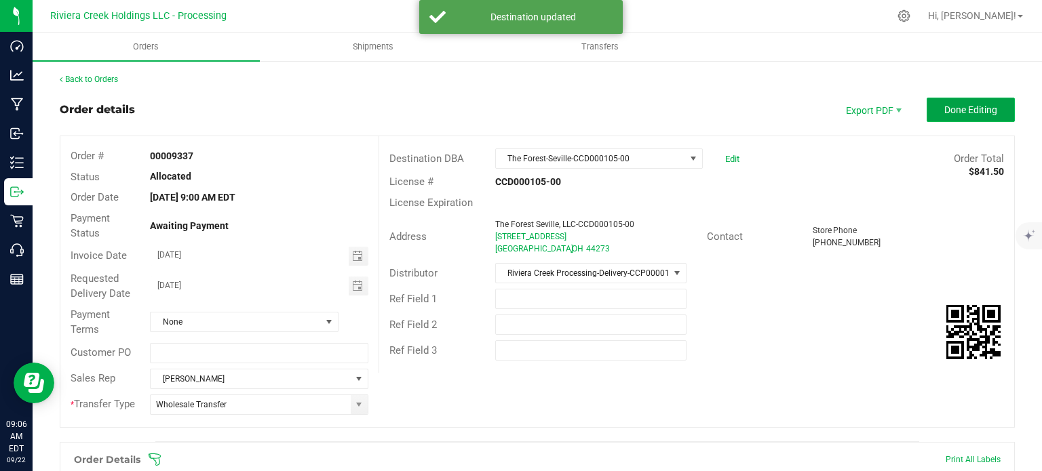
click at [939, 115] on button "Done Editing" at bounding box center [971, 110] width 88 height 24
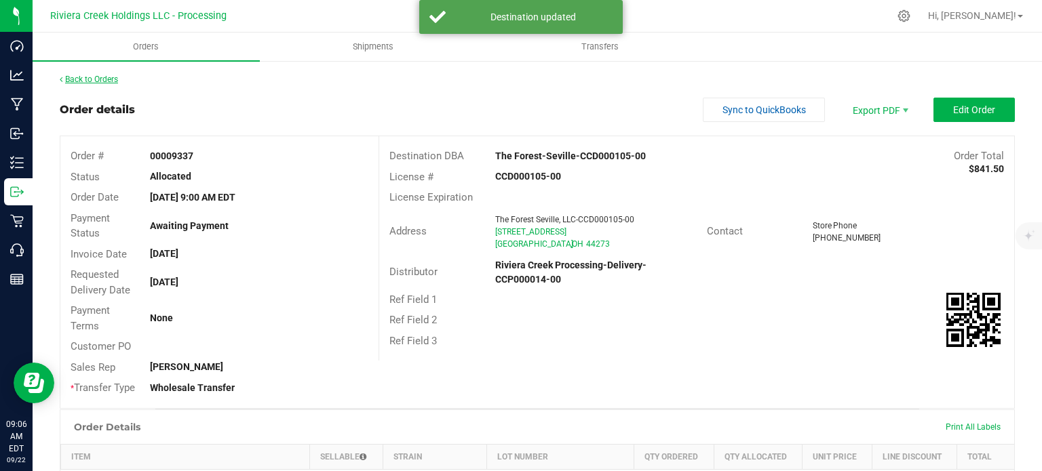
click at [72, 78] on link "Back to Orders" at bounding box center [89, 79] width 58 height 9
